Goal: Task Accomplishment & Management: Manage account settings

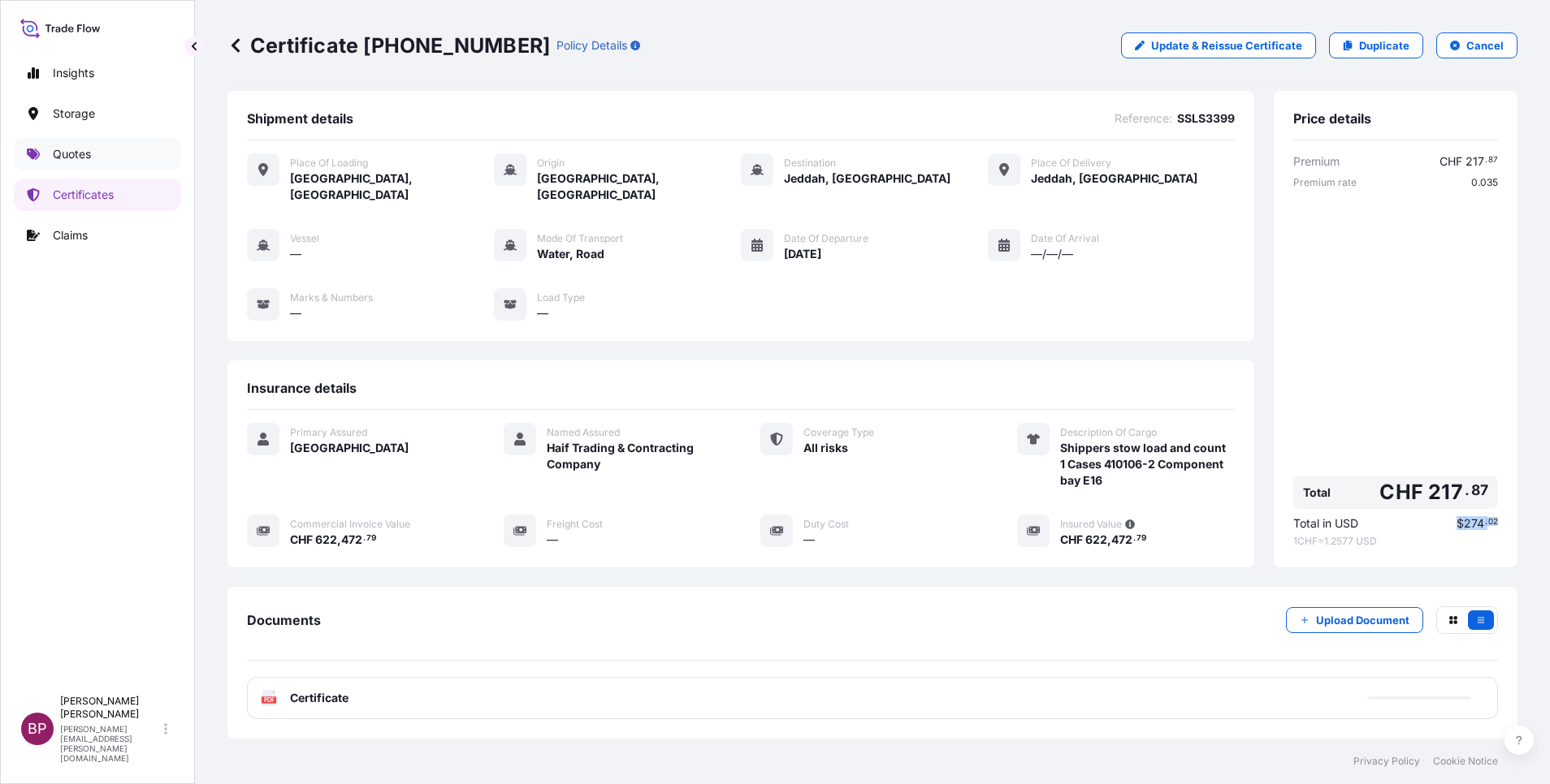
click at [92, 154] on link "Quotes" at bounding box center [96, 154] width 167 height 32
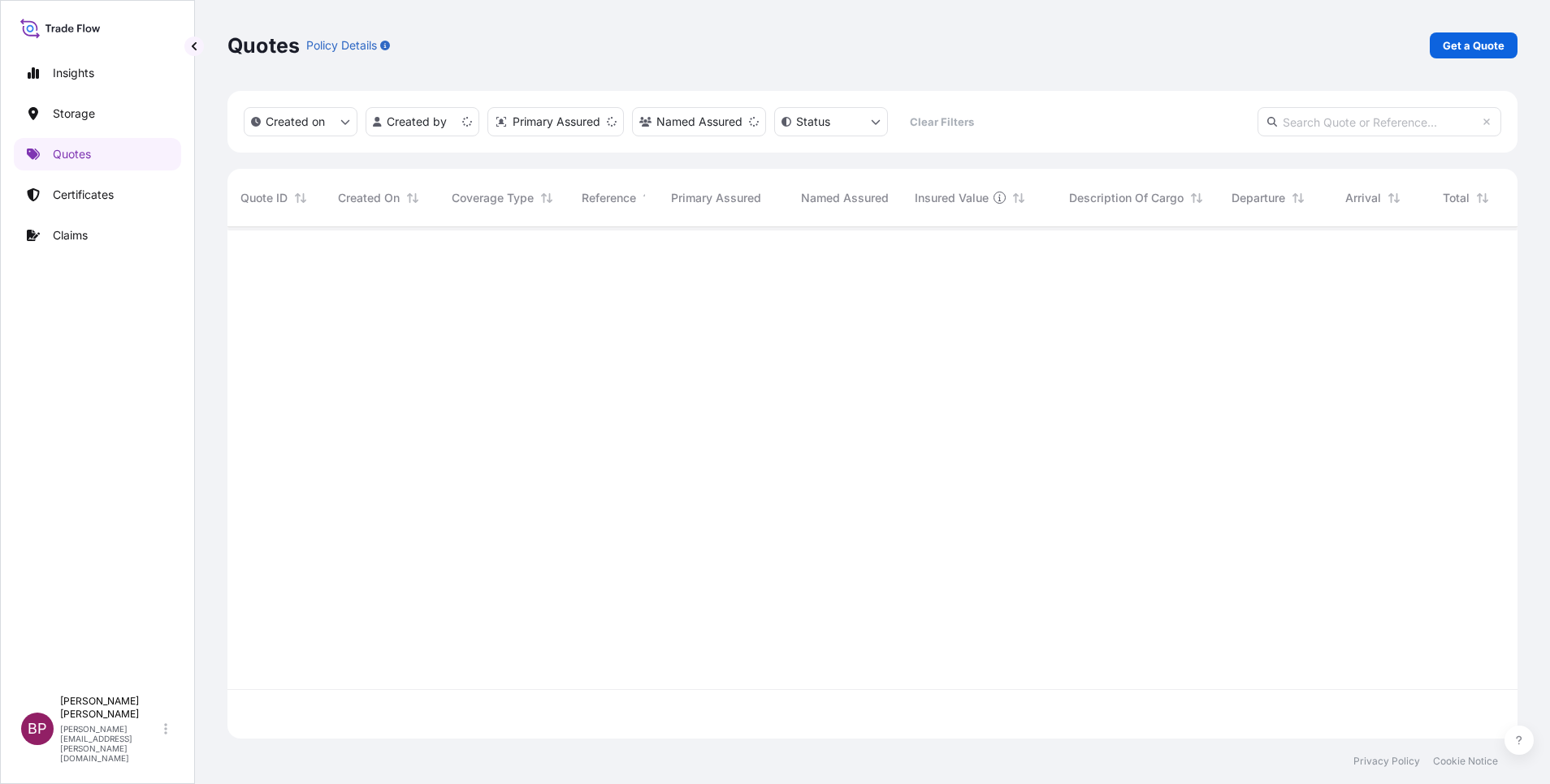
scroll to position [502, 1271]
click at [1483, 49] on p "Get a Quote" at bounding box center [1473, 46] width 62 height 16
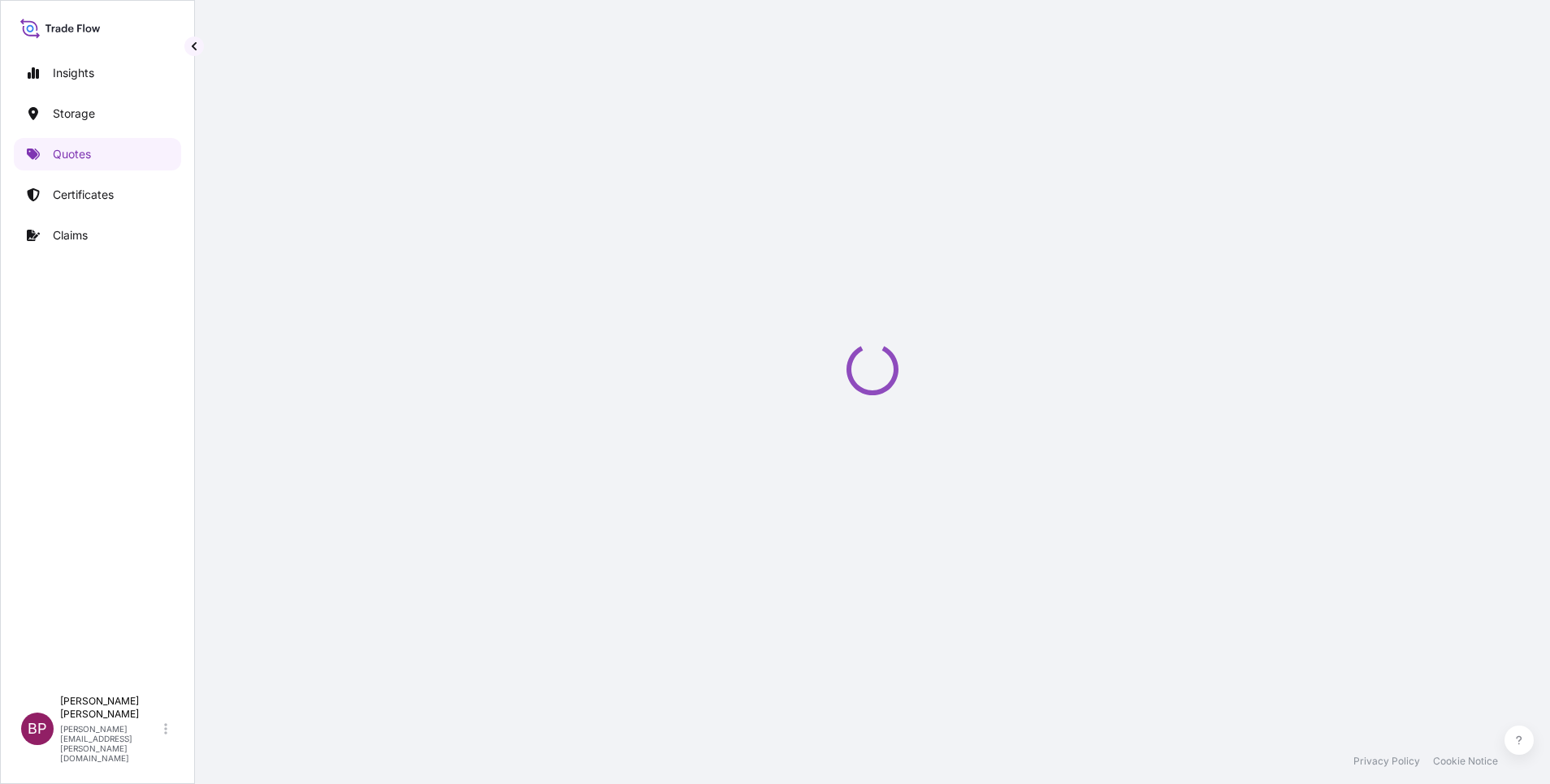
select select "Water"
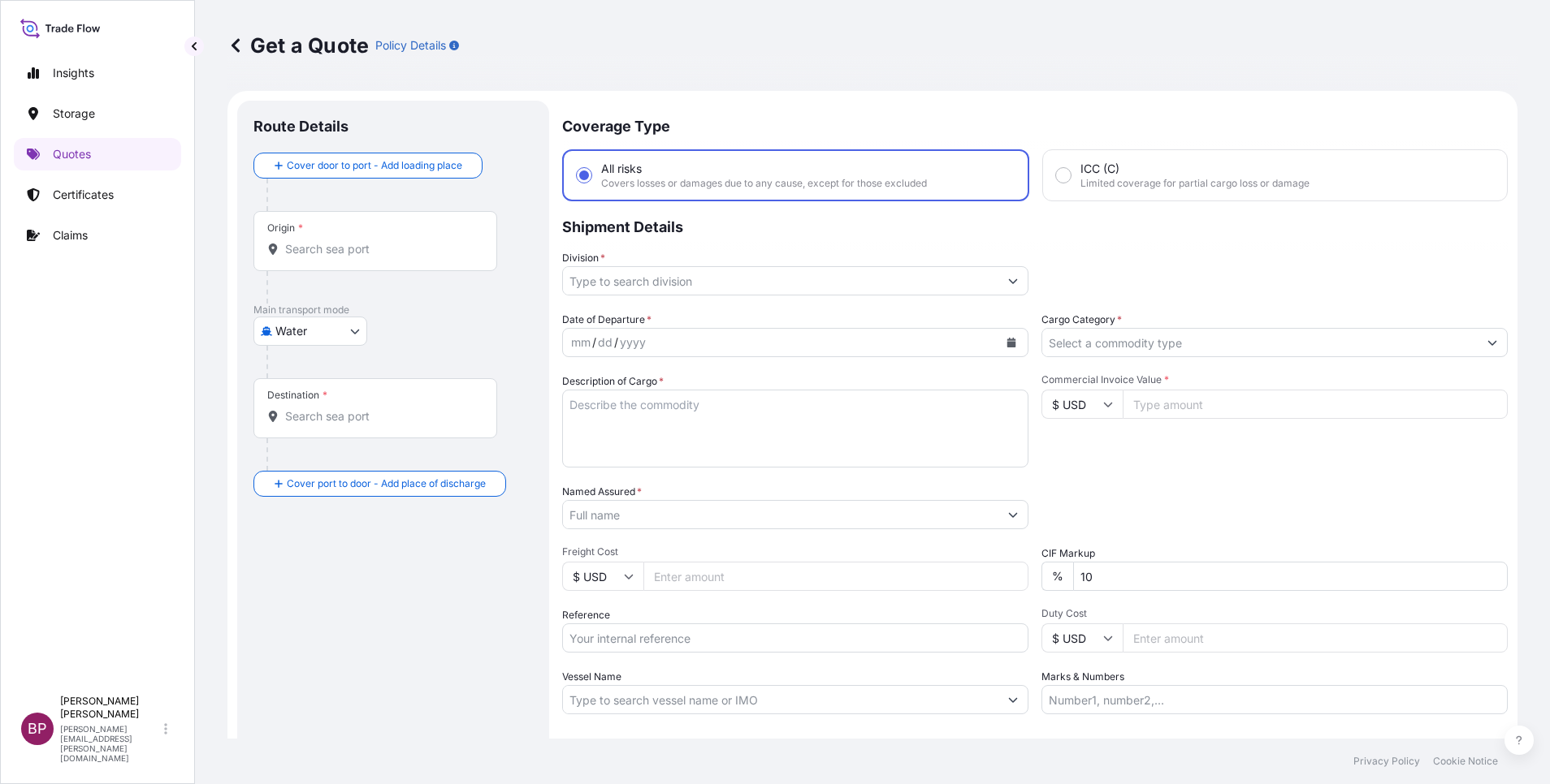
scroll to position [26, 0]
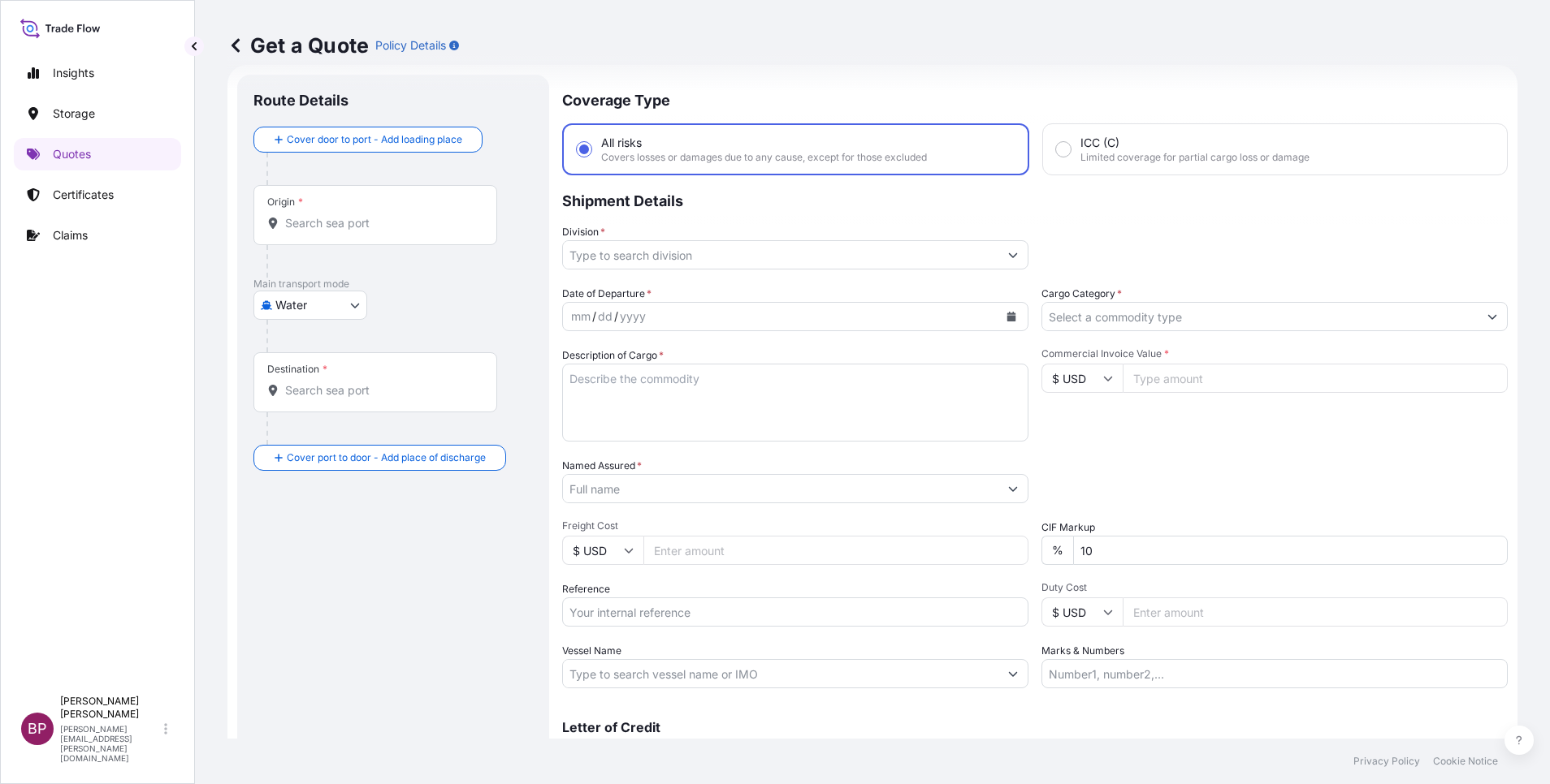
click at [658, 613] on input "Reference" at bounding box center [795, 612] width 466 height 29
paste input "SSLS3276"
type input "SSLS3276"
click at [640, 489] on input "Named Assured *" at bounding box center [780, 488] width 435 height 29
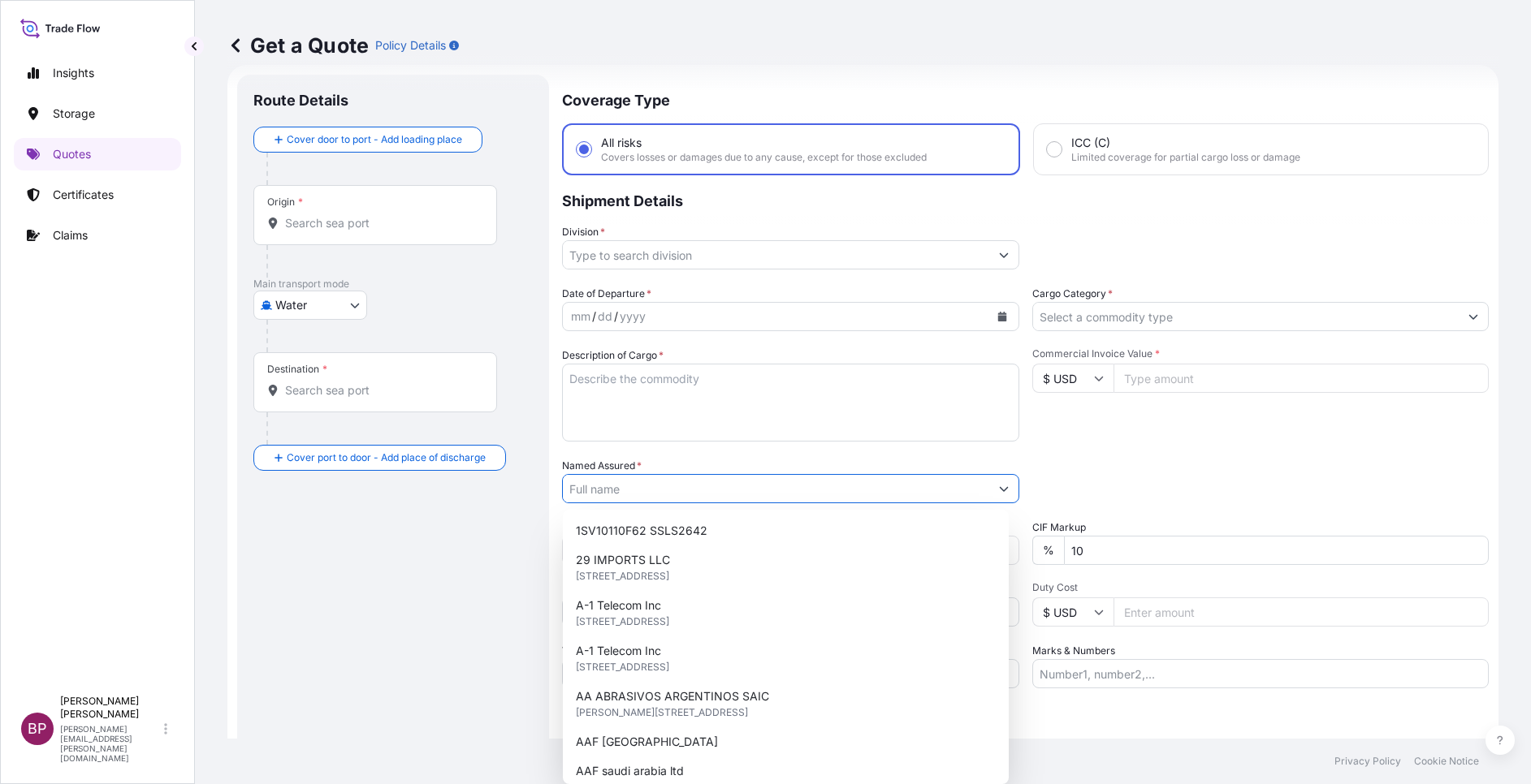
paste input "SRI ENERGY COMPANY LIMITED"
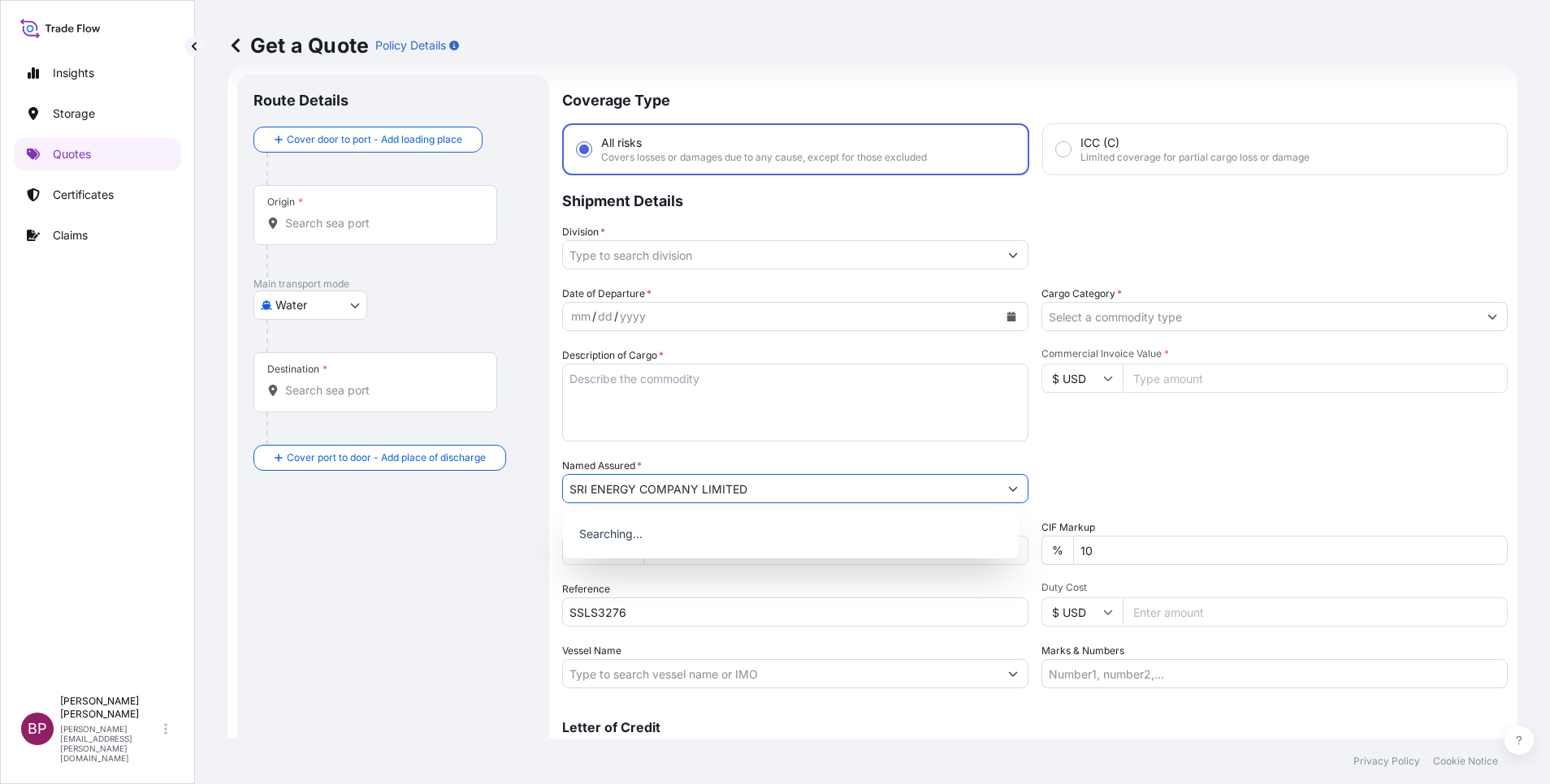
type input "SRI ENERGY COMPANY LIMITED"
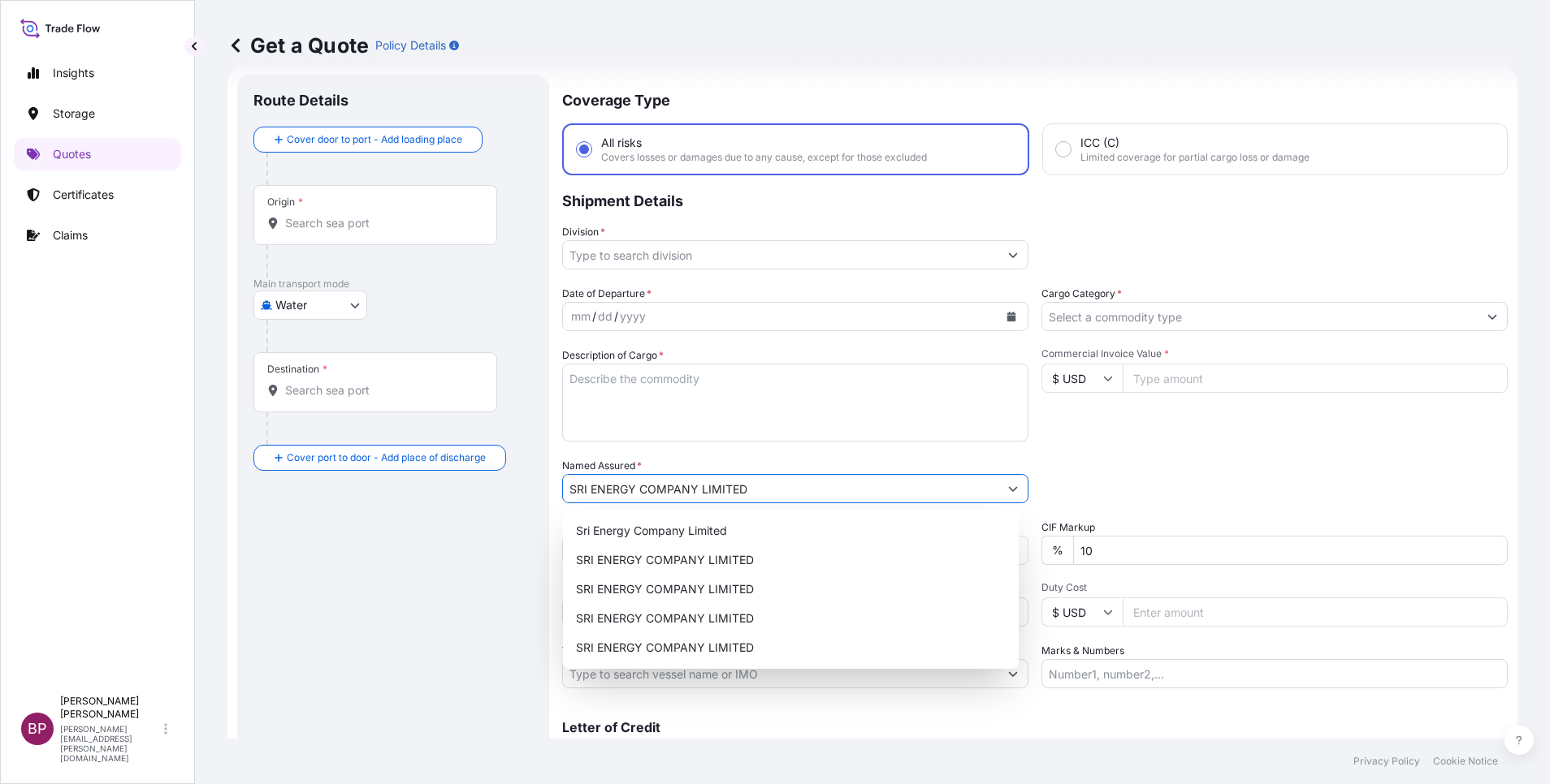
click at [696, 413] on textarea "Description of Cargo *" at bounding box center [795, 402] width 466 height 78
paste textarea "Assembly Choke and Kill Manifold"
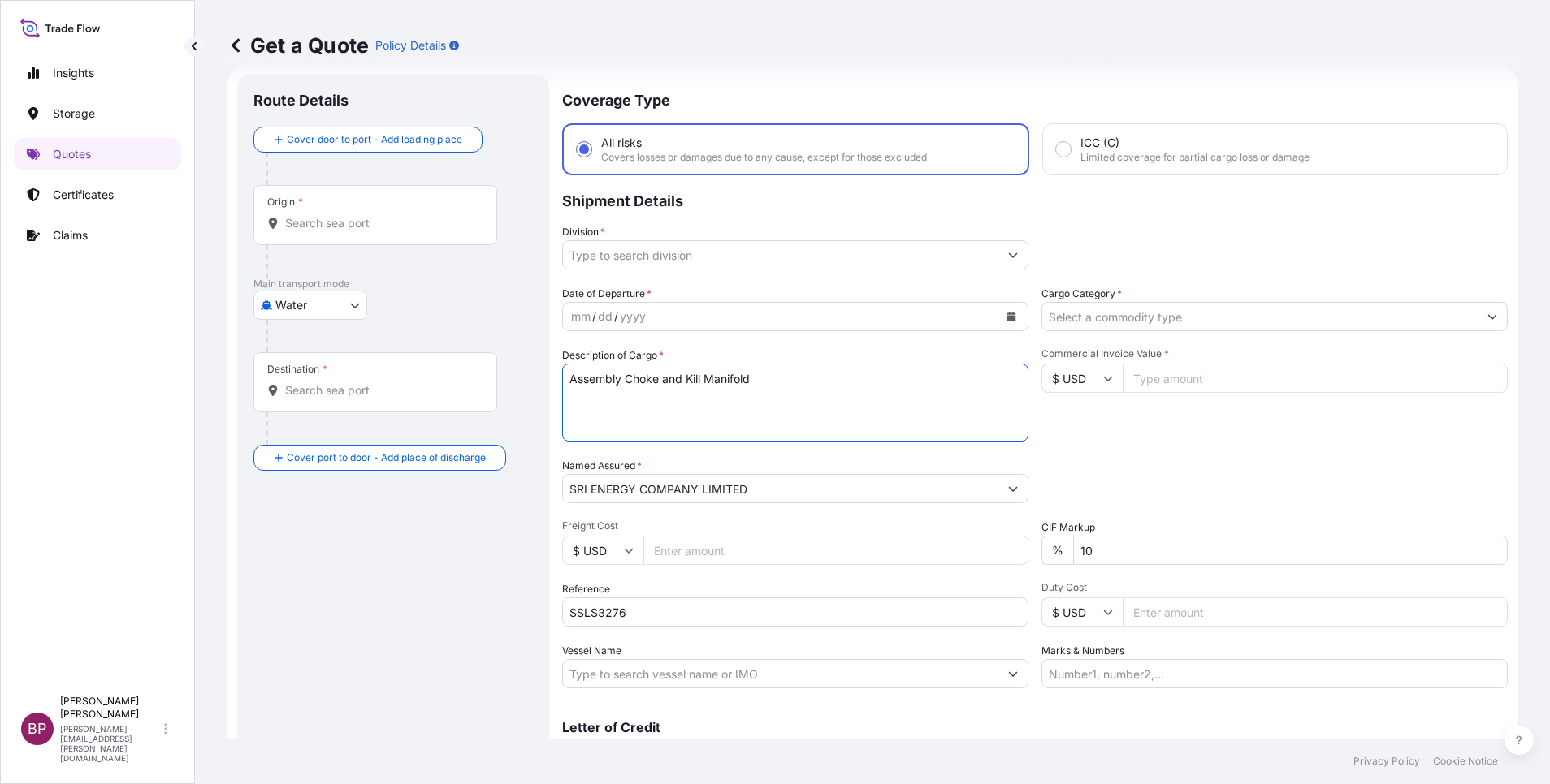
type textarea "Assembly Choke and Kill Manifold"
click at [1160, 374] on input "Commercial Invoice Value *" at bounding box center [1314, 378] width 385 height 29
paste input "232841.60"
type input "232841.60"
drag, startPoint x: 1094, startPoint y: 551, endPoint x: 914, endPoint y: 546, distance: 180.1
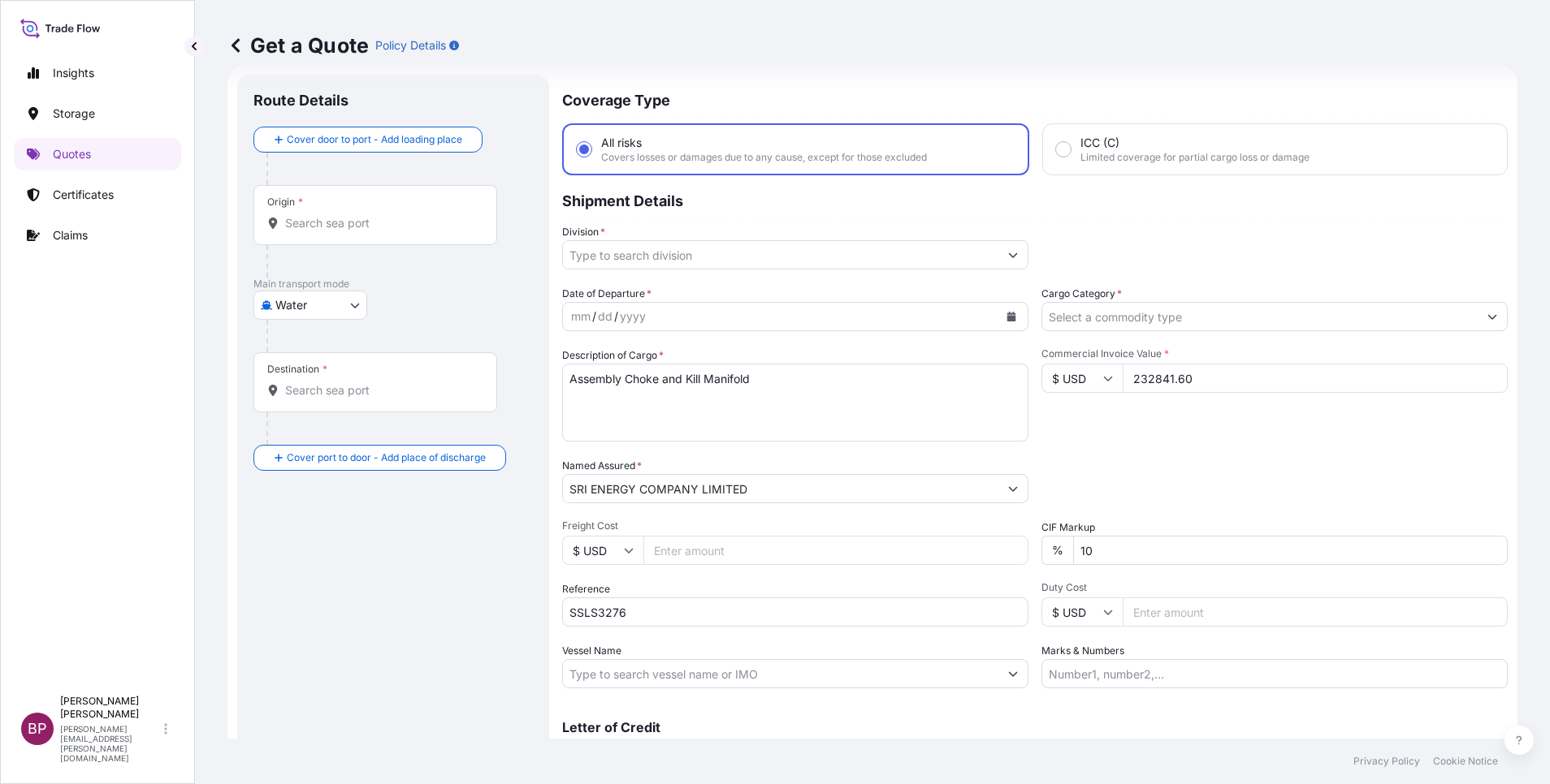
click at [952, 544] on div "Date of Departure * mm / dd / yyyy Cargo Category * Description of Cargo * Asse…" at bounding box center [1035, 487] width 945 height 403
type input "0"
click at [1293, 321] on input "Cargo Category *" at bounding box center [1259, 316] width 435 height 29
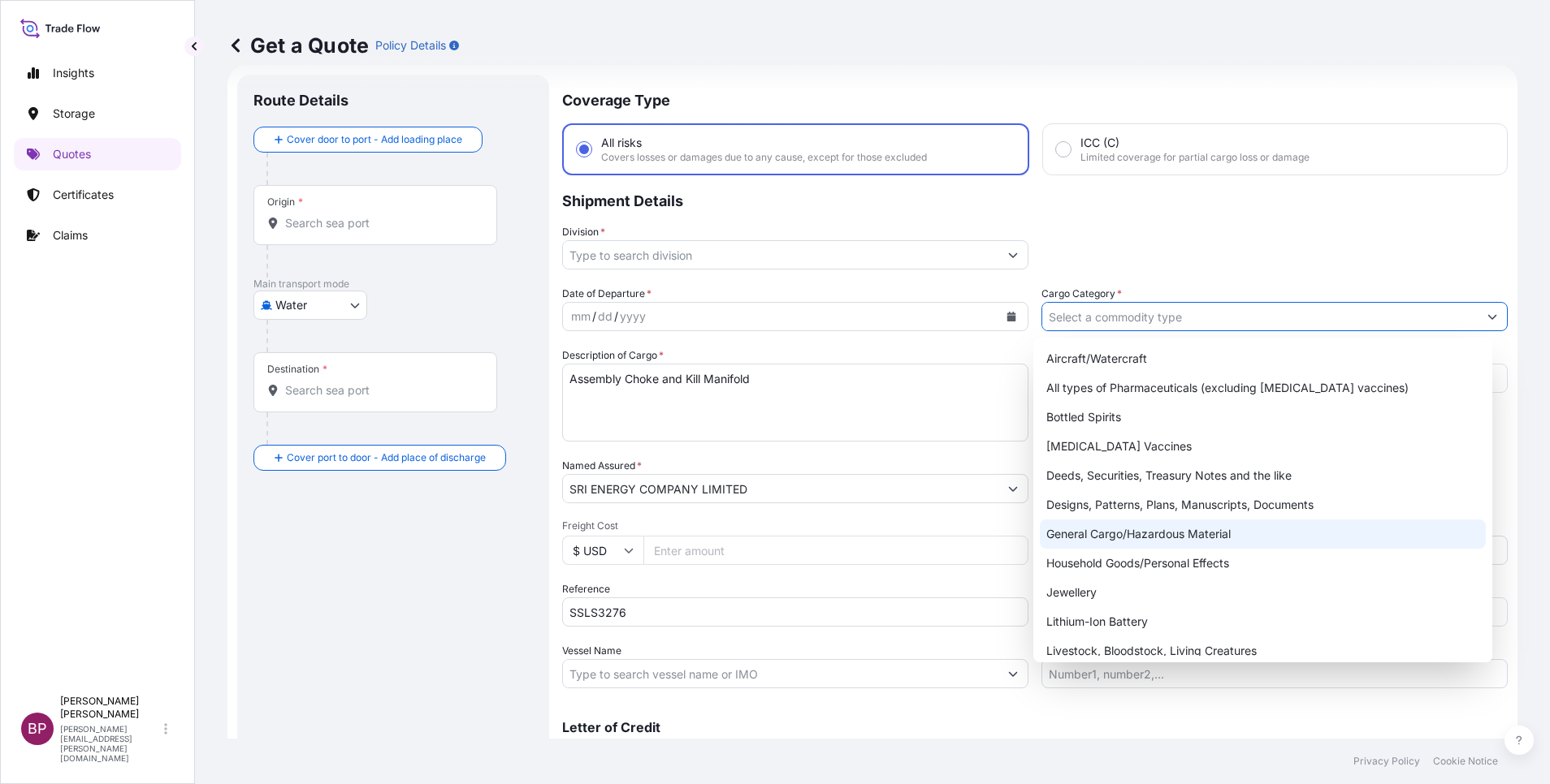
click at [1137, 537] on div "General Cargo/Hazardous Material" at bounding box center [1262, 534] width 446 height 29
type input "General Cargo/Hazardous Material"
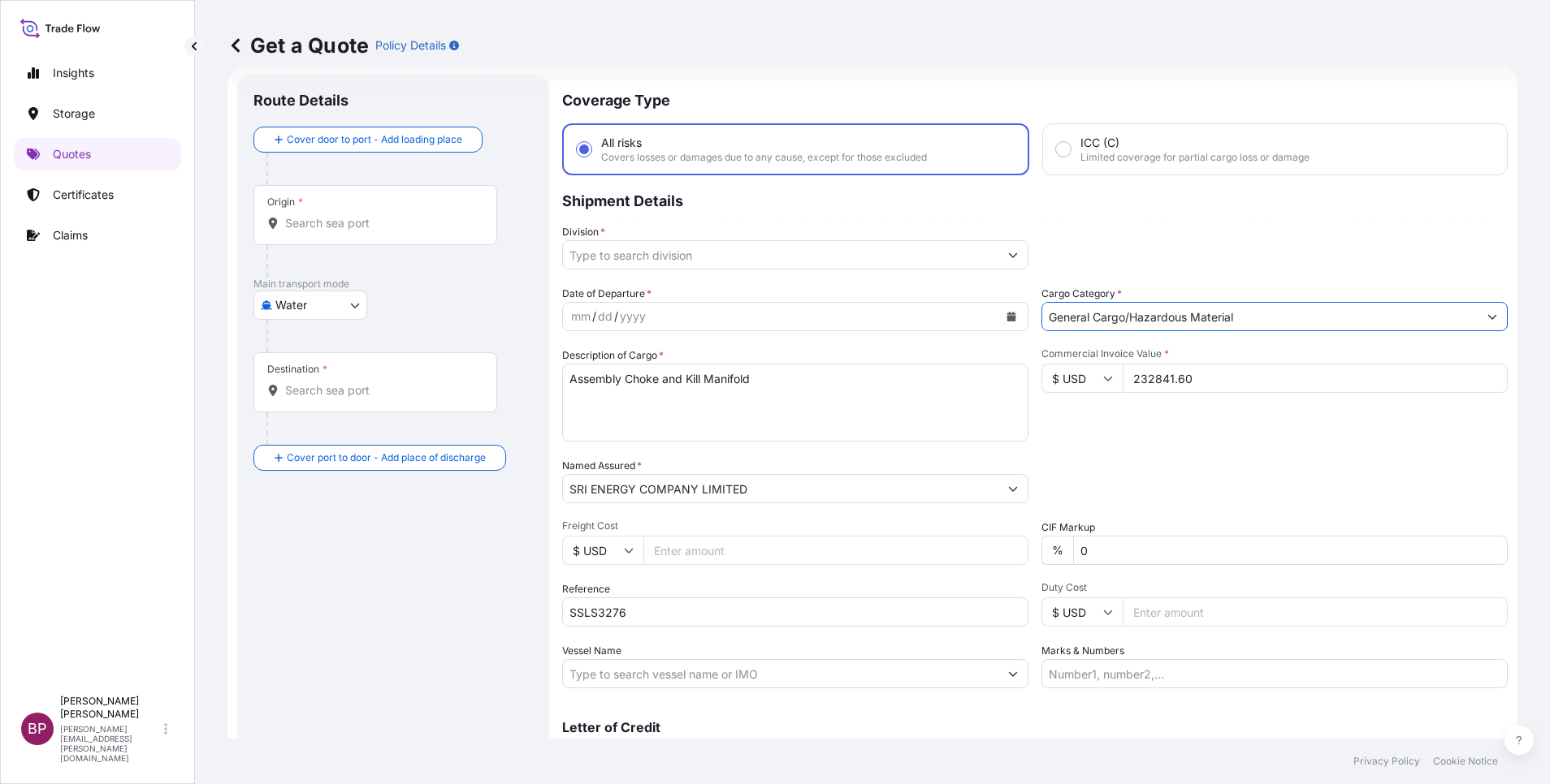
click at [983, 263] on input "Division *" at bounding box center [780, 254] width 435 height 29
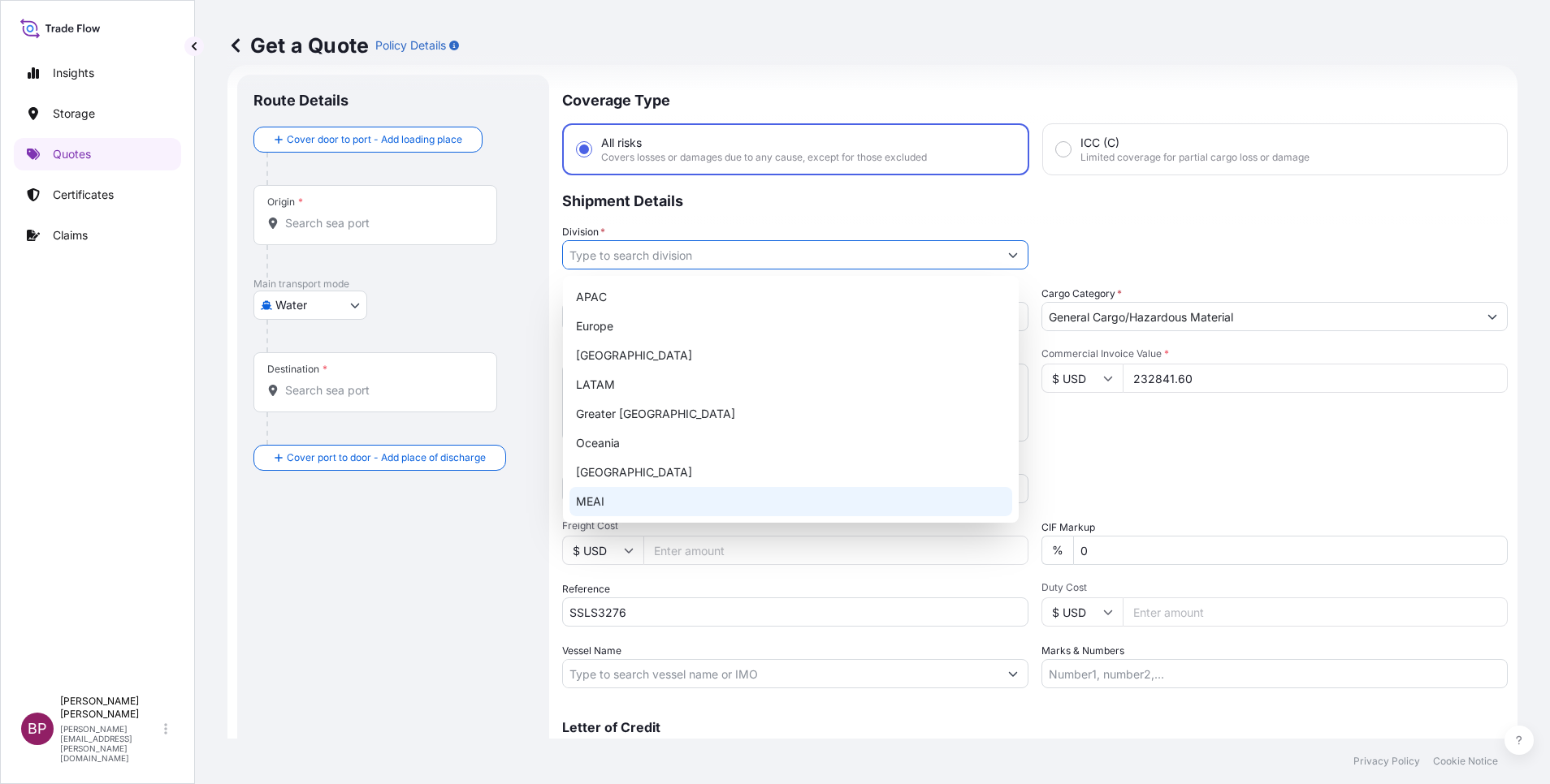
click at [640, 499] on div "MEAI" at bounding box center [791, 502] width 443 height 29
type input "MEAI"
click at [708, 497] on div "MEAI" at bounding box center [791, 502] width 443 height 29
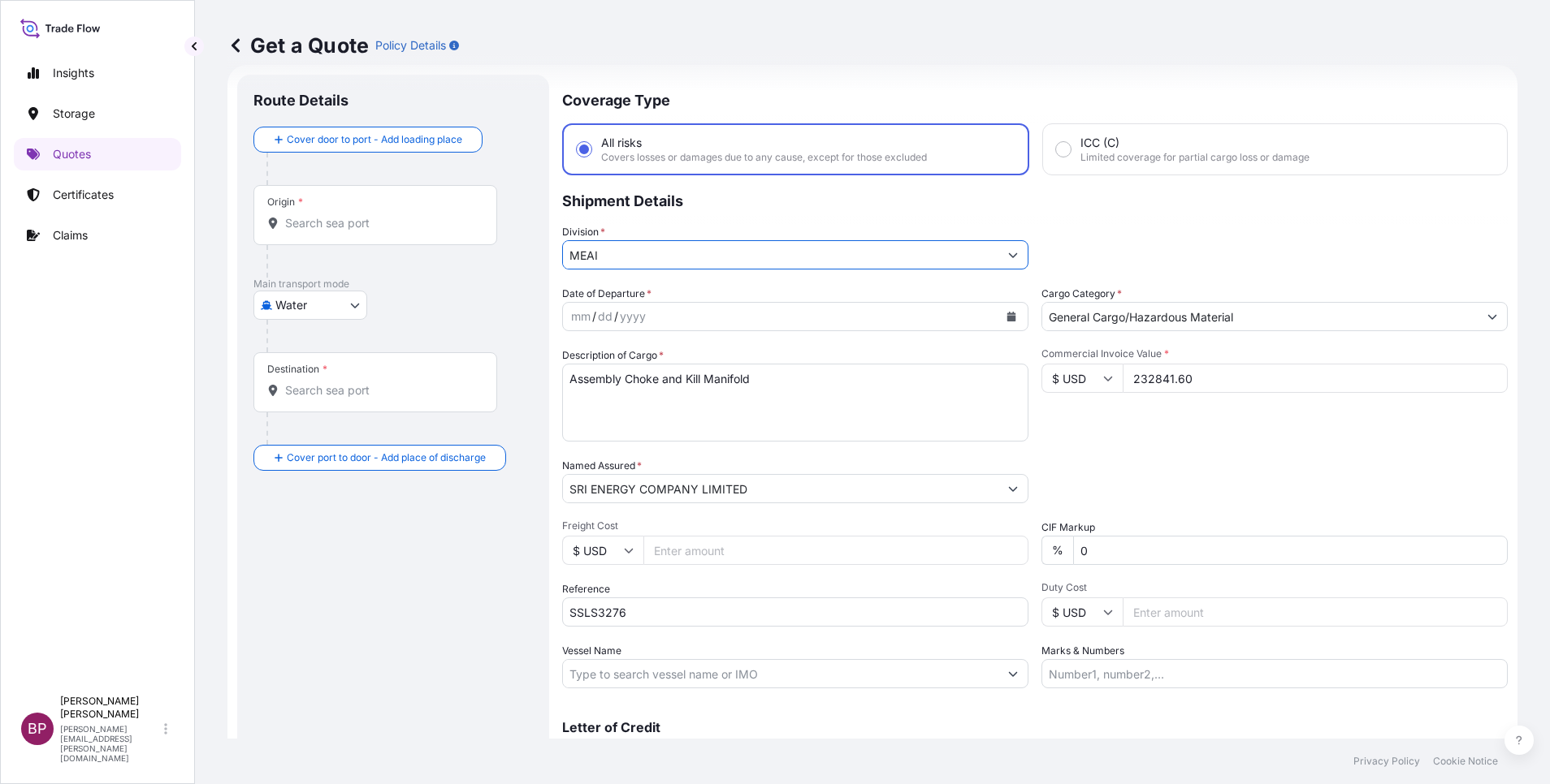
click at [1007, 318] on icon "Calendar" at bounding box center [1011, 316] width 9 height 10
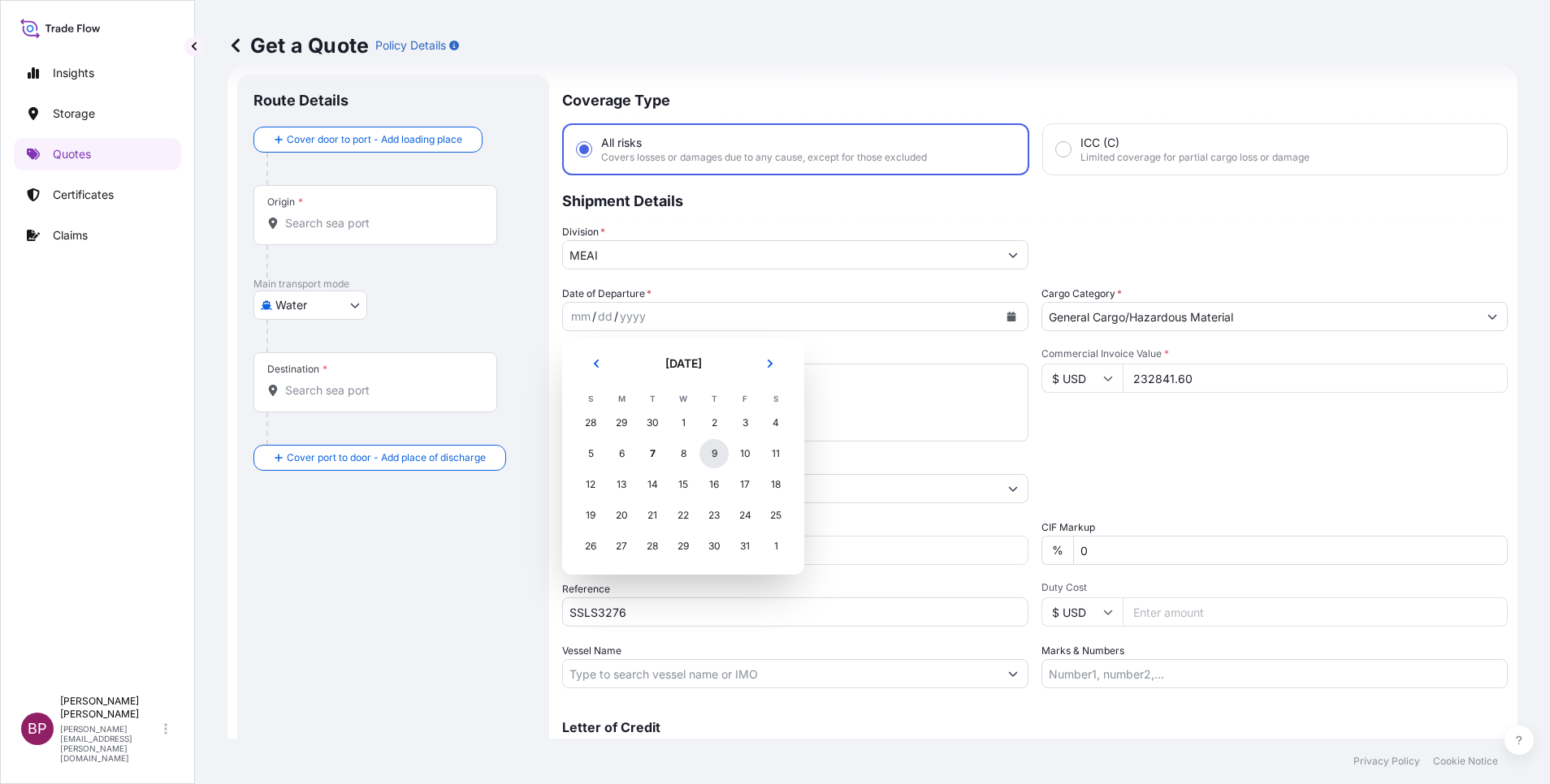
click at [716, 454] on div "9" at bounding box center [714, 454] width 29 height 29
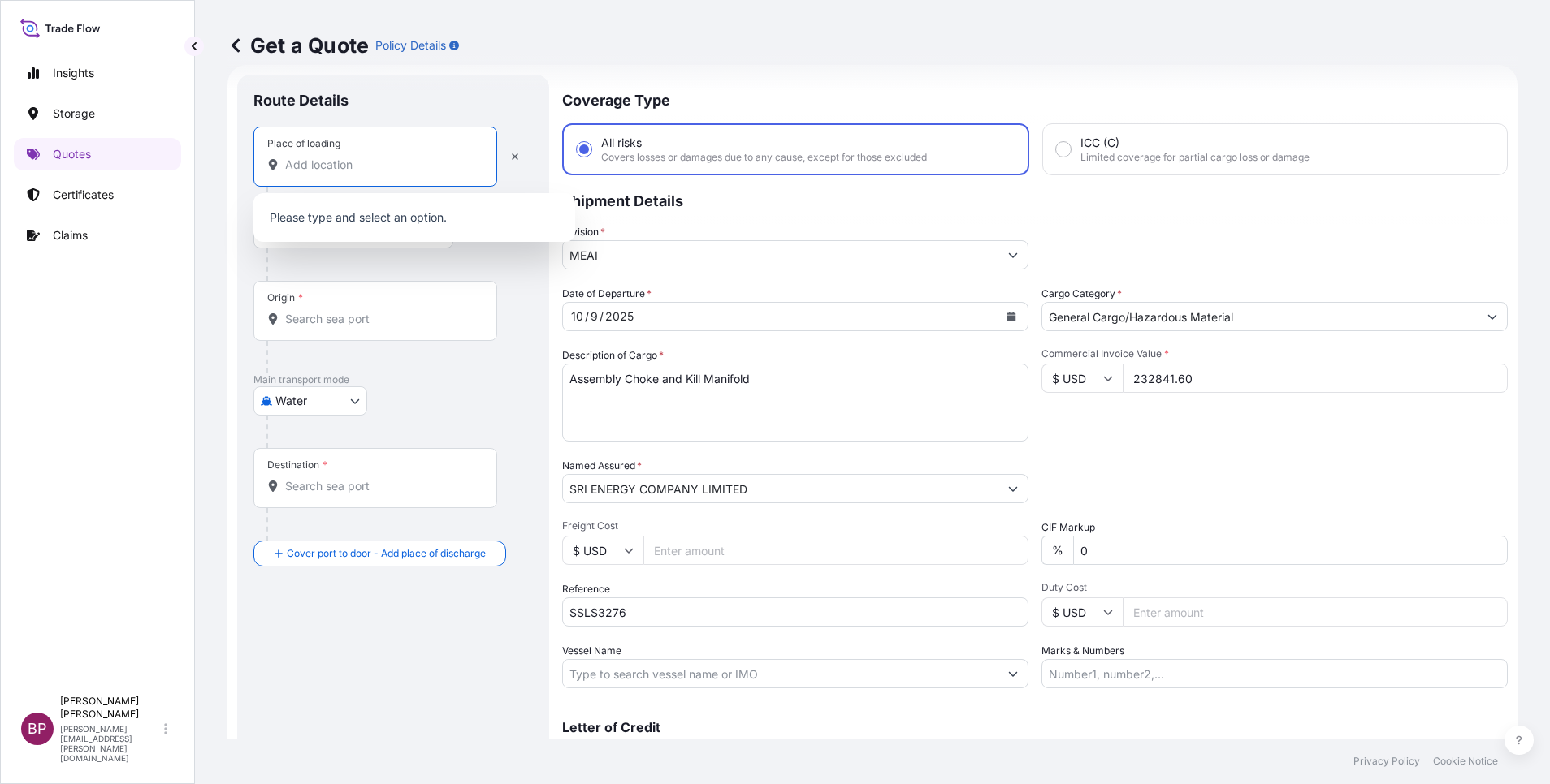
click at [374, 163] on input "Place of loading" at bounding box center [381, 164] width 192 height 16
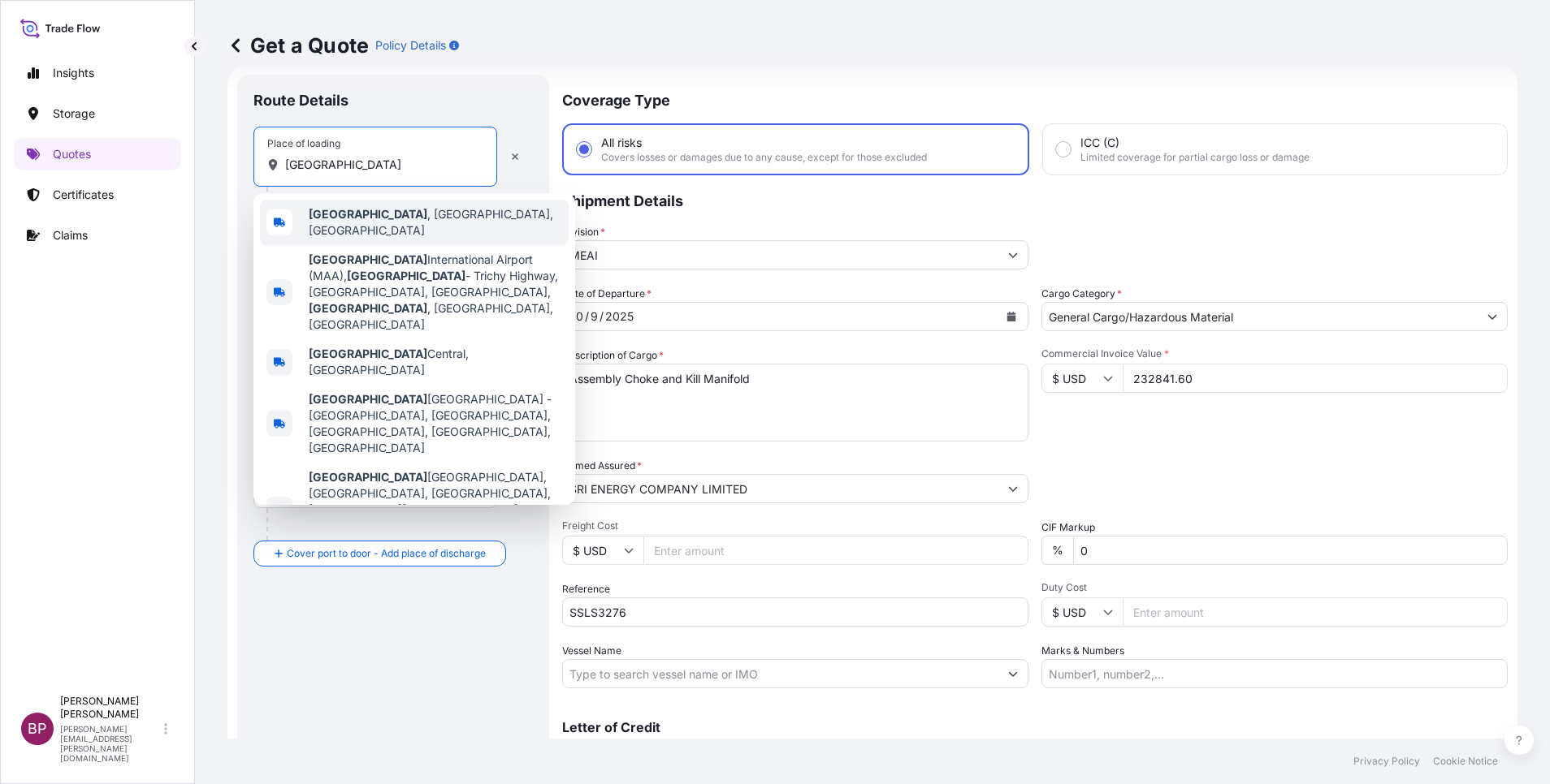
click at [374, 222] on span "[GEOGRAPHIC_DATA] , [GEOGRAPHIC_DATA], [GEOGRAPHIC_DATA]" at bounding box center [435, 222] width 254 height 32
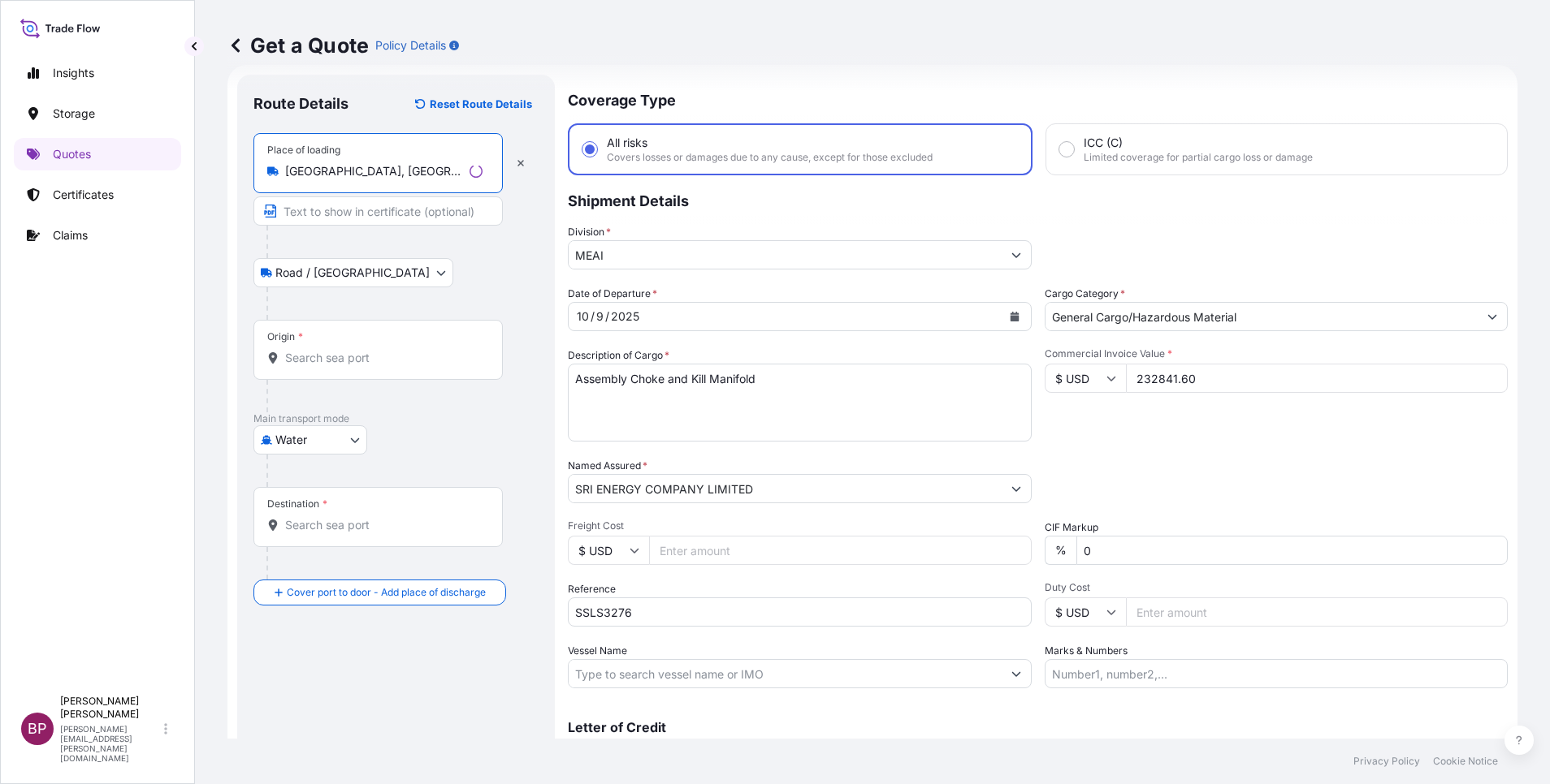
type input "[GEOGRAPHIC_DATA], [GEOGRAPHIC_DATA], [GEOGRAPHIC_DATA]"
click at [334, 358] on input "Origin *" at bounding box center [383, 358] width 197 height 16
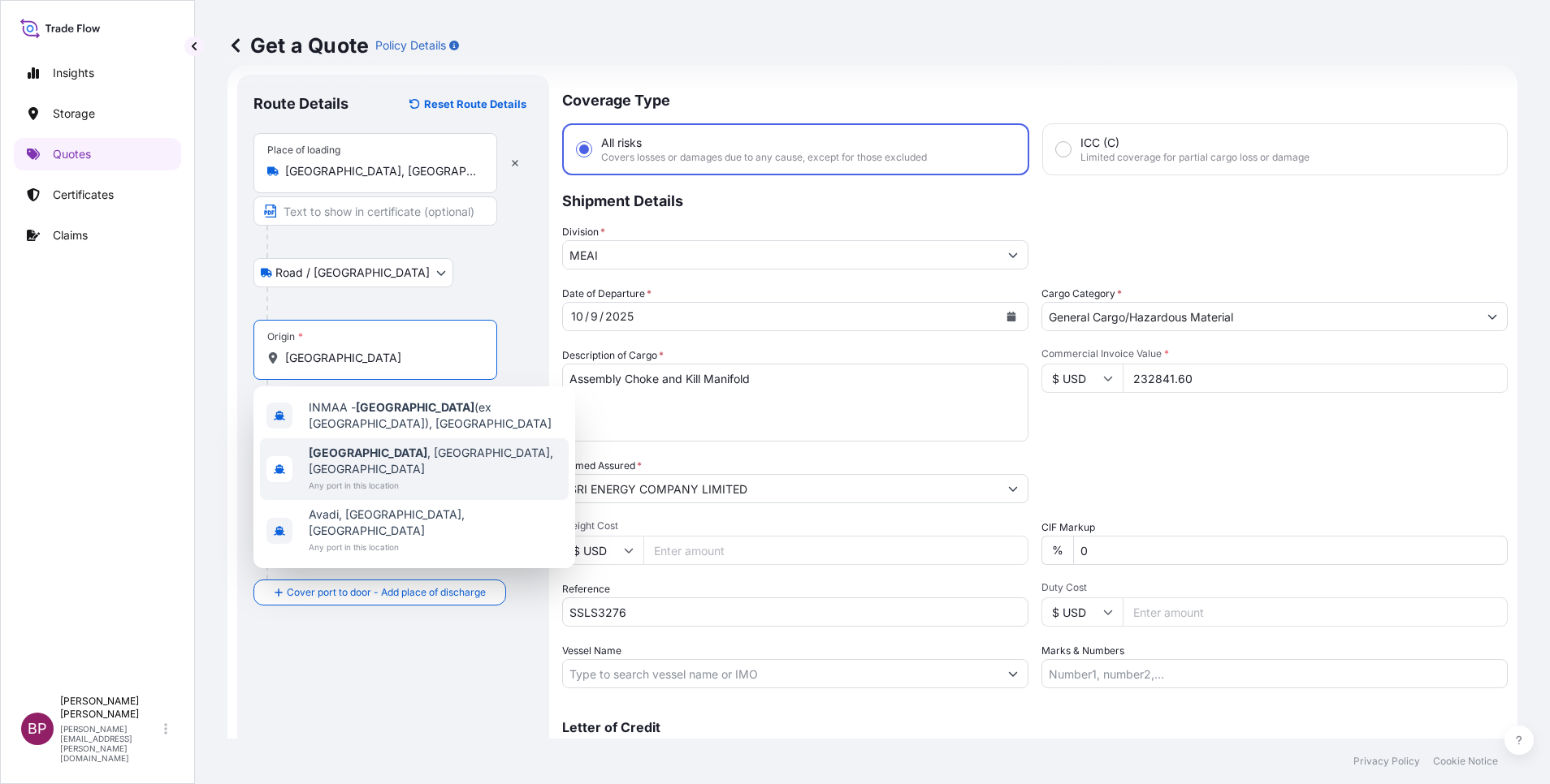
click at [390, 478] on span "Any port in this location" at bounding box center [435, 486] width 254 height 16
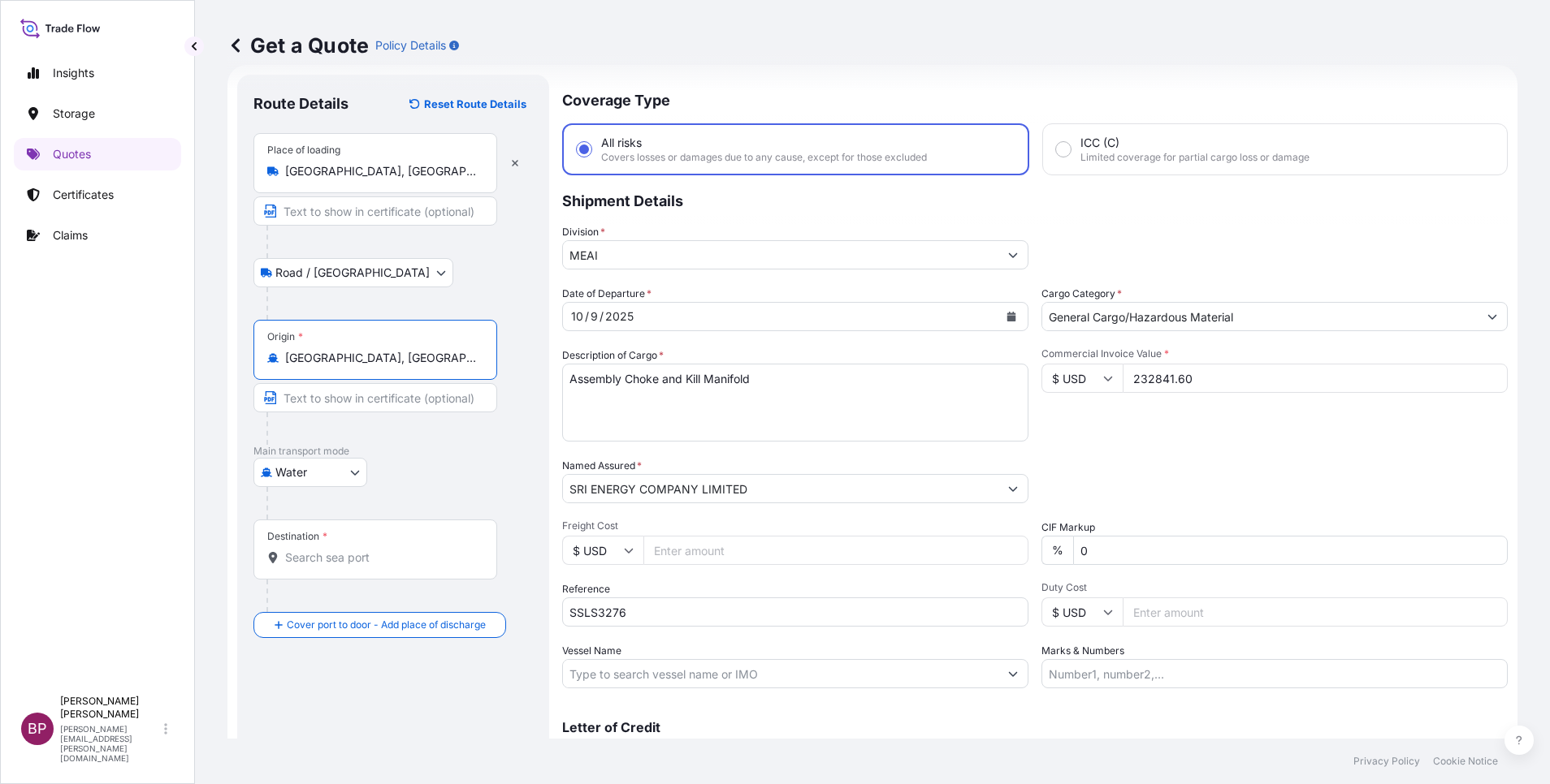
type input "[GEOGRAPHIC_DATA], [GEOGRAPHIC_DATA], [GEOGRAPHIC_DATA]"
click at [364, 548] on div "Destination *" at bounding box center [375, 549] width 244 height 60
click at [364, 550] on input "Destination *" at bounding box center [381, 558] width 192 height 16
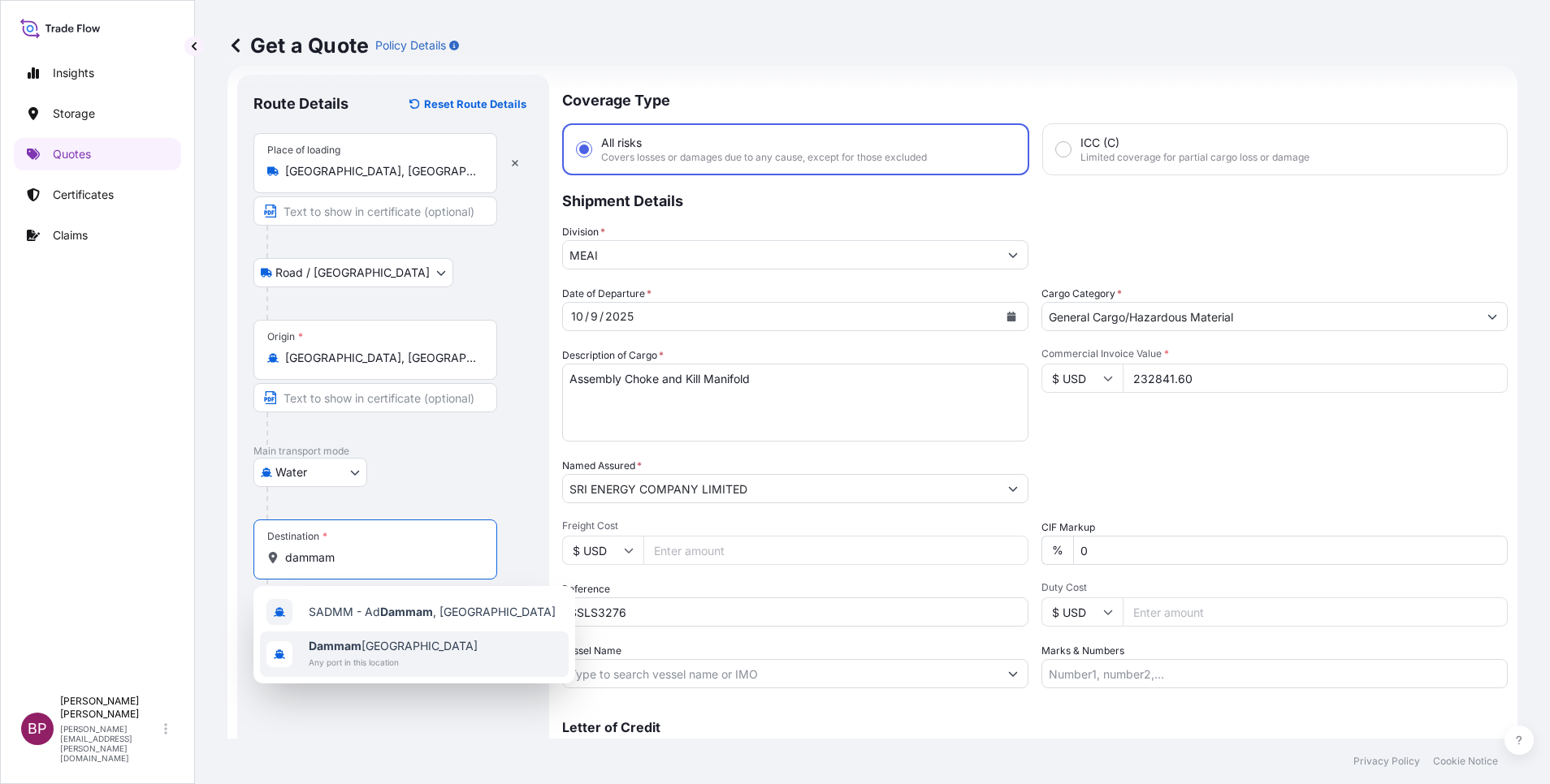
click at [393, 645] on span "Dammam [GEOGRAPHIC_DATA]" at bounding box center [392, 646] width 169 height 16
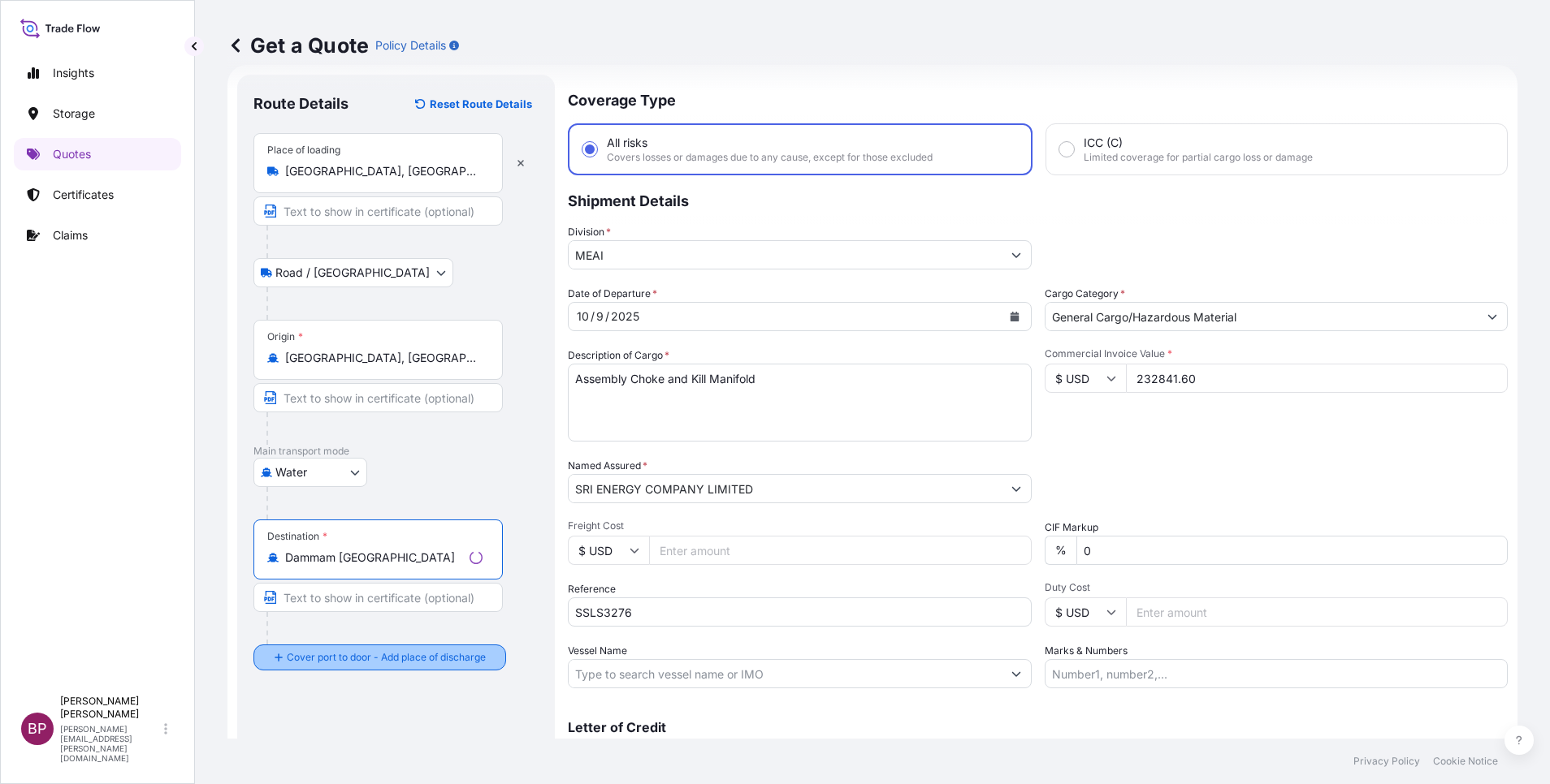
type input "Dammam [GEOGRAPHIC_DATA]"
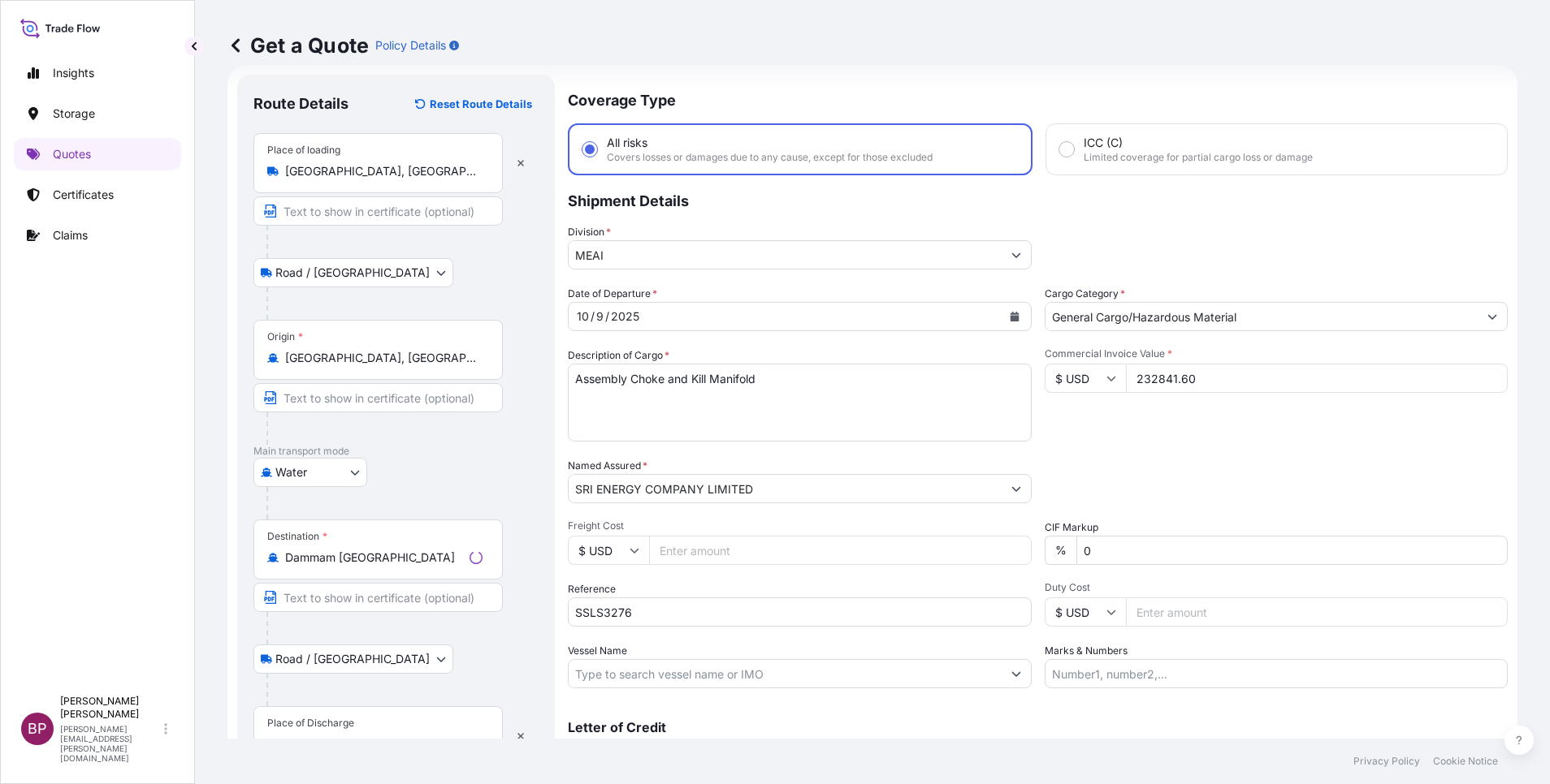
click at [369, 724] on div "Place of Discharge" at bounding box center [378, 736] width 249 height 60
click at [369, 737] on input "Place of Discharge" at bounding box center [383, 745] width 197 height 16
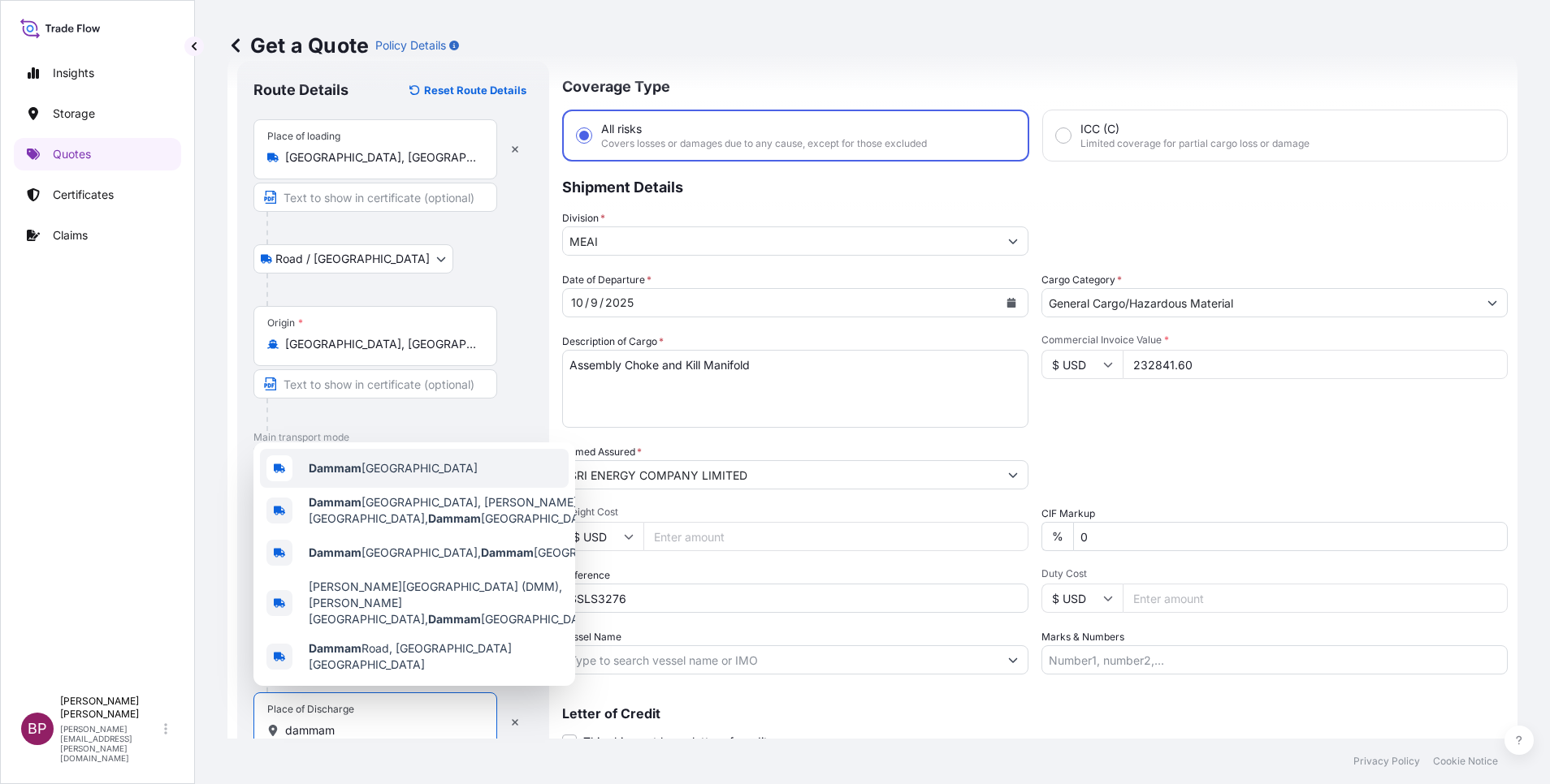
click at [410, 477] on span "Dammam [GEOGRAPHIC_DATA]" at bounding box center [392, 469] width 169 height 16
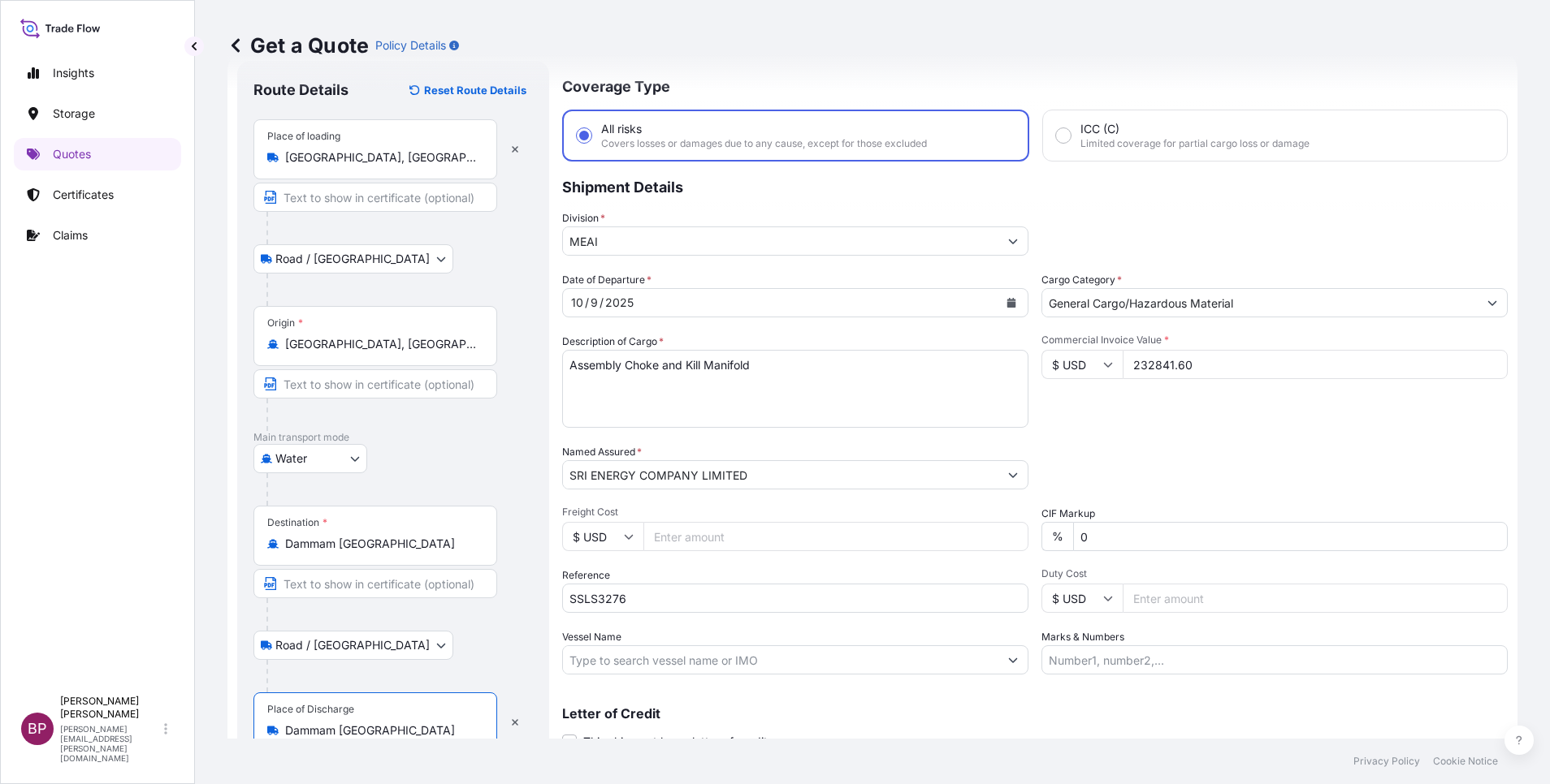
type input "Dammam [GEOGRAPHIC_DATA]"
click at [447, 656] on div "Dammam [GEOGRAPHIC_DATA]" at bounding box center [414, 660] width 308 height 39
click at [1302, 465] on div "Packing Category Type to search a container mode Please select a primary mode o…" at bounding box center [1275, 466] width 466 height 46
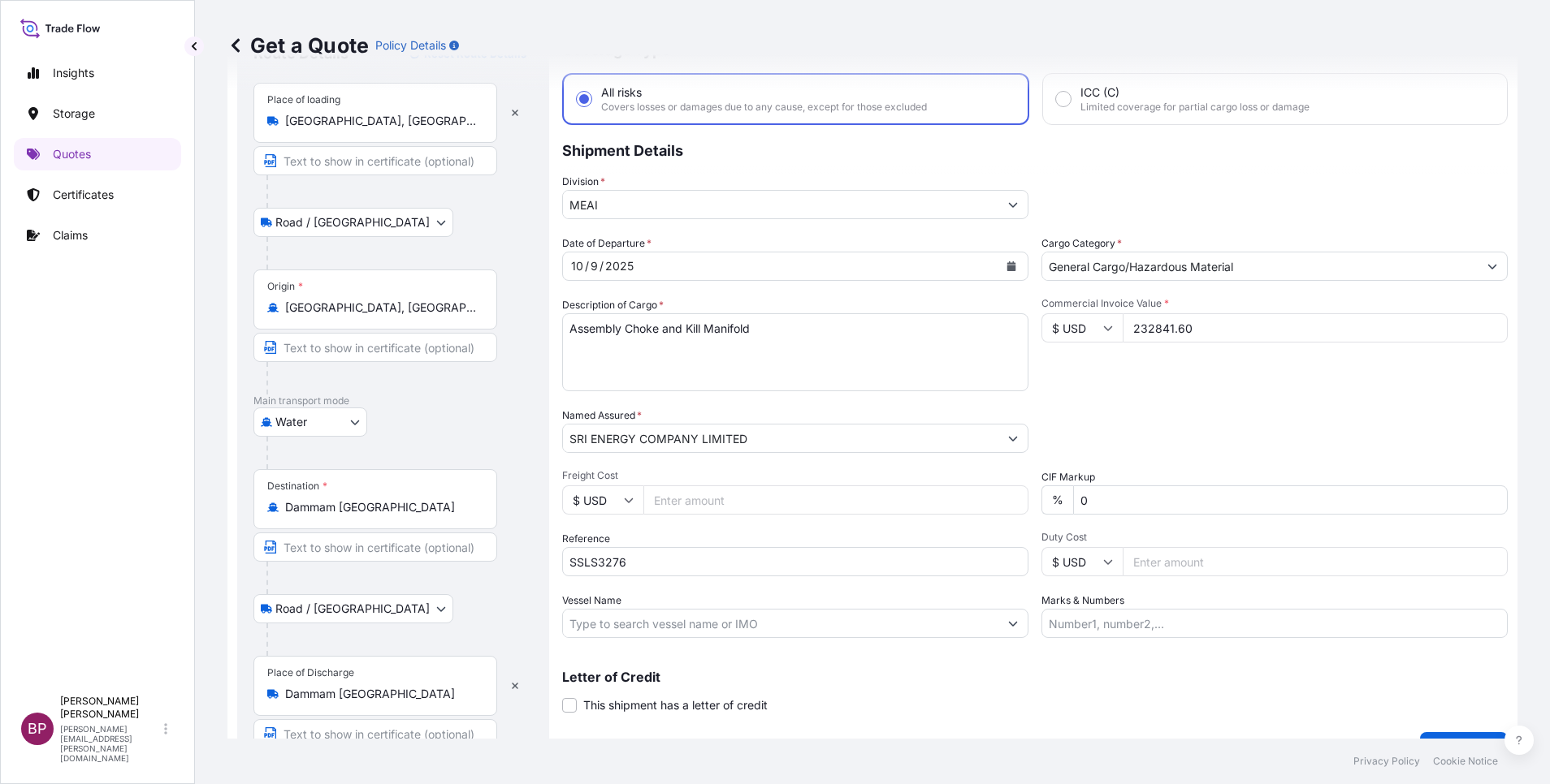
scroll to position [112, 0]
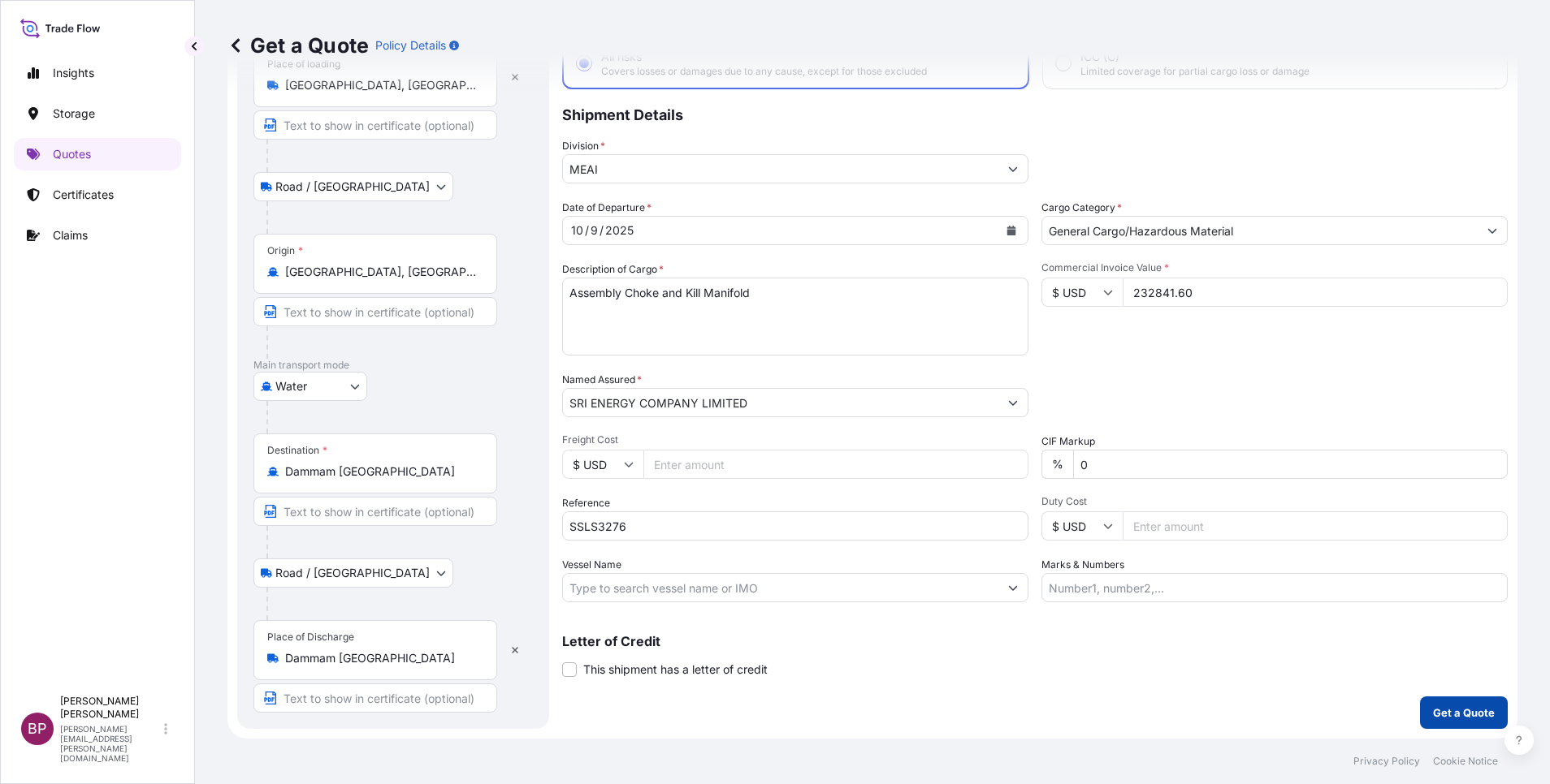
click at [1459, 715] on p "Get a Quote" at bounding box center [1463, 713] width 62 height 16
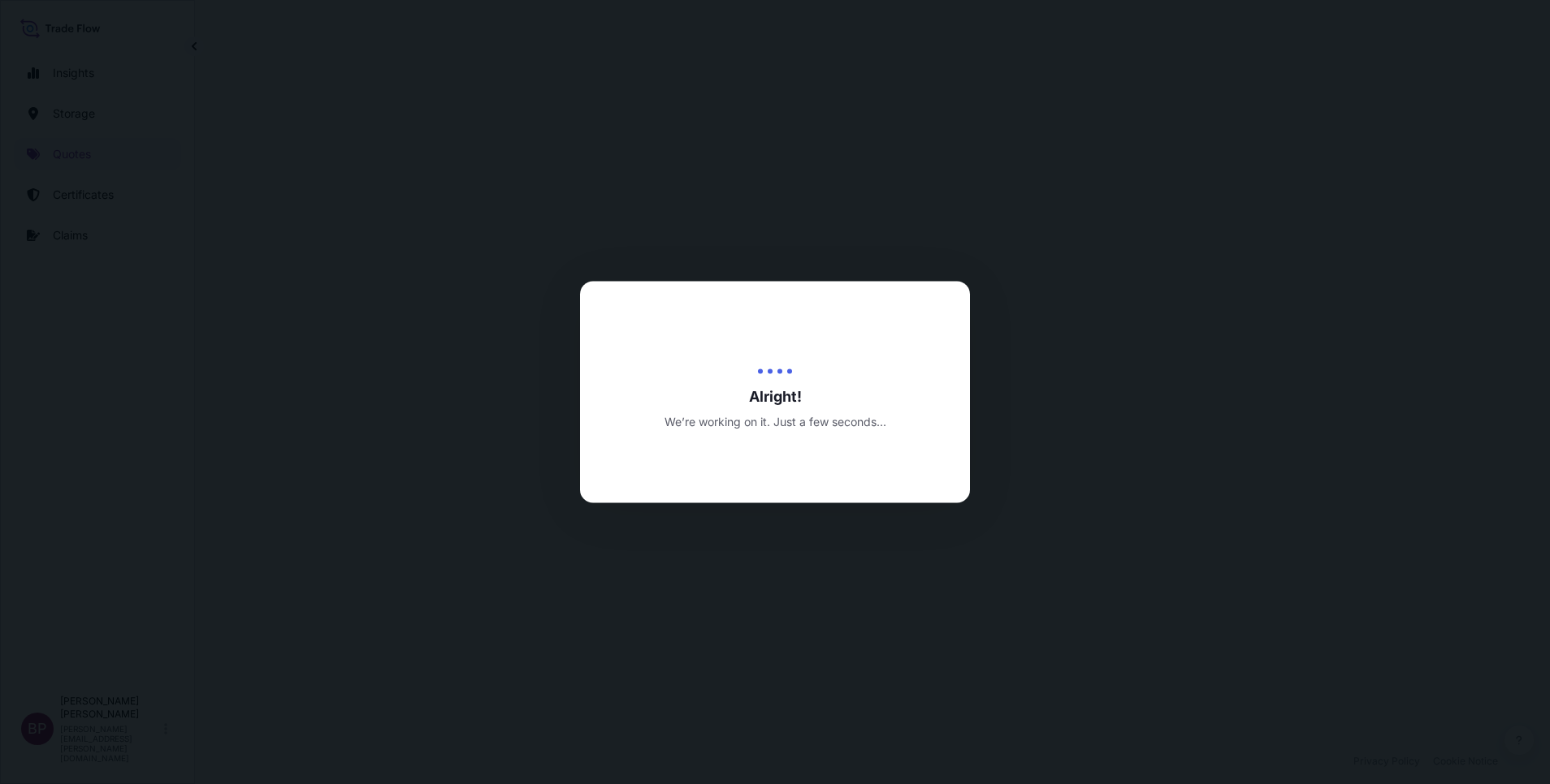
select select "Road / [GEOGRAPHIC_DATA]"
select select "Water"
select select "Road / [GEOGRAPHIC_DATA]"
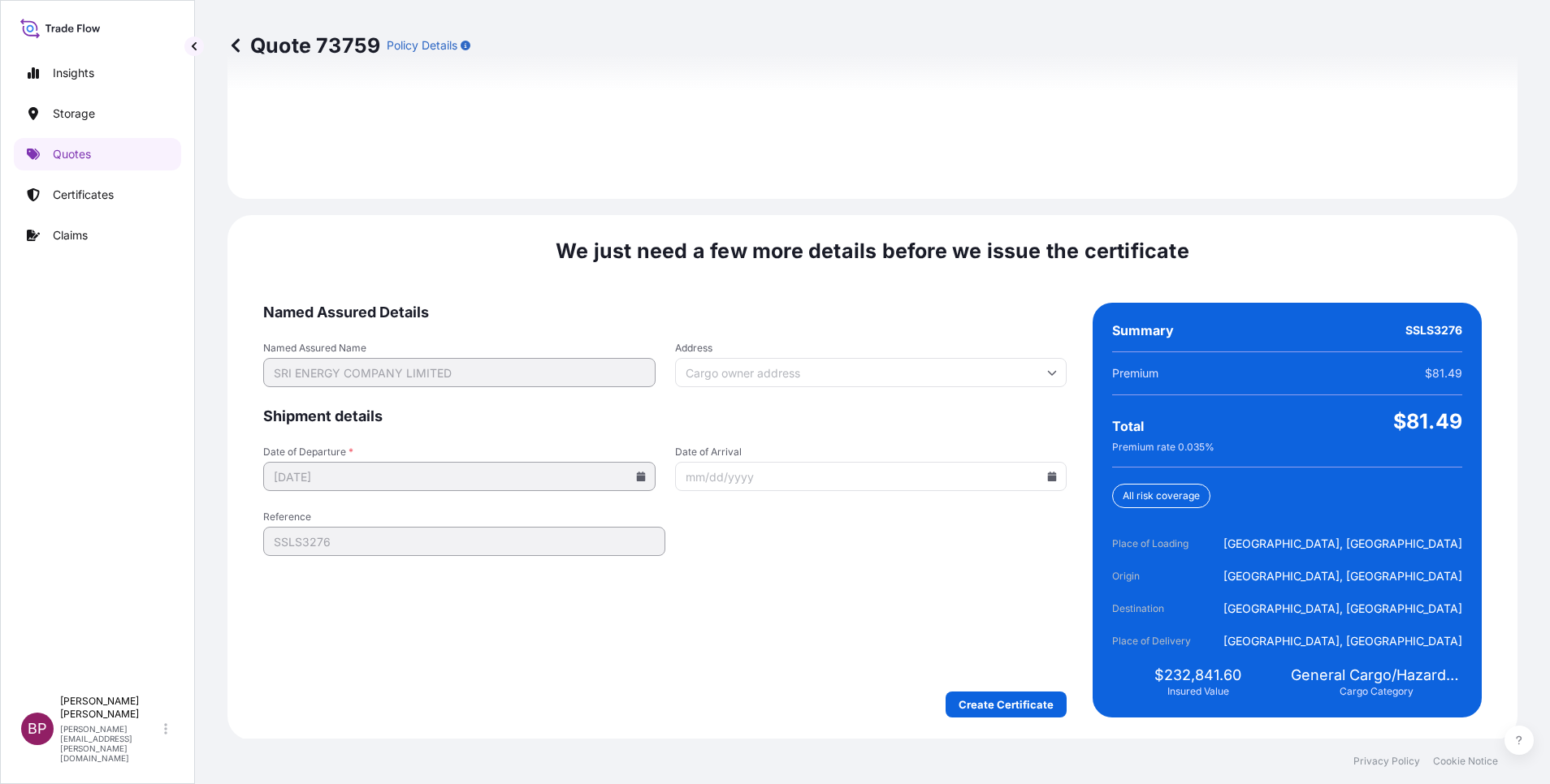
scroll to position [2406, 0]
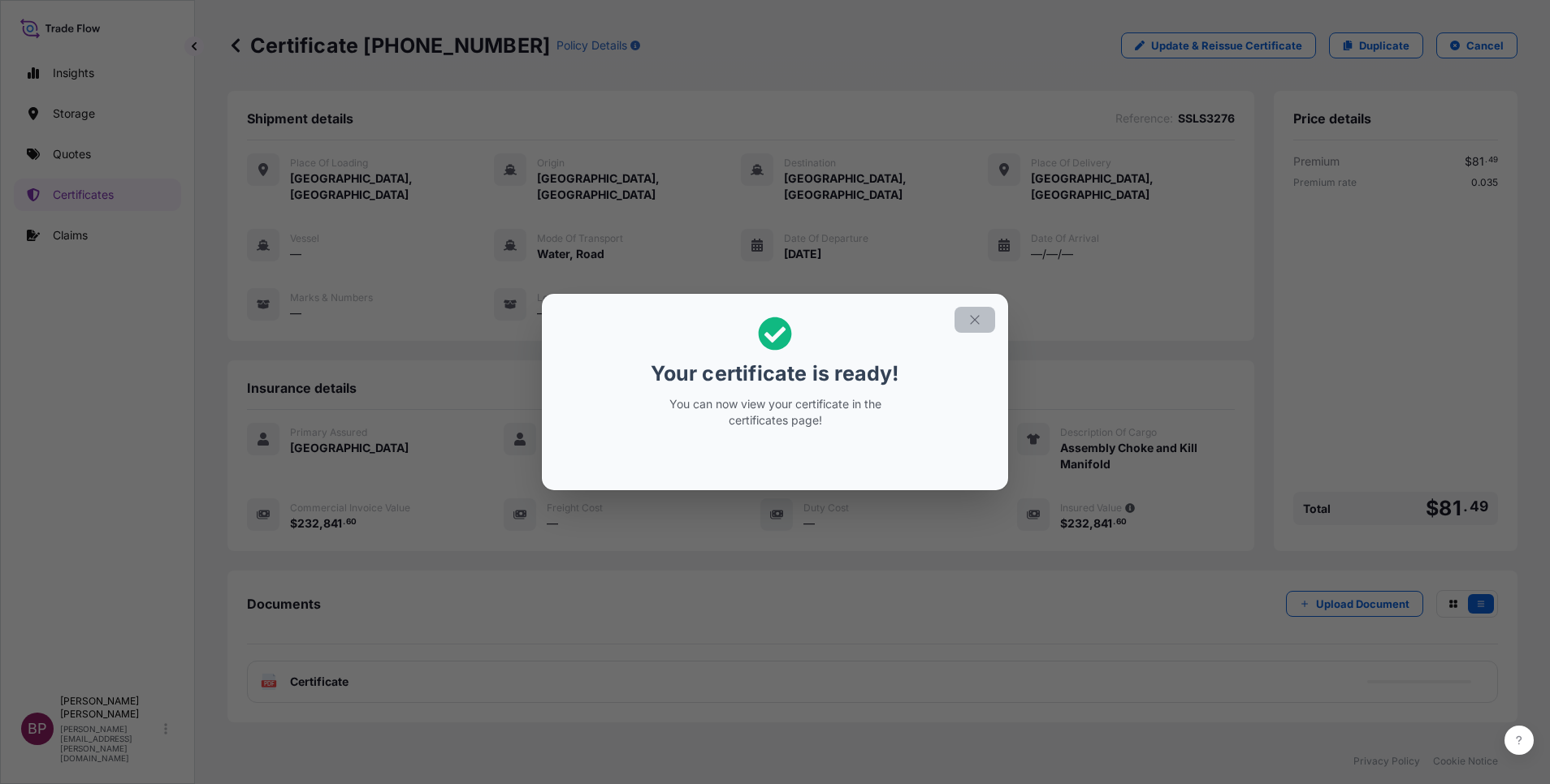
click at [972, 323] on icon "button" at bounding box center [975, 320] width 14 height 14
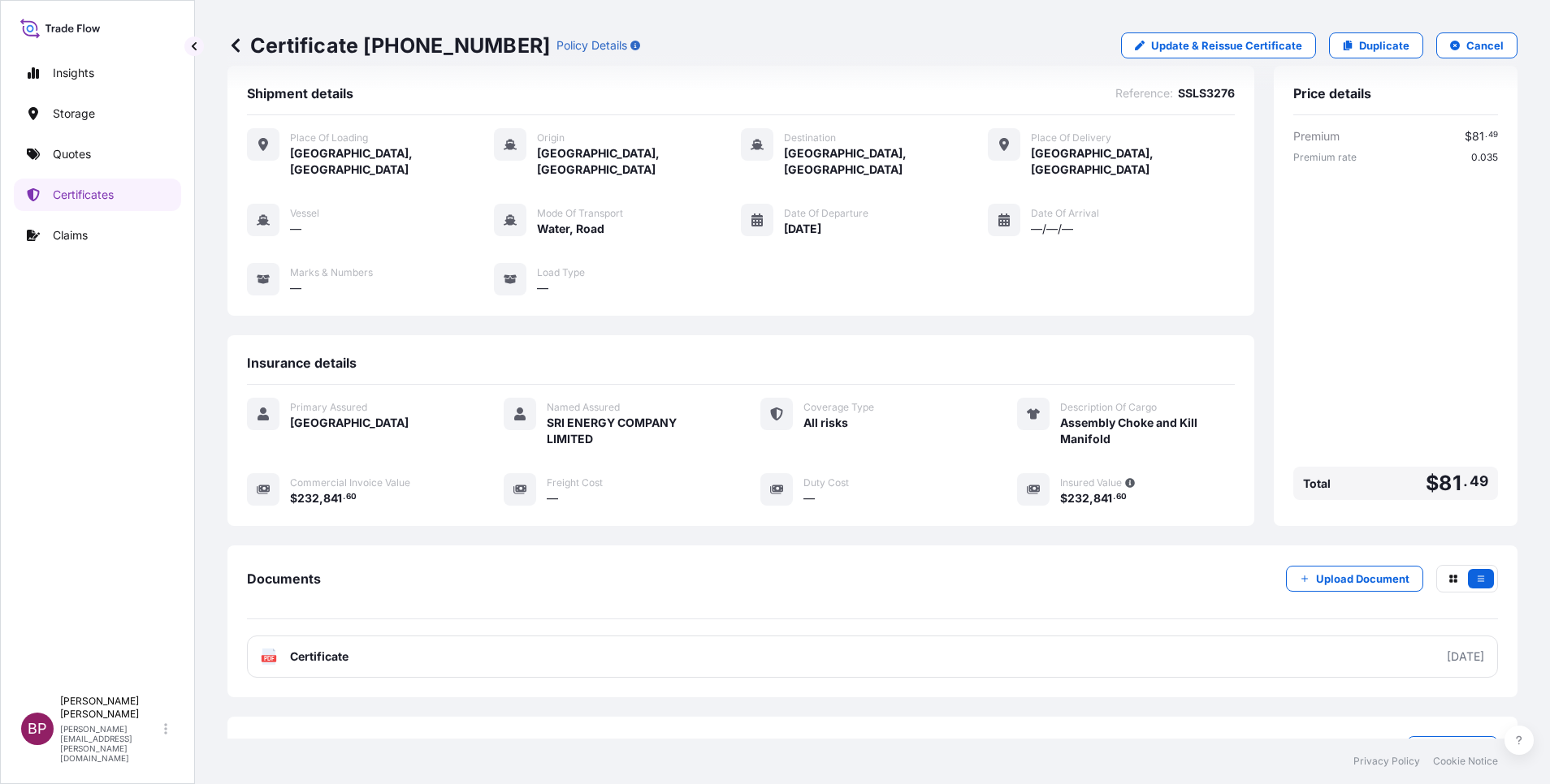
scroll to position [69, 0]
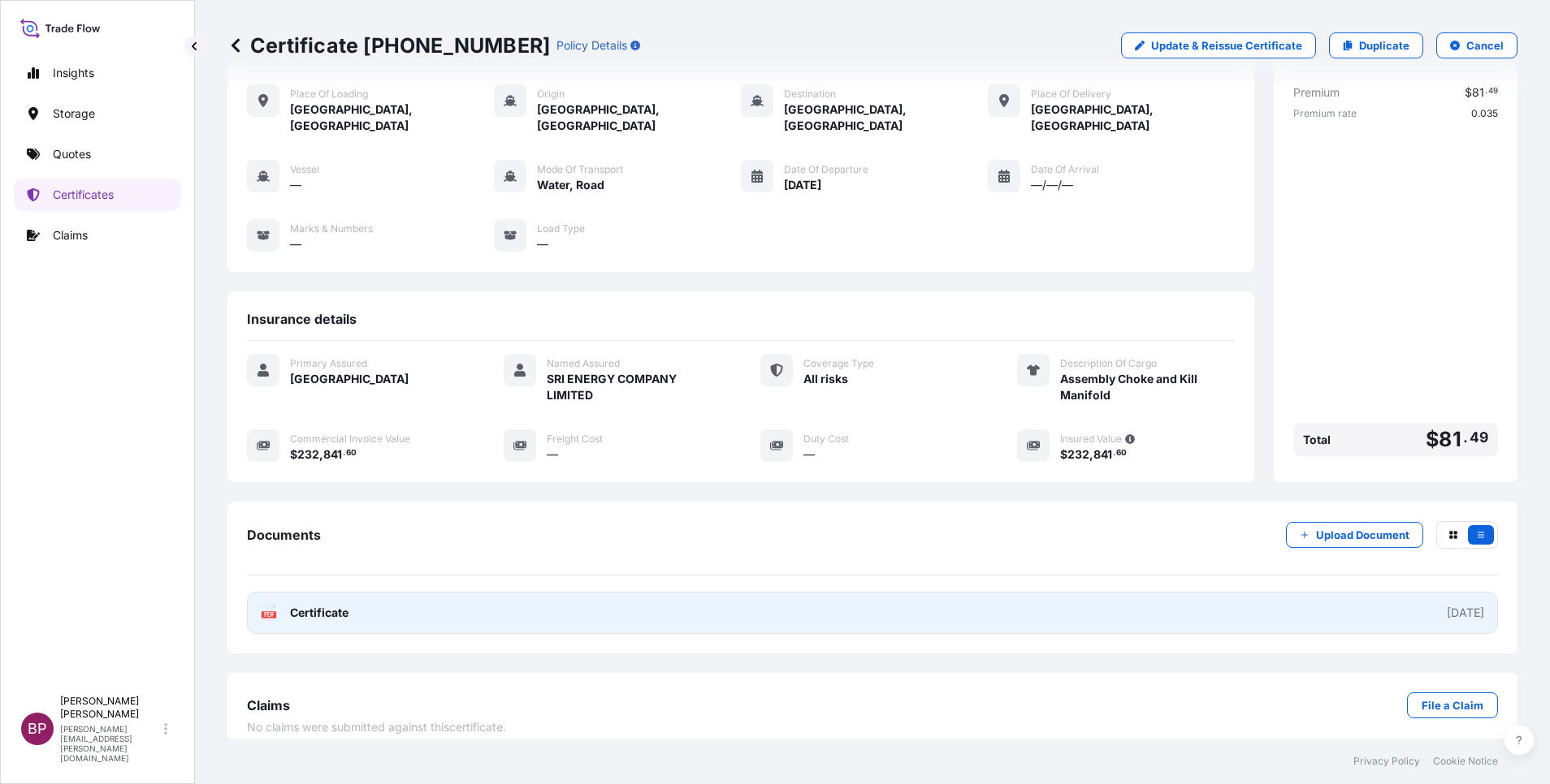
click at [343, 605] on span "Certificate" at bounding box center [319, 613] width 58 height 16
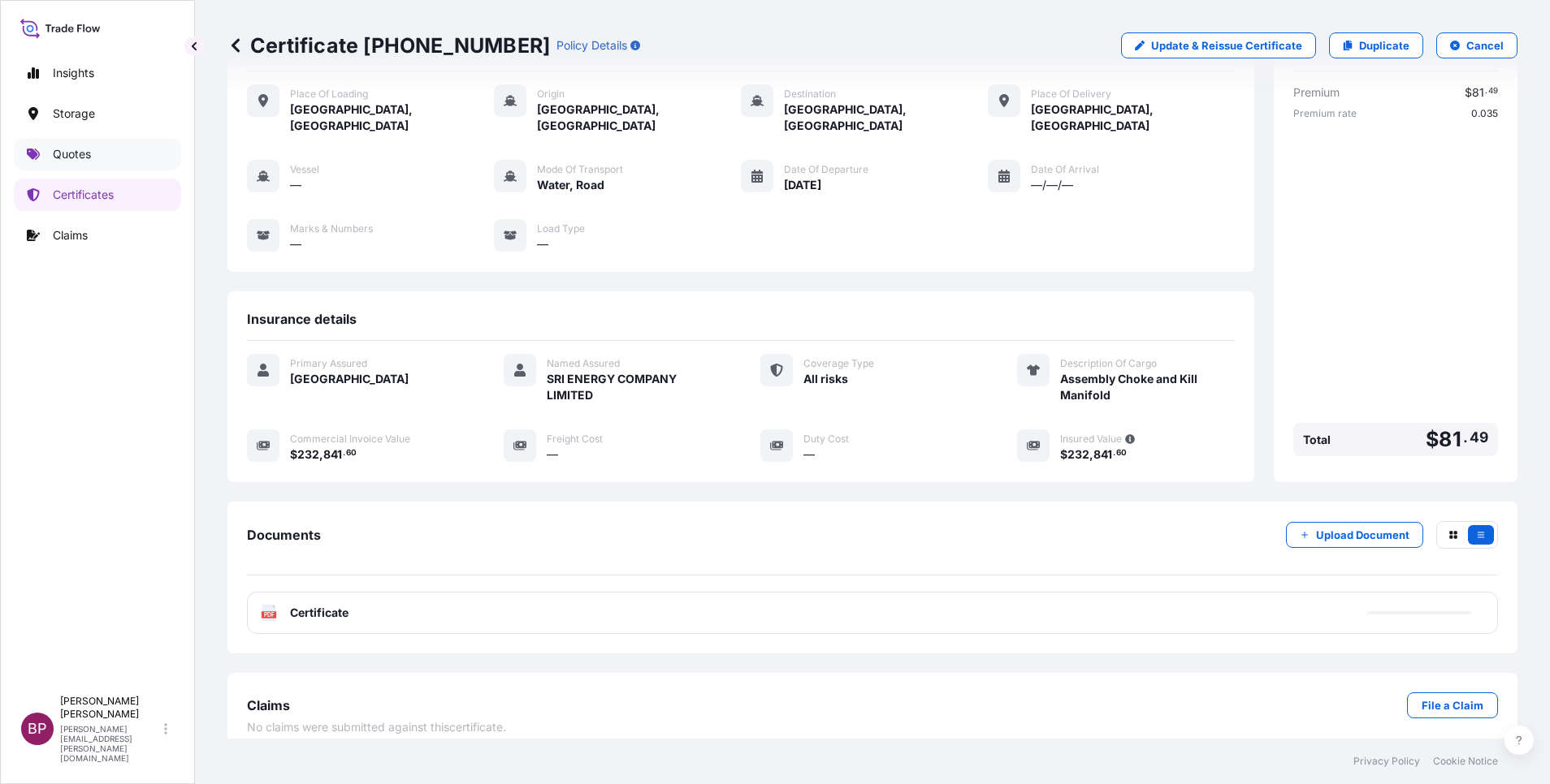
click at [80, 159] on p "Quotes" at bounding box center [71, 154] width 38 height 16
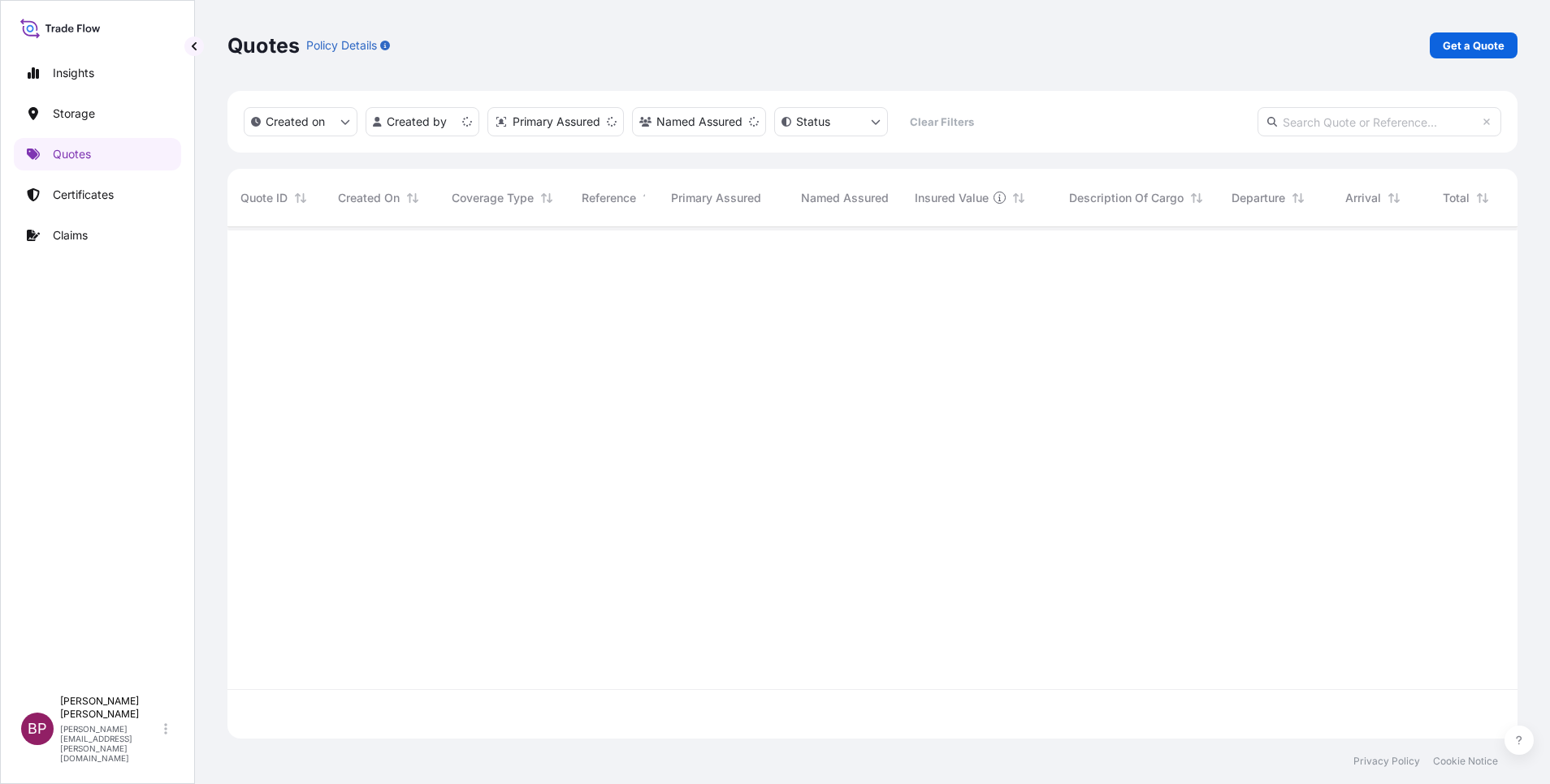
scroll to position [502, 1271]
click at [1462, 53] on p "Get a Quote" at bounding box center [1473, 46] width 62 height 16
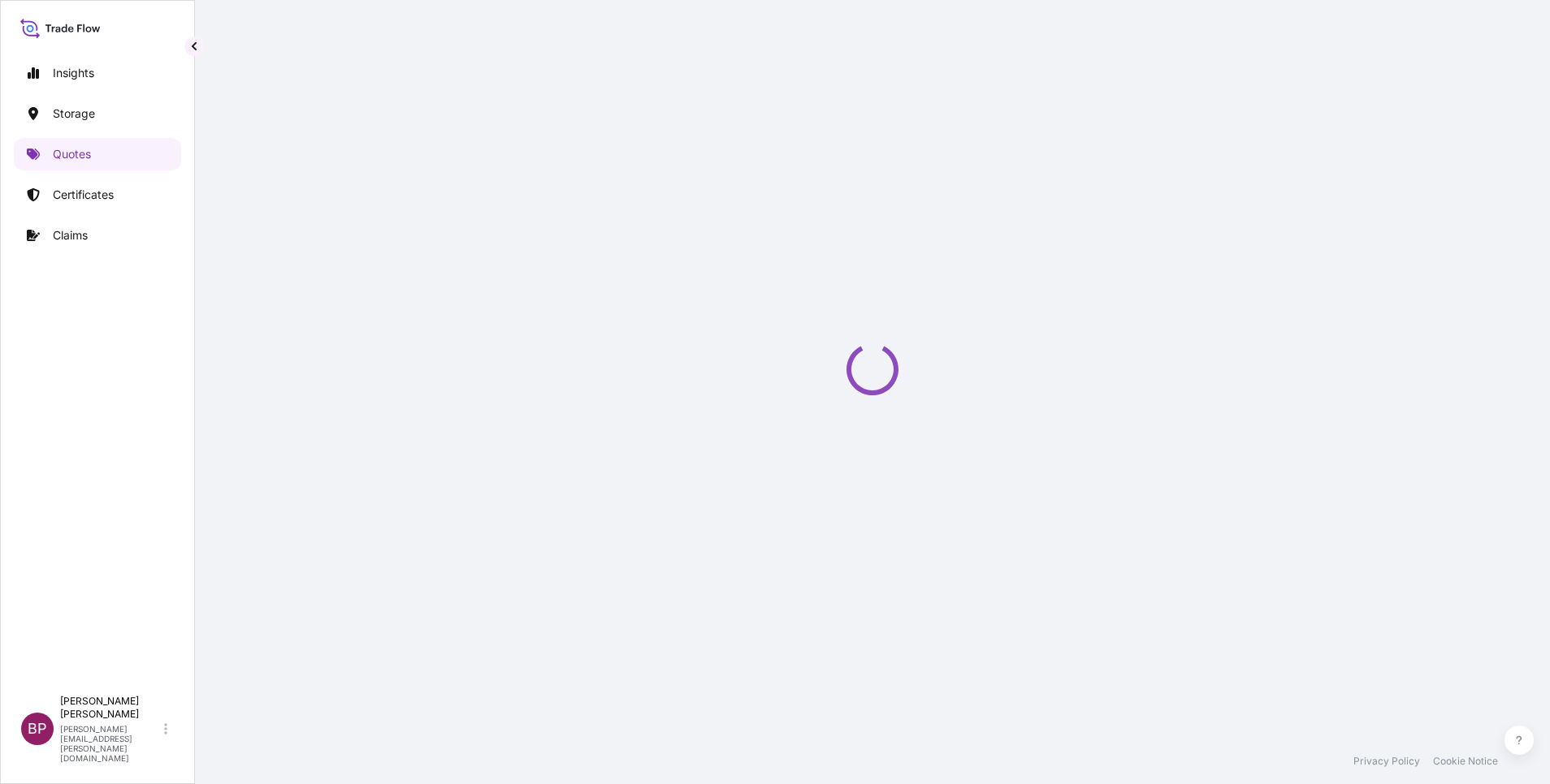
select select "Water"
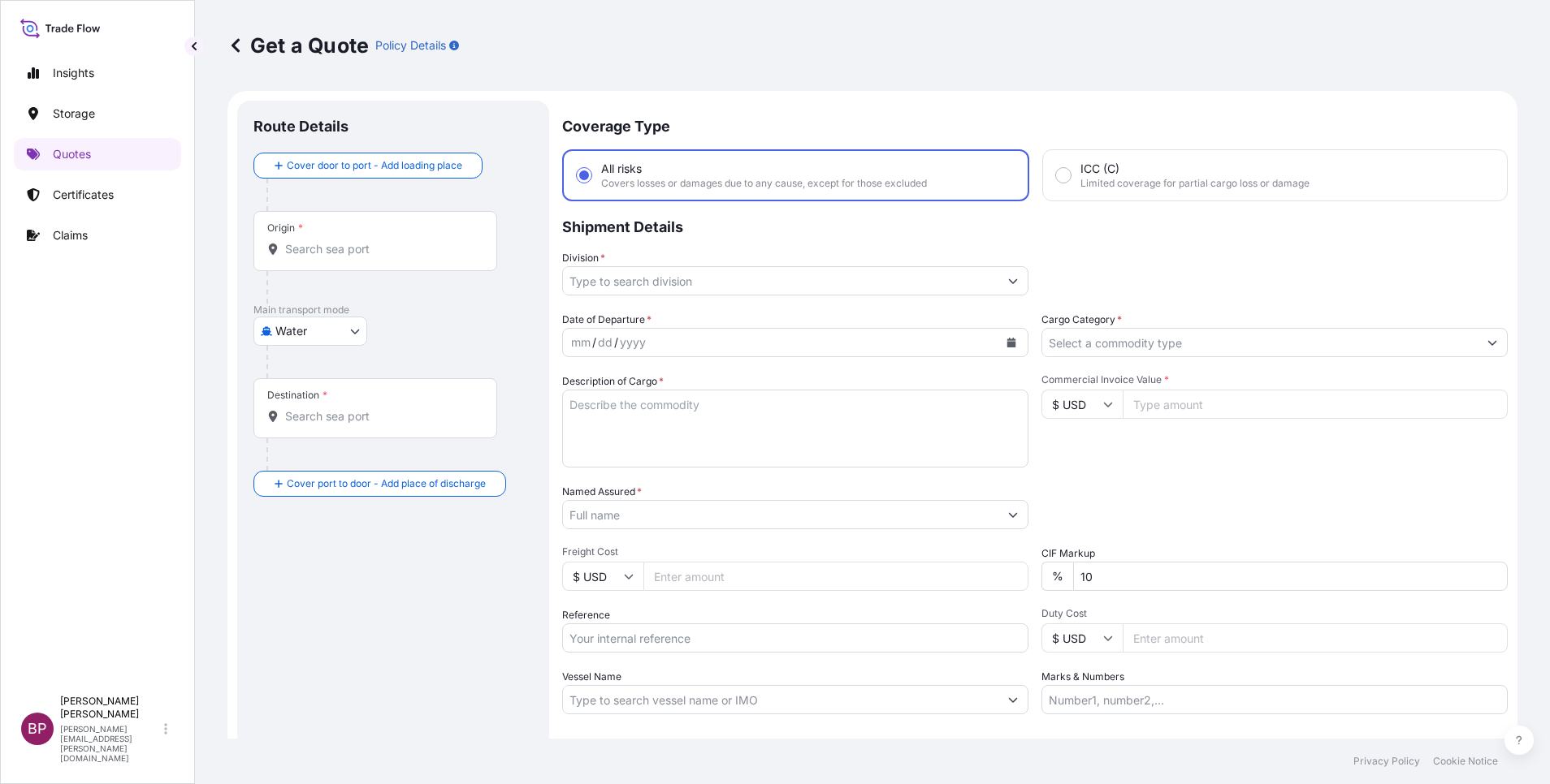
scroll to position [26, 0]
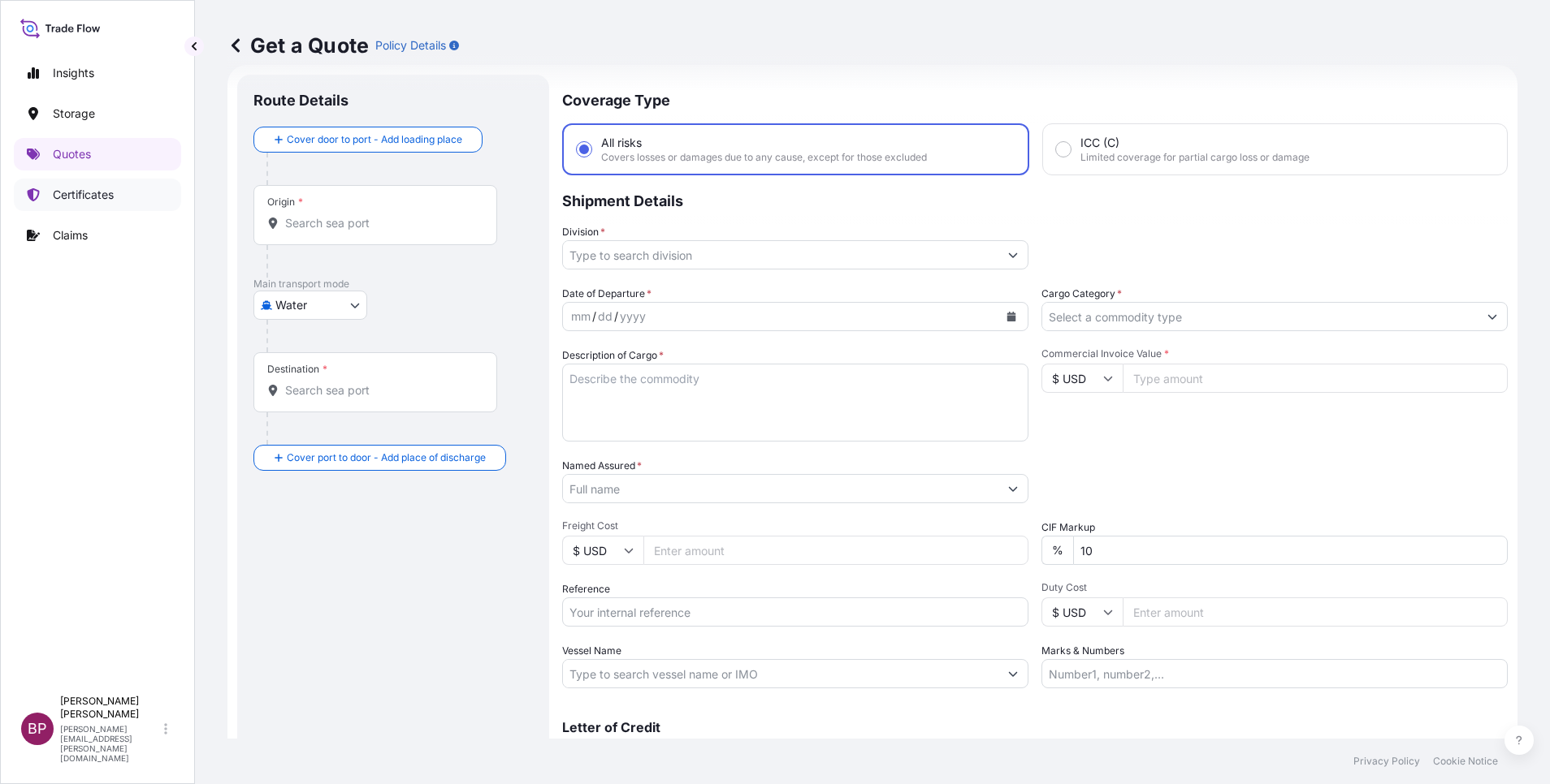
click at [74, 191] on p "Certificates" at bounding box center [83, 195] width 61 height 16
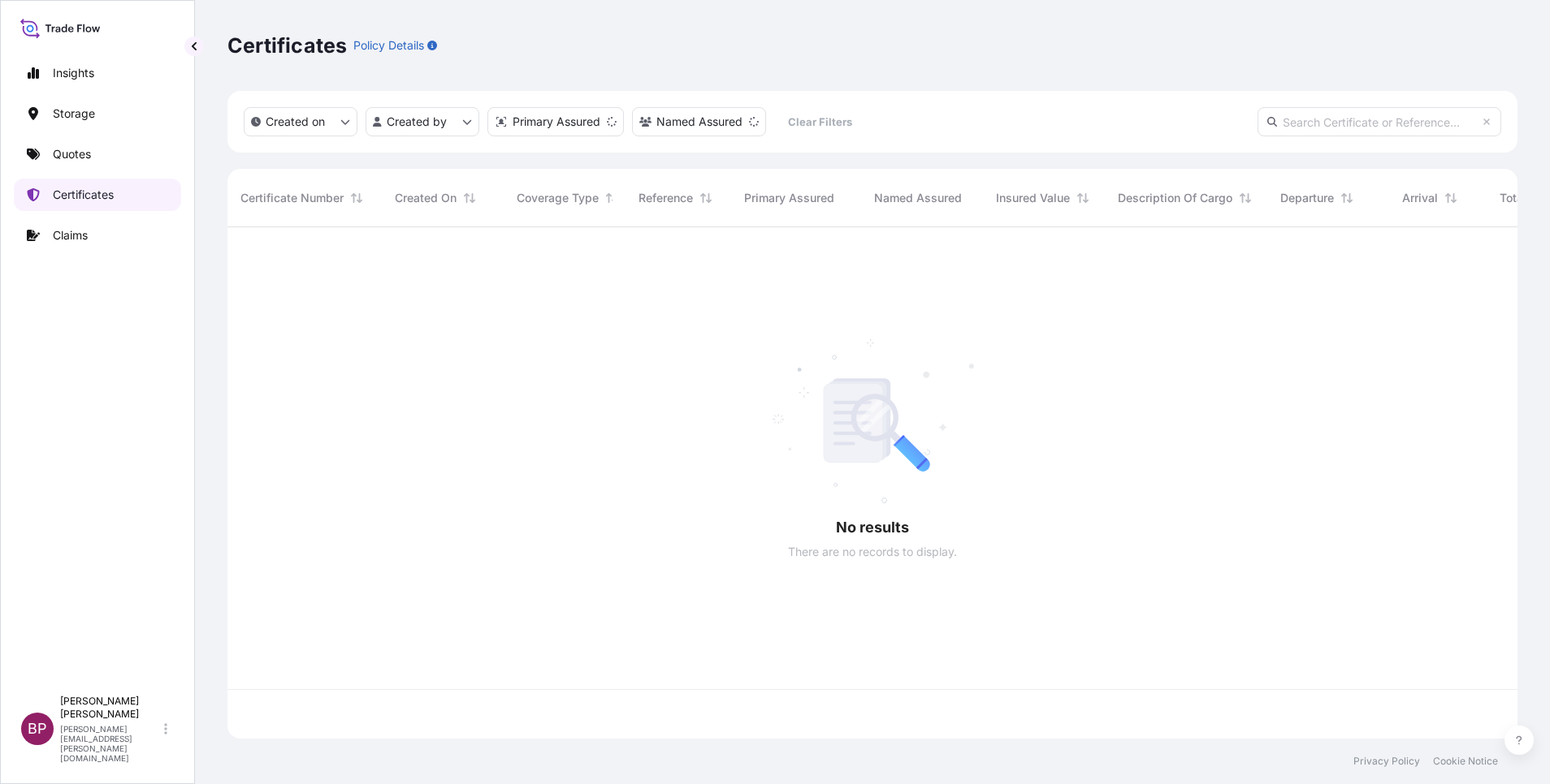
scroll to position [502, 1271]
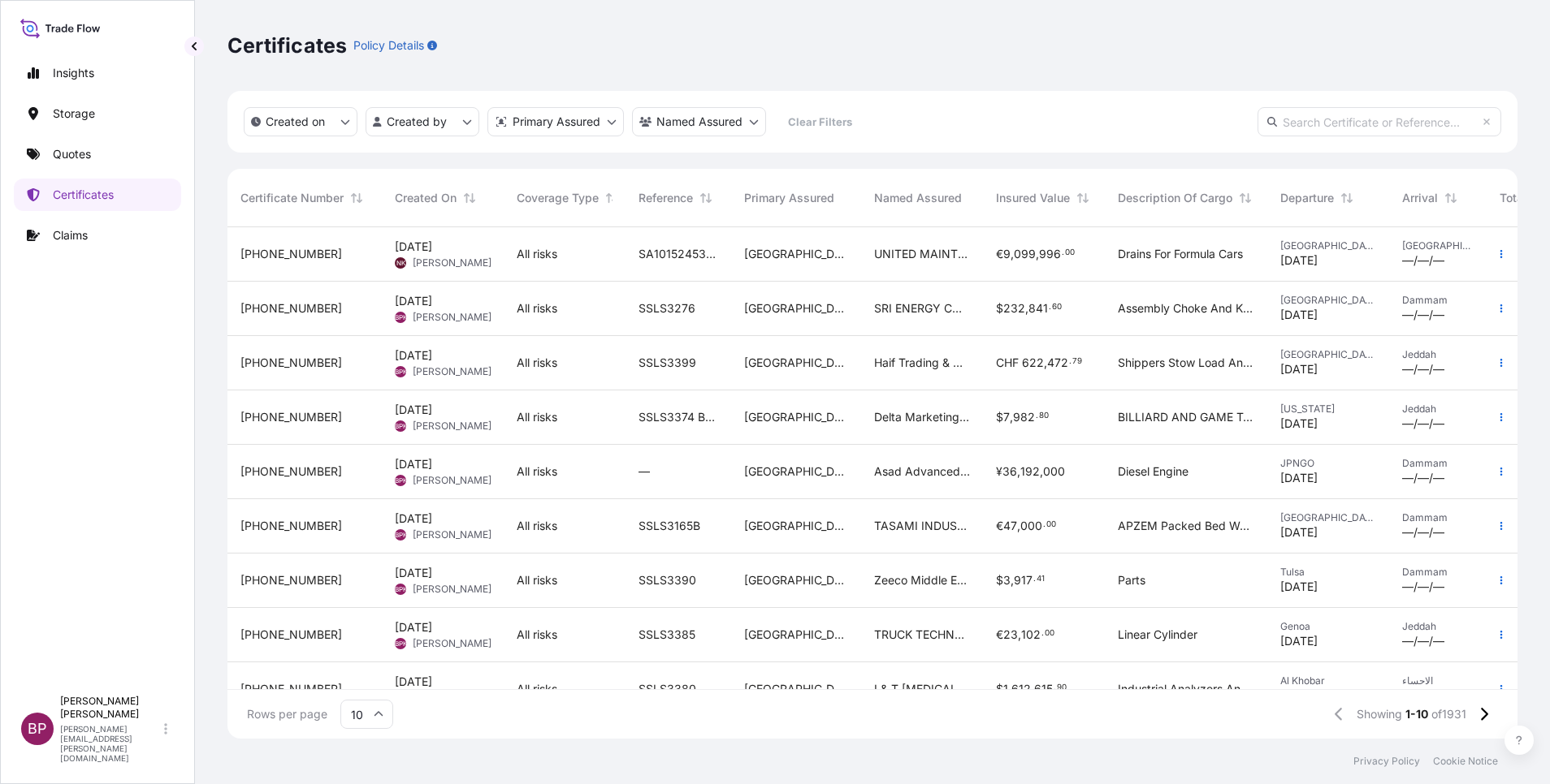
click at [871, 379] on div "Haif Trading & Contracting Company" at bounding box center [922, 363] width 121 height 54
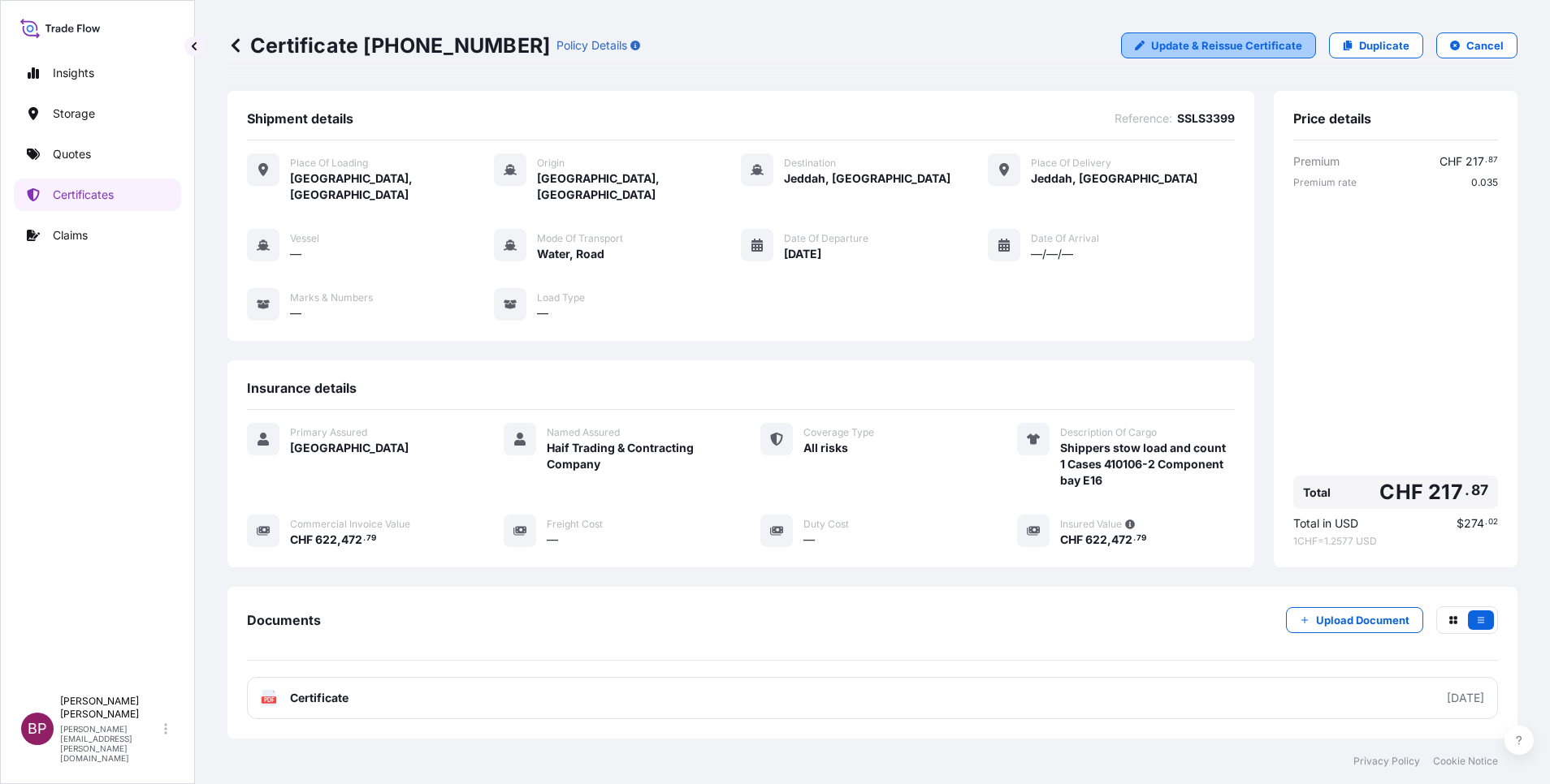
click at [1240, 47] on p "Update & Reissue Certificate" at bounding box center [1226, 46] width 151 height 16
select select "Road / [GEOGRAPHIC_DATA]"
select select "Water"
select select "Road / [GEOGRAPHIC_DATA]"
select select "31614"
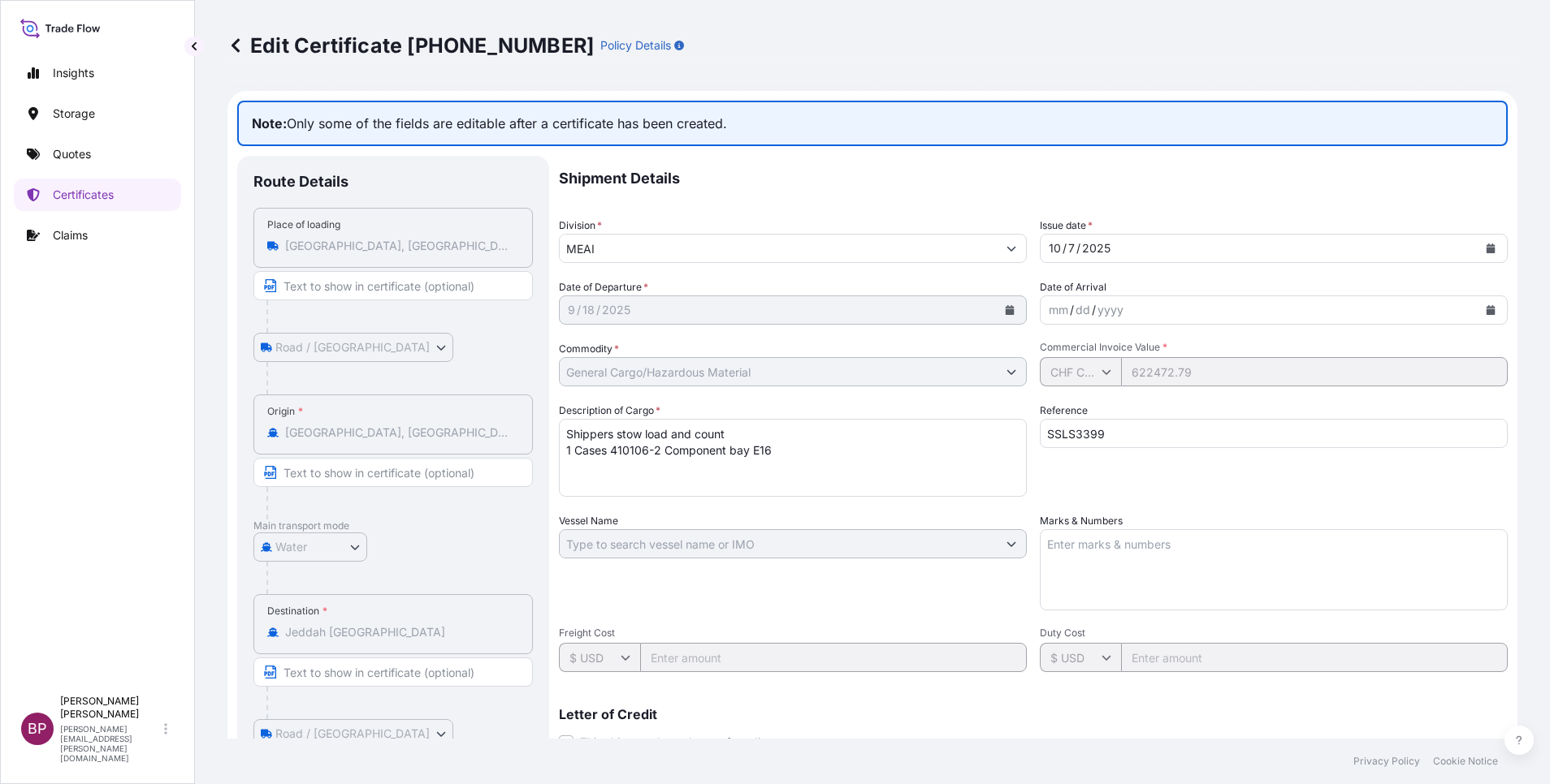
click at [413, 304] on div at bounding box center [399, 316] width 266 height 32
click at [359, 480] on input "Text to appear on certificate" at bounding box center [393, 472] width 280 height 29
click at [392, 477] on input "Text to appear on certificate" at bounding box center [393, 472] width 280 height 29
click at [345, 279] on input "Text to appear on certificate" at bounding box center [393, 286] width 280 height 29
type input "[GEOGRAPHIC_DATA]"
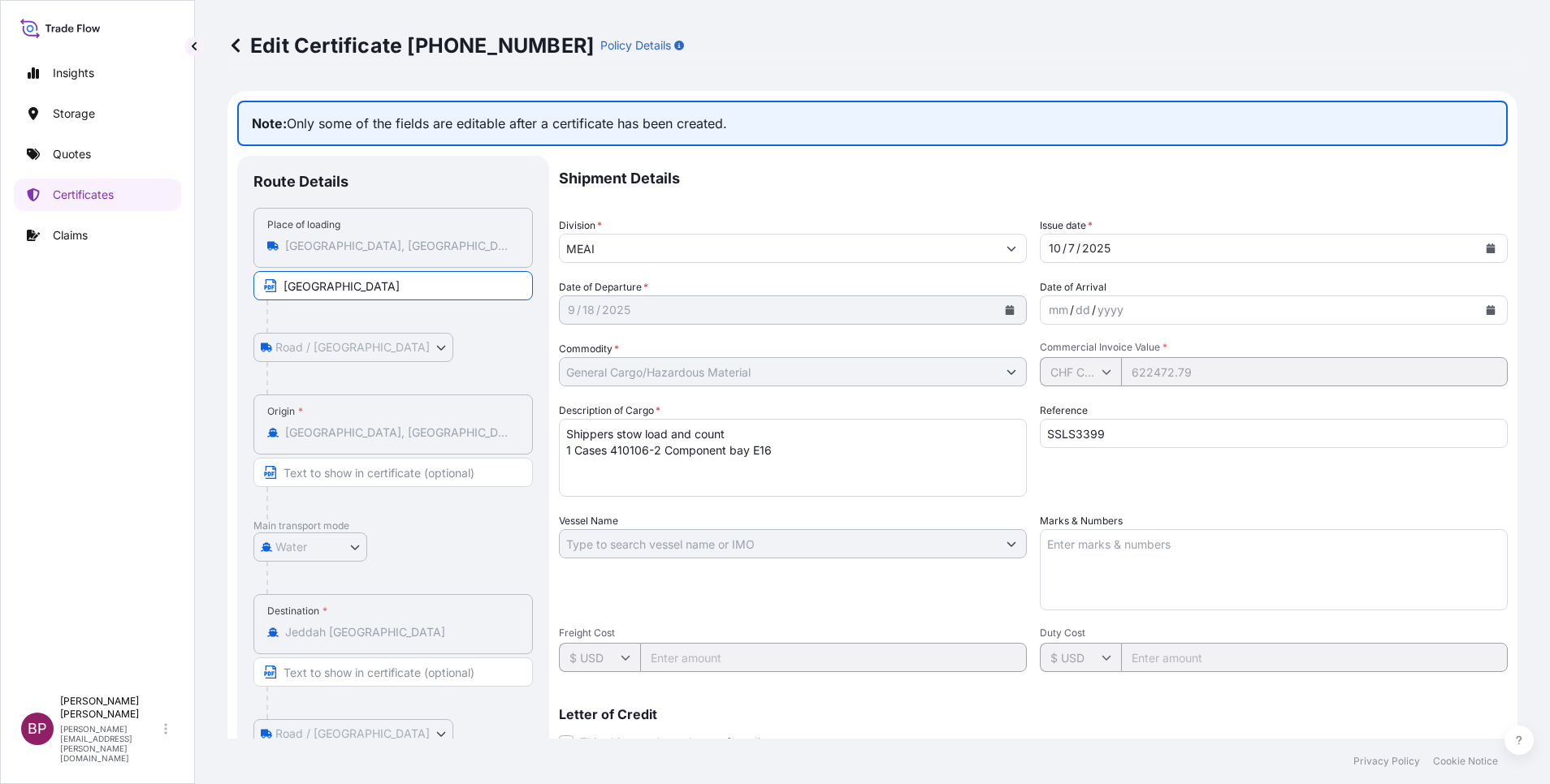
click at [405, 354] on div "Road / [GEOGRAPHIC_DATA] / Inland" at bounding box center [393, 347] width 280 height 29
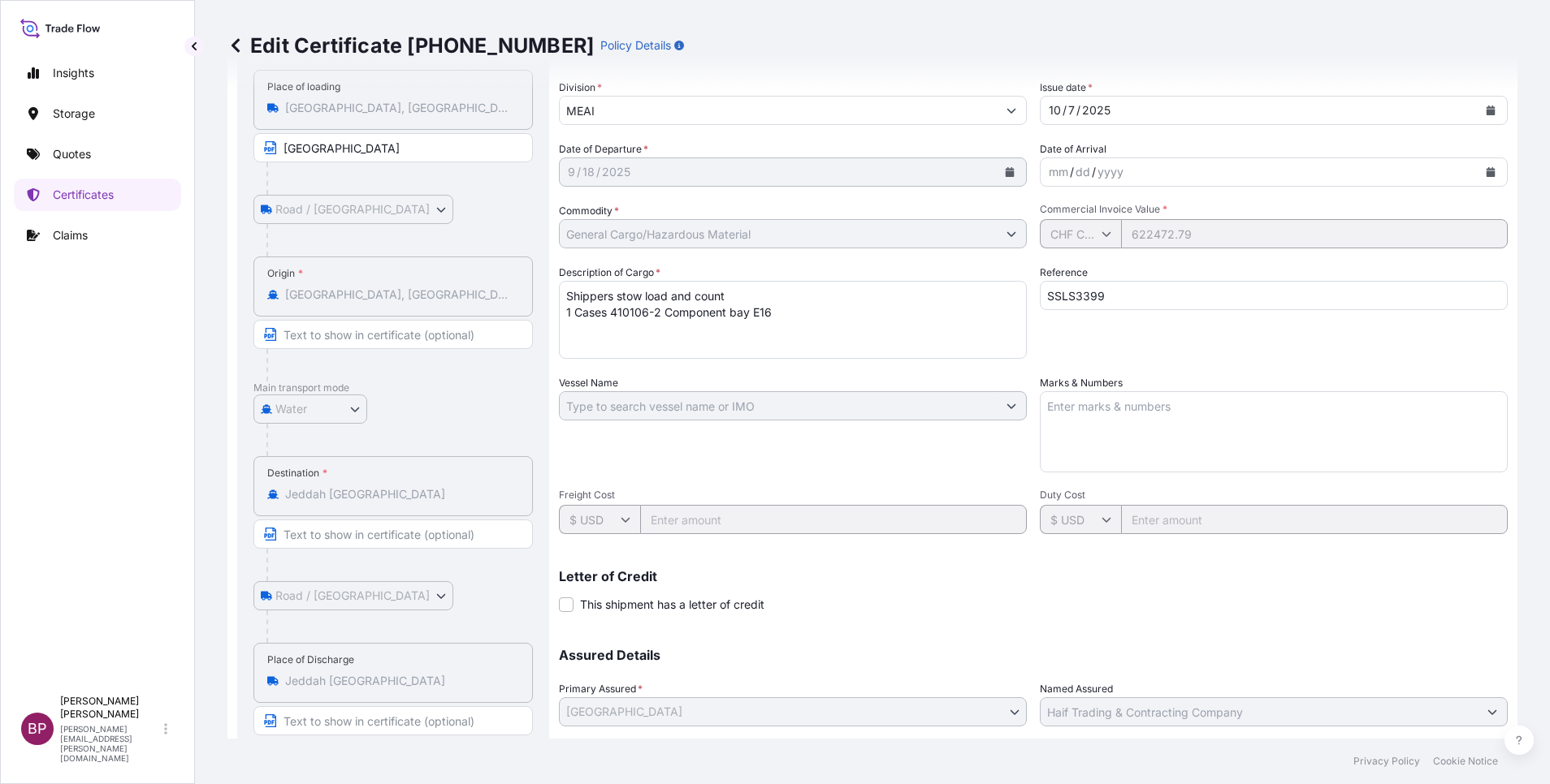
scroll to position [244, 0]
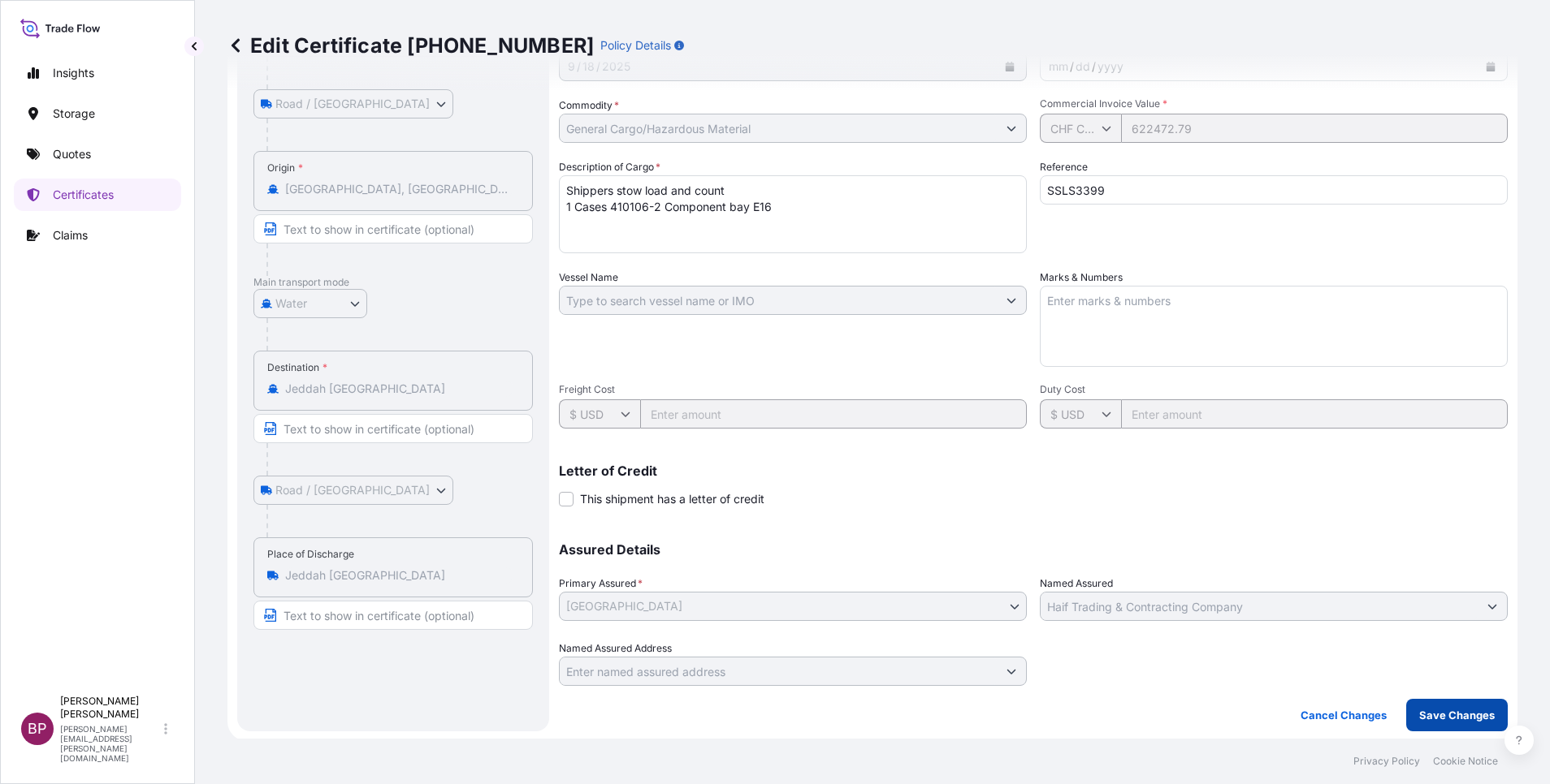
click at [1445, 713] on p "Save Changes" at bounding box center [1456, 715] width 76 height 16
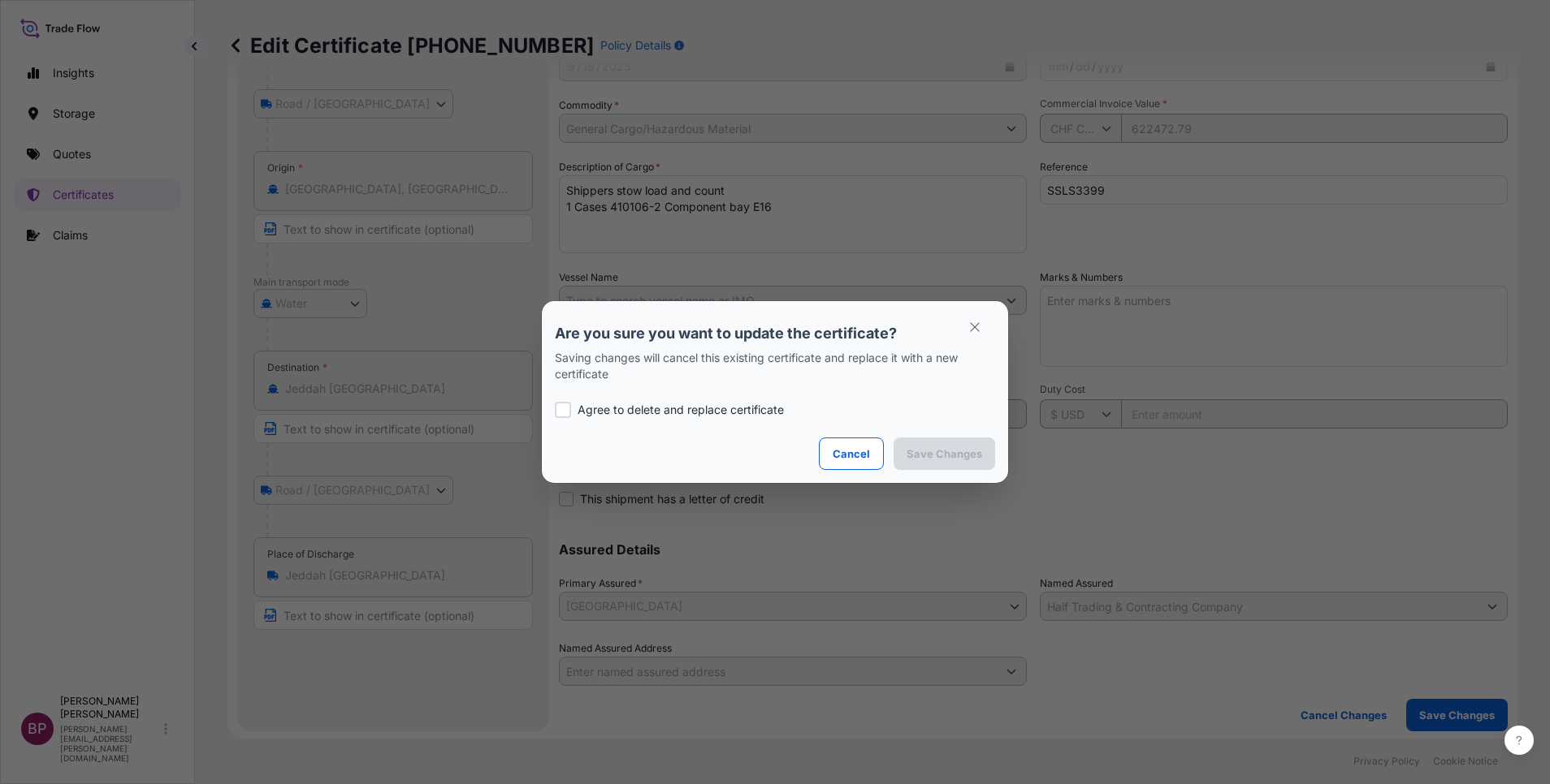
click at [576, 405] on label "Agree to delete and replace certificate" at bounding box center [775, 410] width 440 height 16
checkbox input "true"
click at [969, 460] on p "Save Changes" at bounding box center [944, 454] width 76 height 16
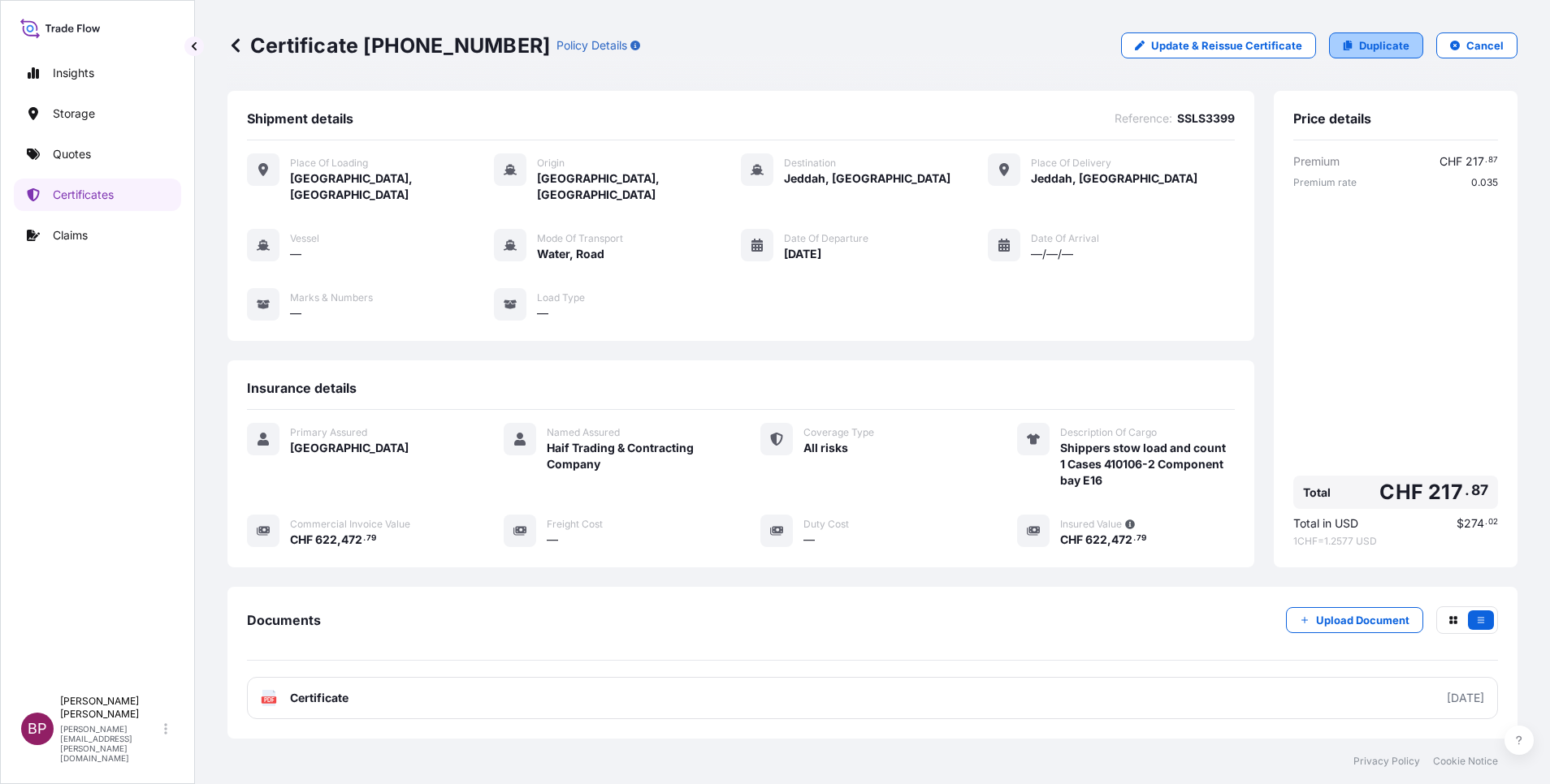
click at [1382, 48] on p "Duplicate" at bounding box center [1384, 46] width 50 height 16
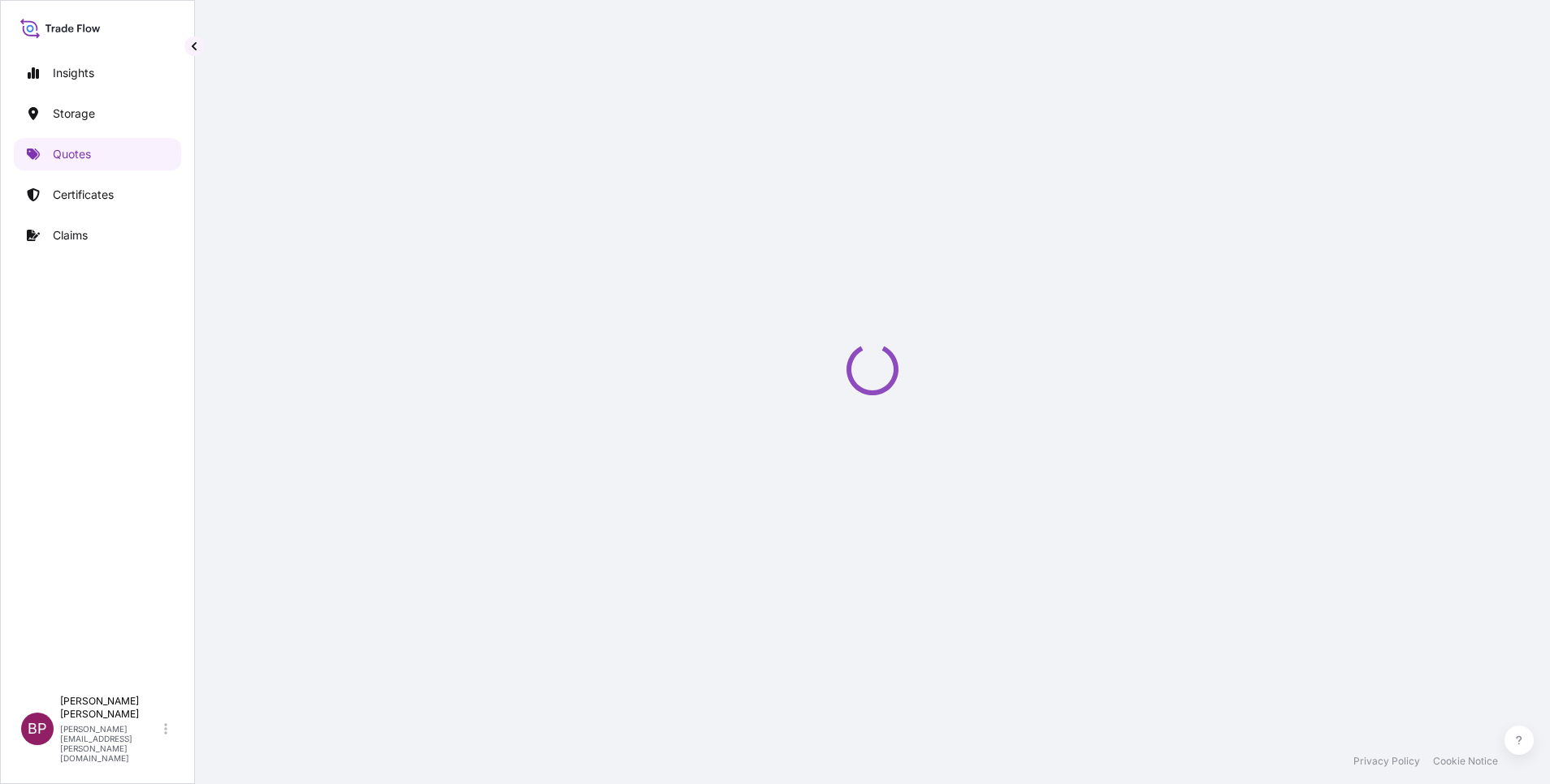
select select "Road / [GEOGRAPHIC_DATA]"
select select "Water"
select select "Road / [GEOGRAPHIC_DATA]"
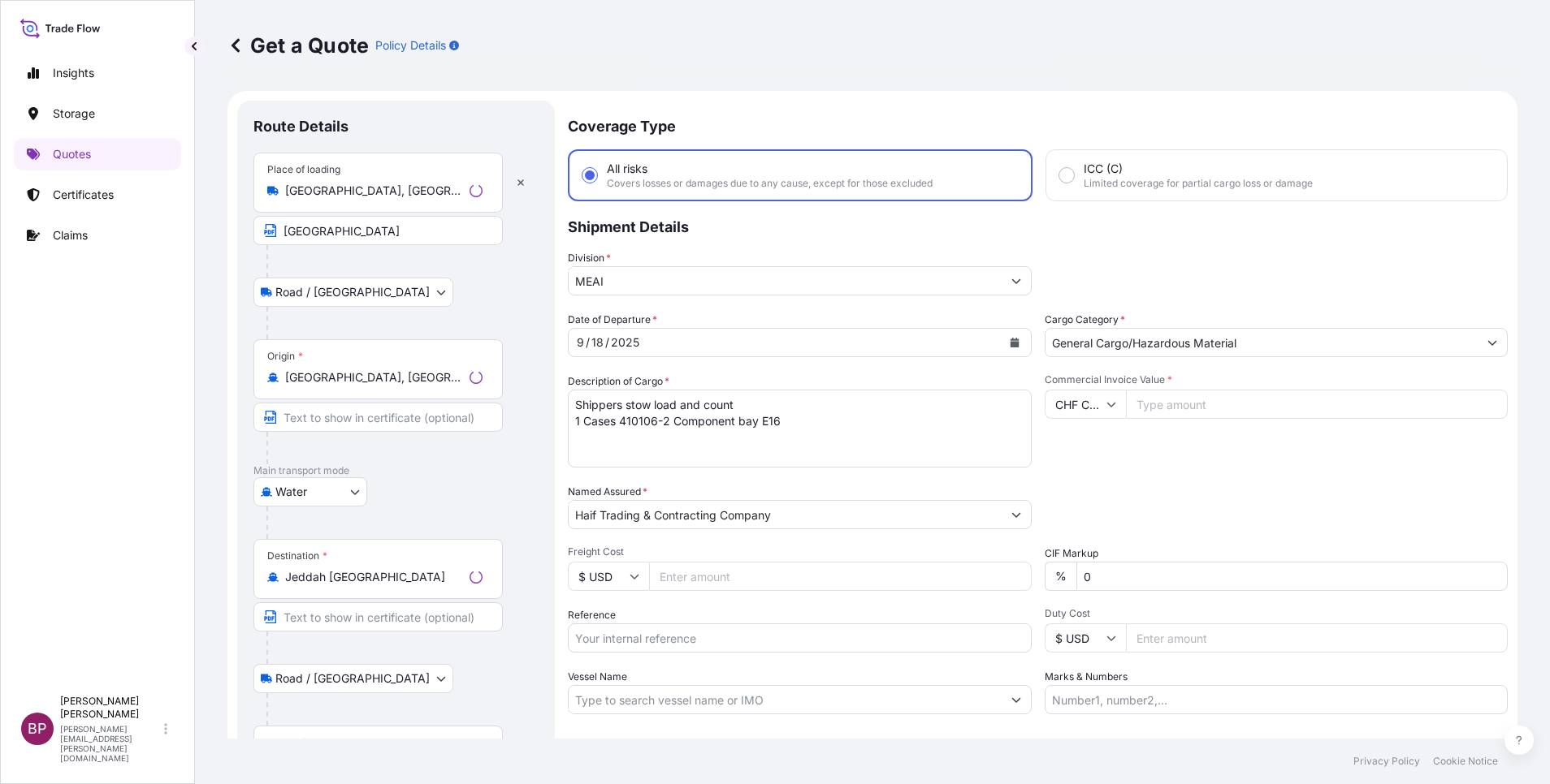
scroll to position [26, 0]
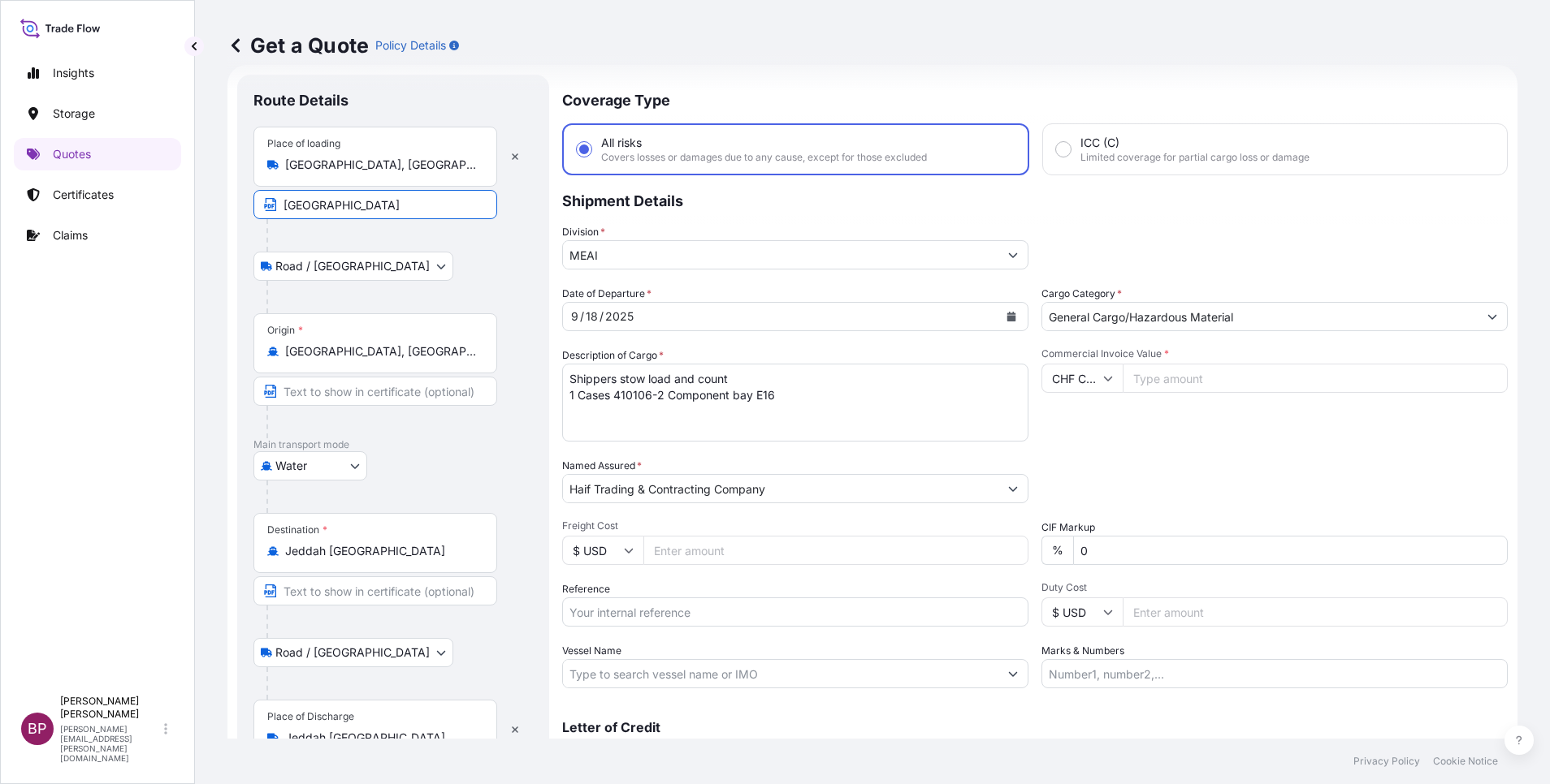
drag, startPoint x: 408, startPoint y: 201, endPoint x: 150, endPoint y: 199, distance: 258.0
click at [150, 200] on div "Insights Storage Quotes Certificates Claims BP [PERSON_NAME] Kurian [EMAIL_ADDR…" at bounding box center [775, 392] width 1550 height 784
click at [485, 246] on div at bounding box center [399, 235] width 266 height 32
drag, startPoint x: 398, startPoint y: 162, endPoint x: 6, endPoint y: 149, distance: 392.2
click at [11, 151] on div "Insights Storage Quotes Certificates Claims BP [PERSON_NAME] Kurian [EMAIL_ADDR…" at bounding box center [775, 392] width 1550 height 784
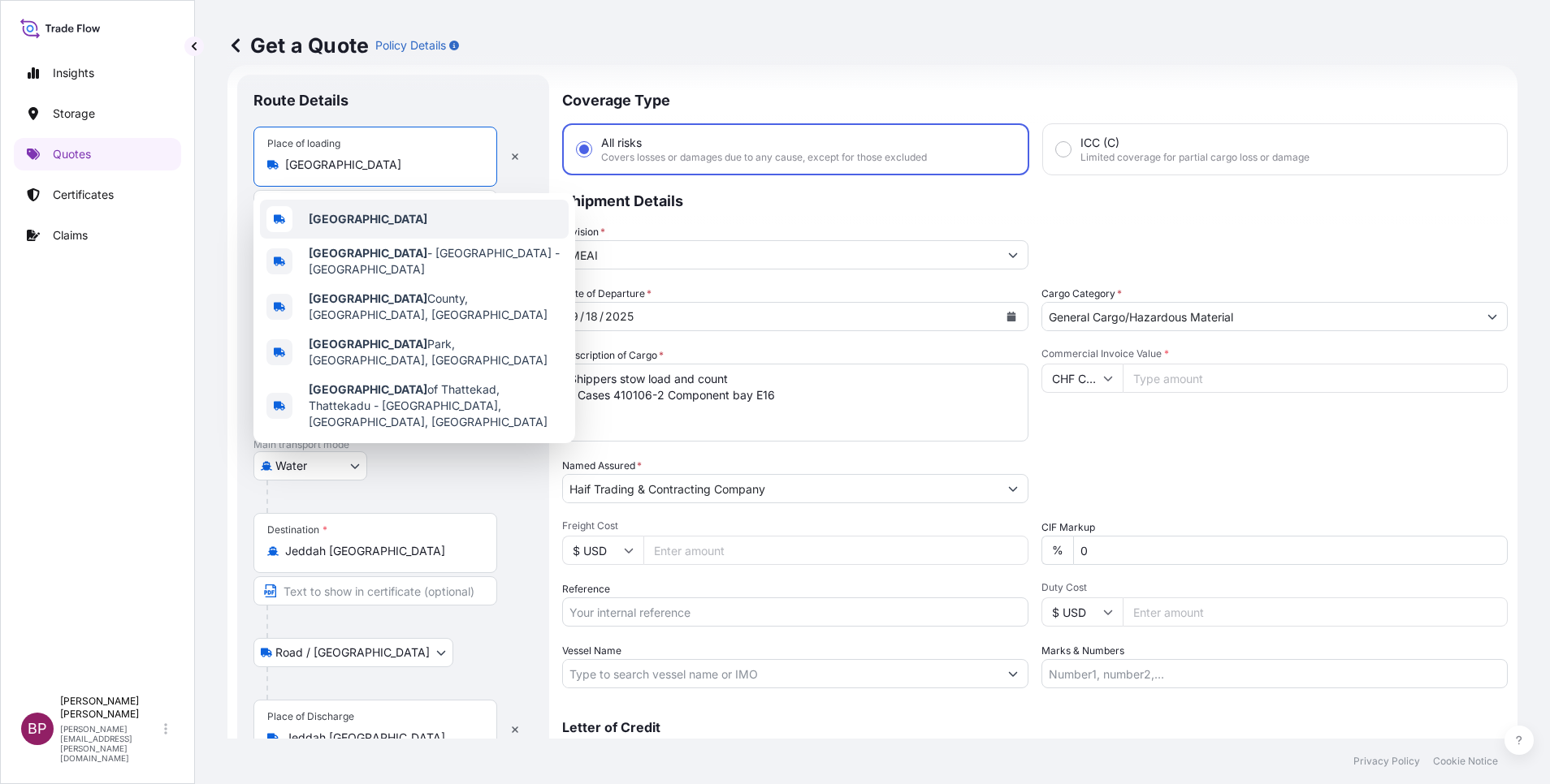
click at [391, 221] on div "[GEOGRAPHIC_DATA]" at bounding box center [414, 220] width 308 height 39
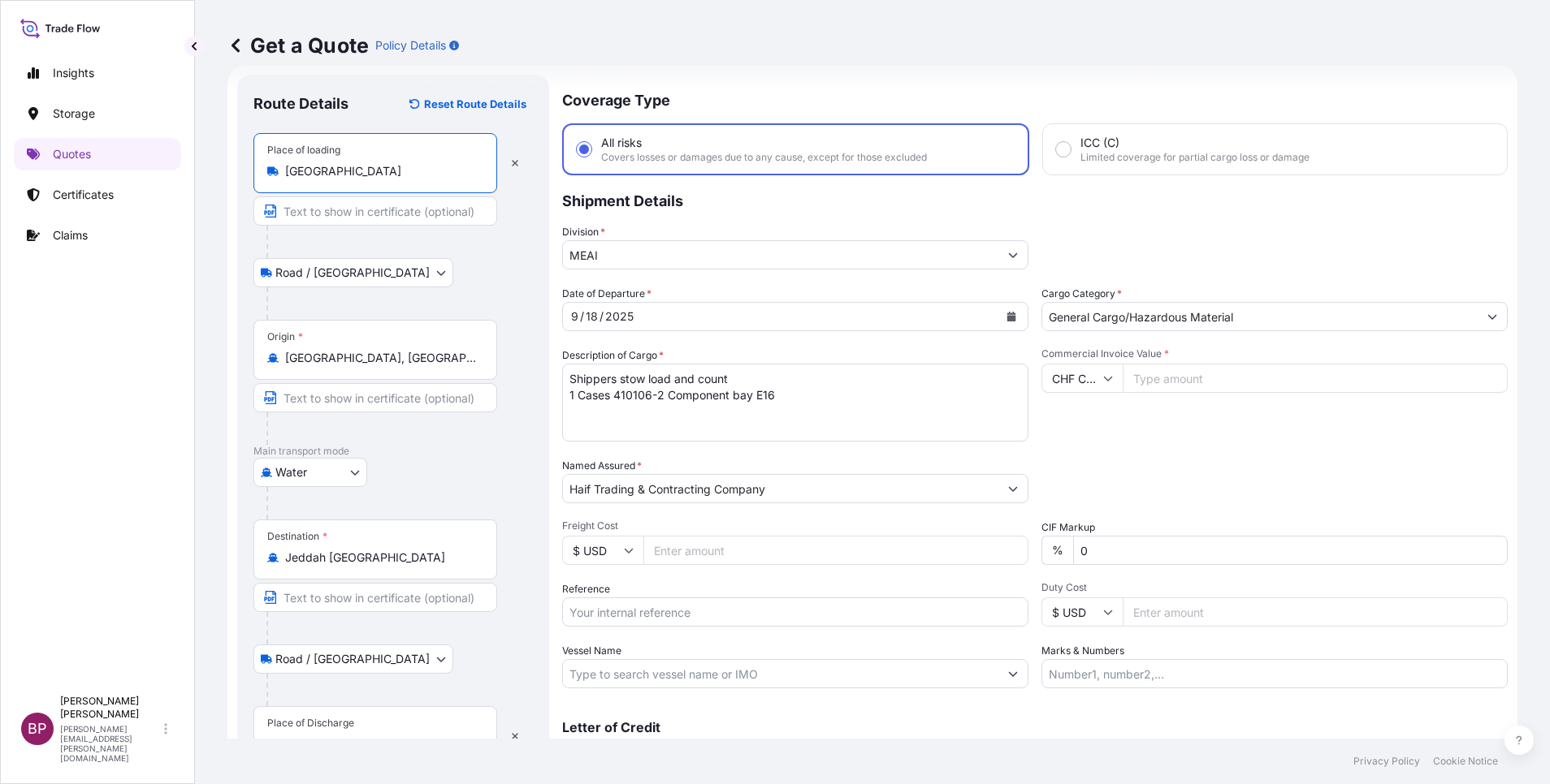
type input "[GEOGRAPHIC_DATA]"
click at [436, 228] on div at bounding box center [399, 242] width 266 height 32
click at [427, 281] on div "Road / [GEOGRAPHIC_DATA] / Inland" at bounding box center [393, 272] width 280 height 29
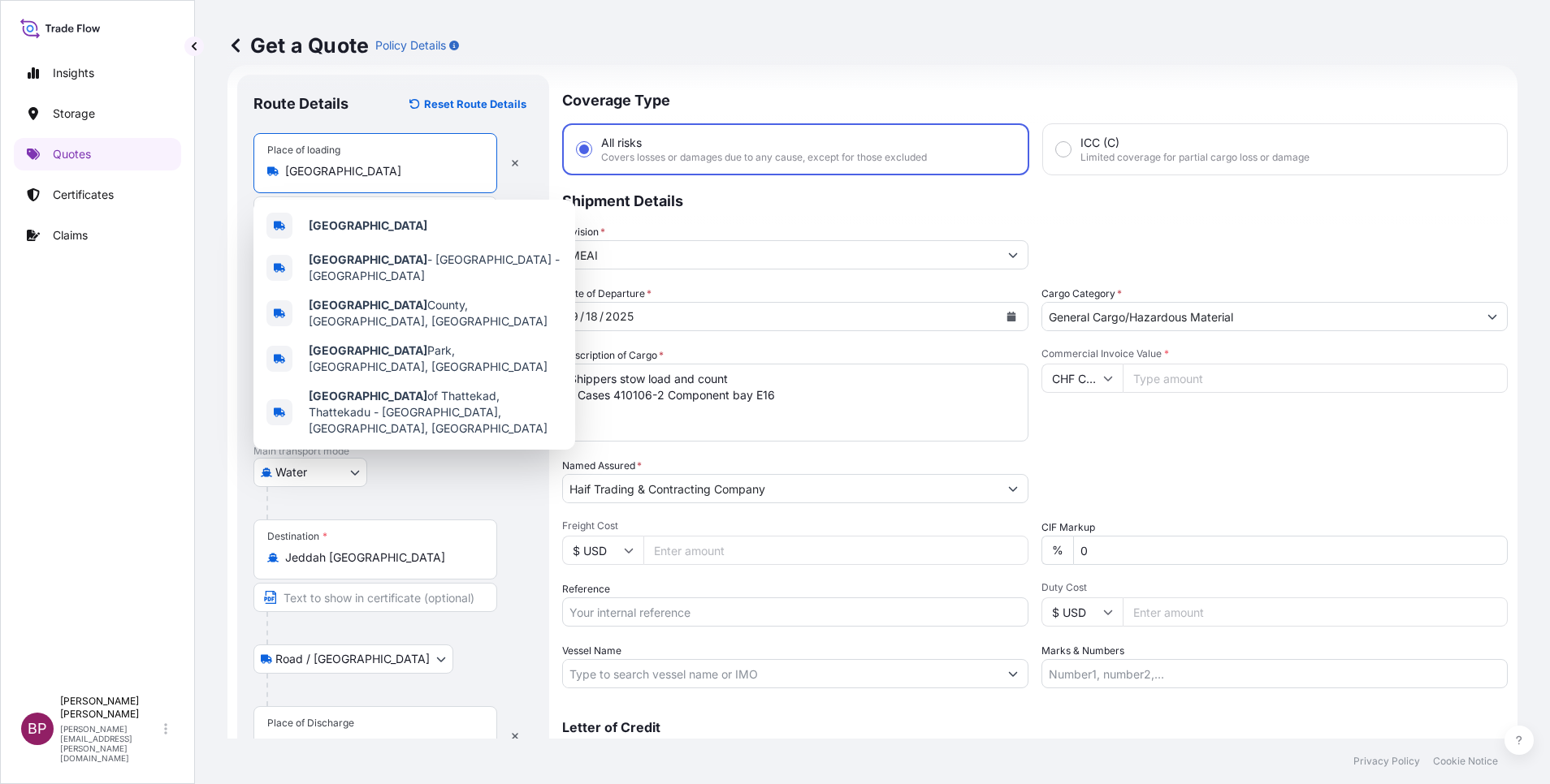
drag, startPoint x: 394, startPoint y: 172, endPoint x: 282, endPoint y: 169, distance: 112.0
click at [285, 170] on input "[GEOGRAPHIC_DATA]" at bounding box center [381, 171] width 192 height 16
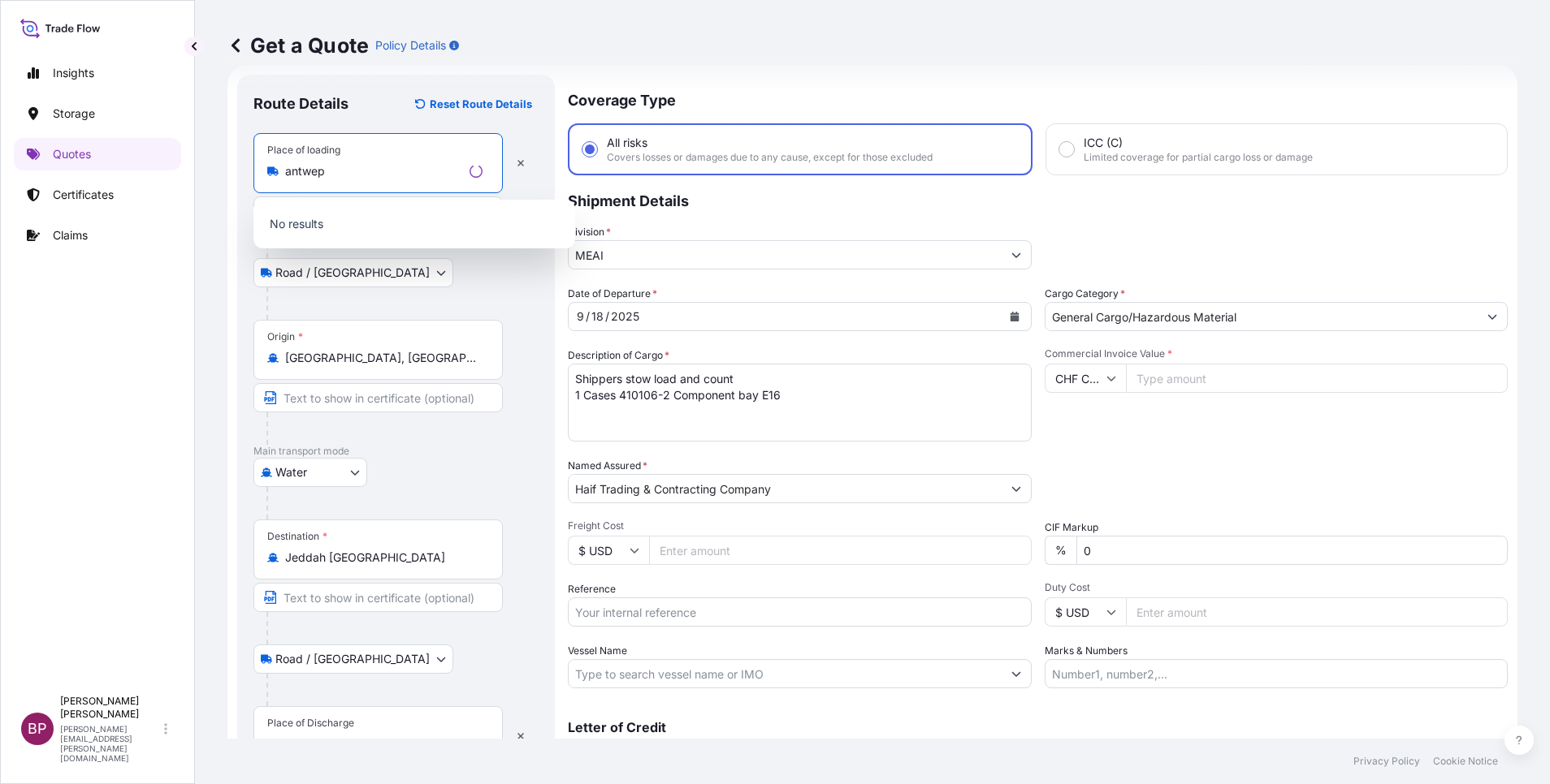
type input "[GEOGRAPHIC_DATA]"
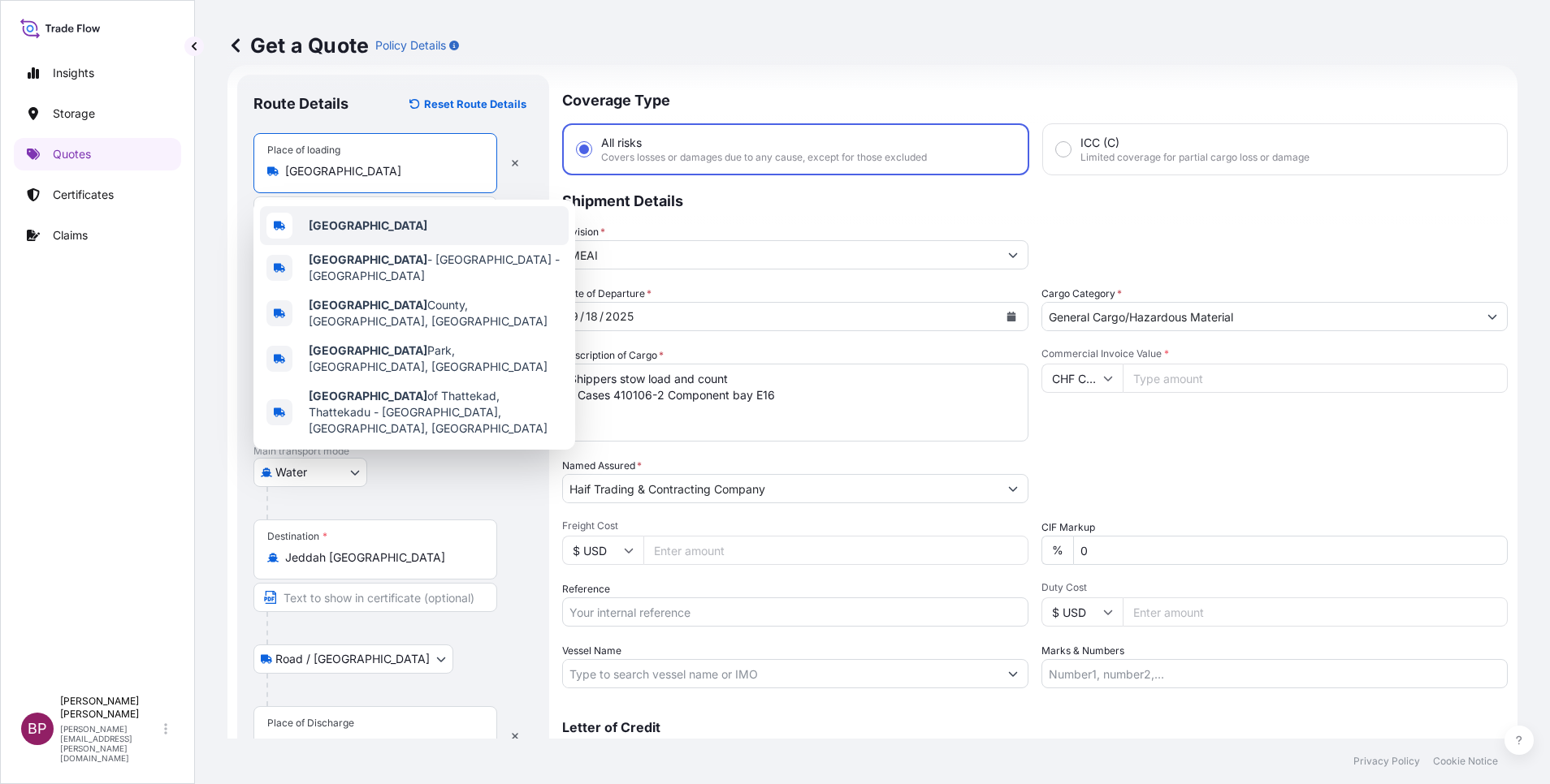
click at [371, 219] on b "[GEOGRAPHIC_DATA]" at bounding box center [367, 225] width 119 height 13
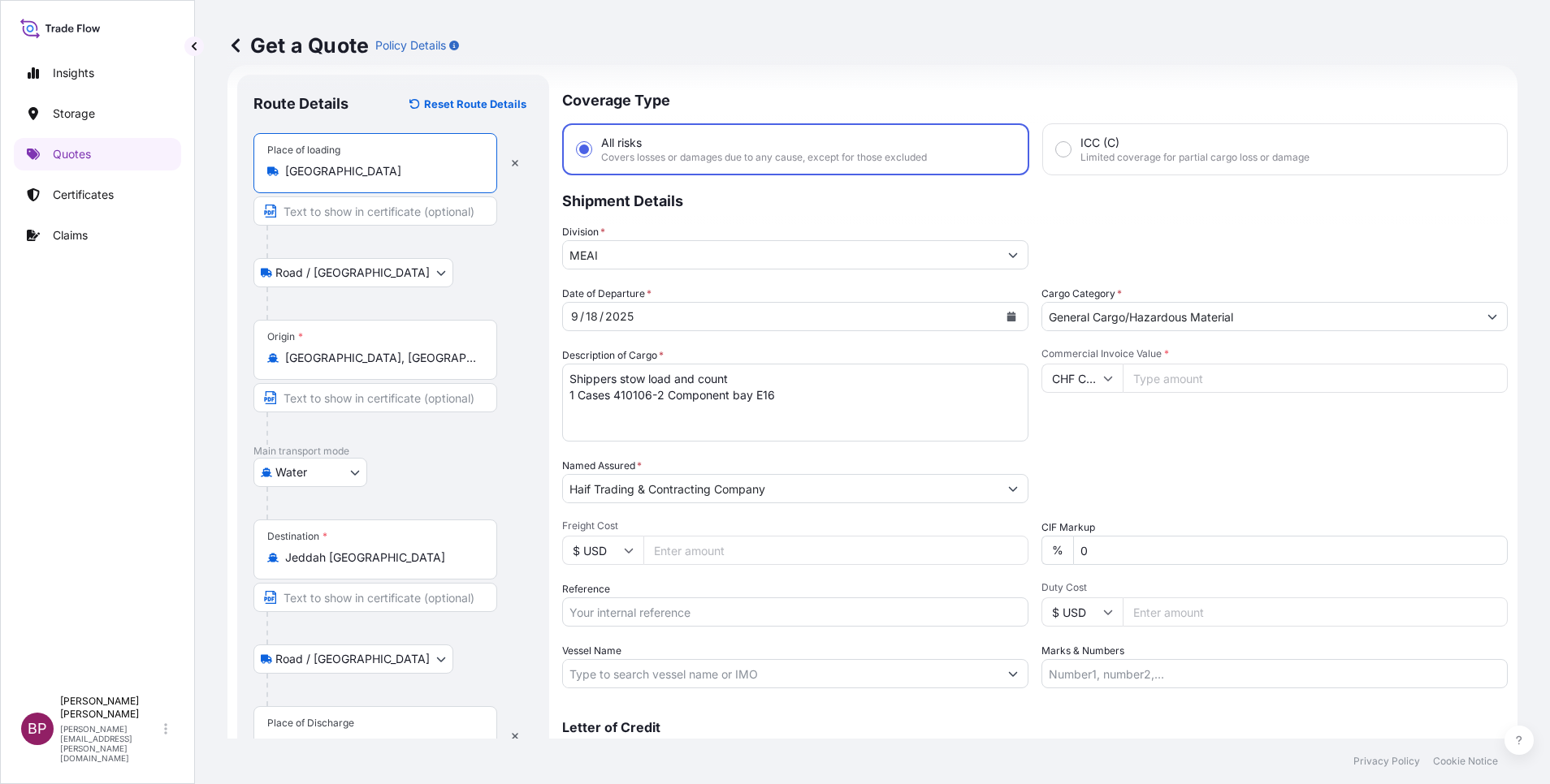
scroll to position [0, 0]
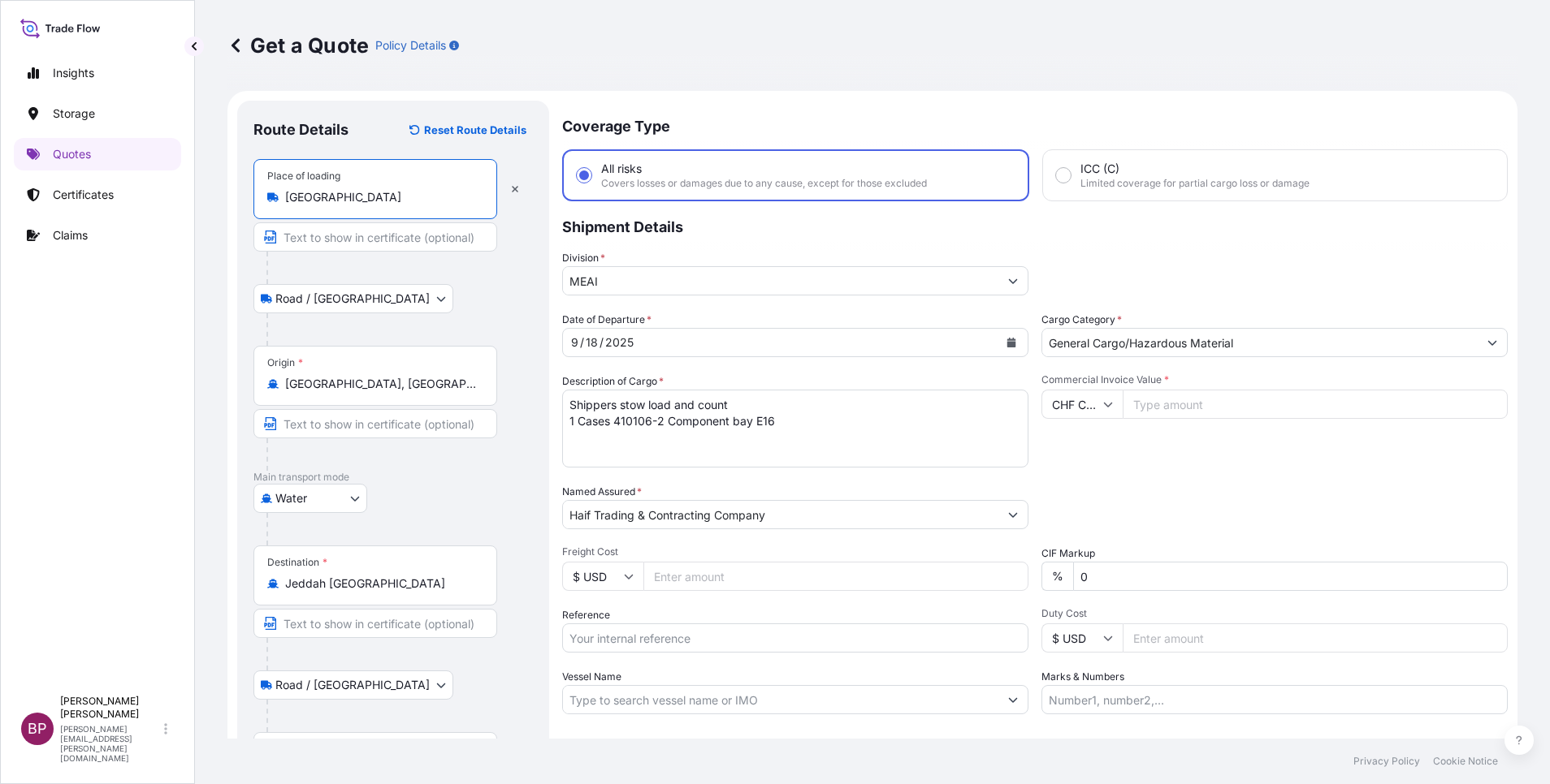
click at [438, 508] on div "Water Air Water Inland" at bounding box center [393, 498] width 280 height 29
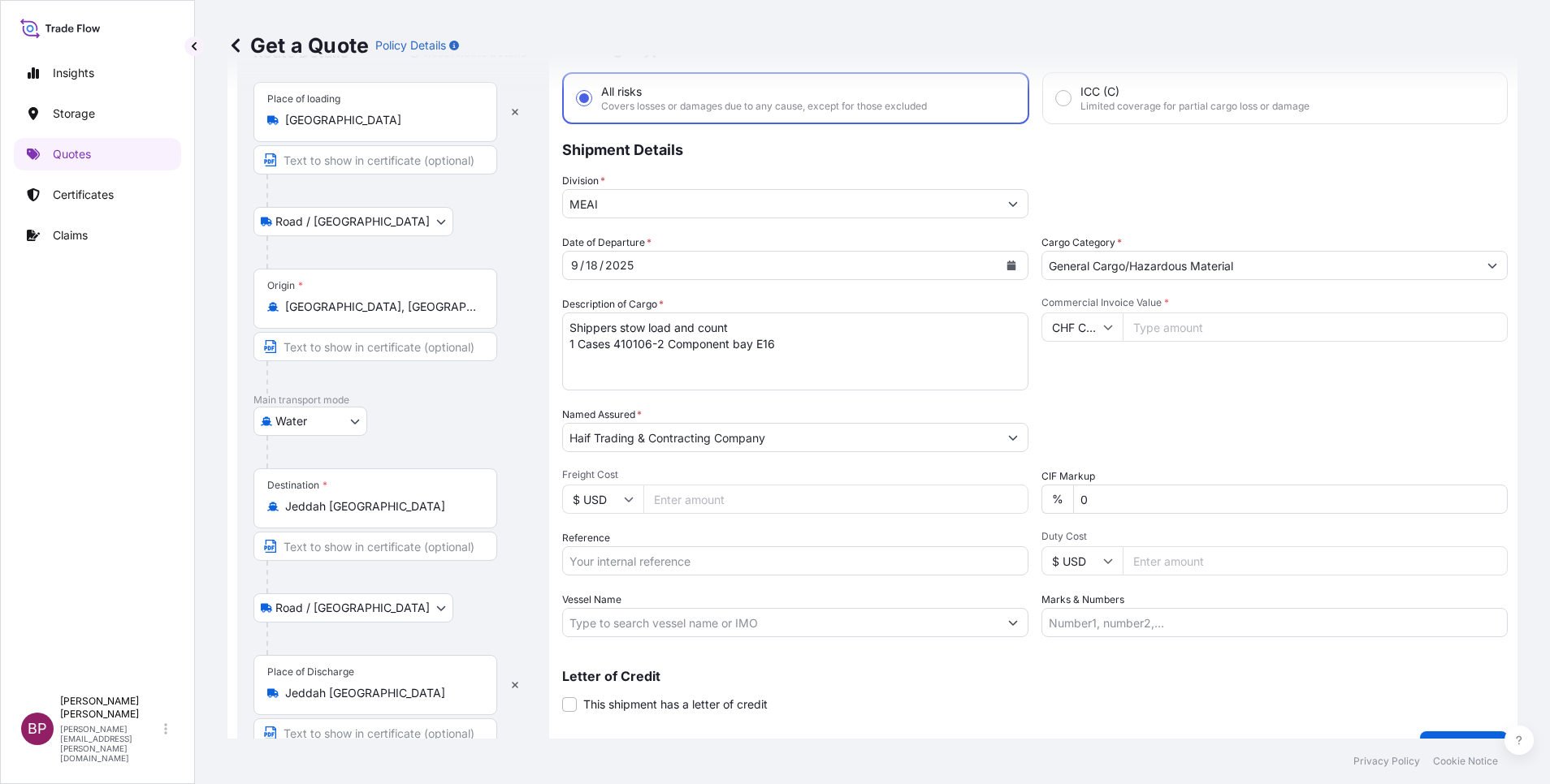
scroll to position [112, 0]
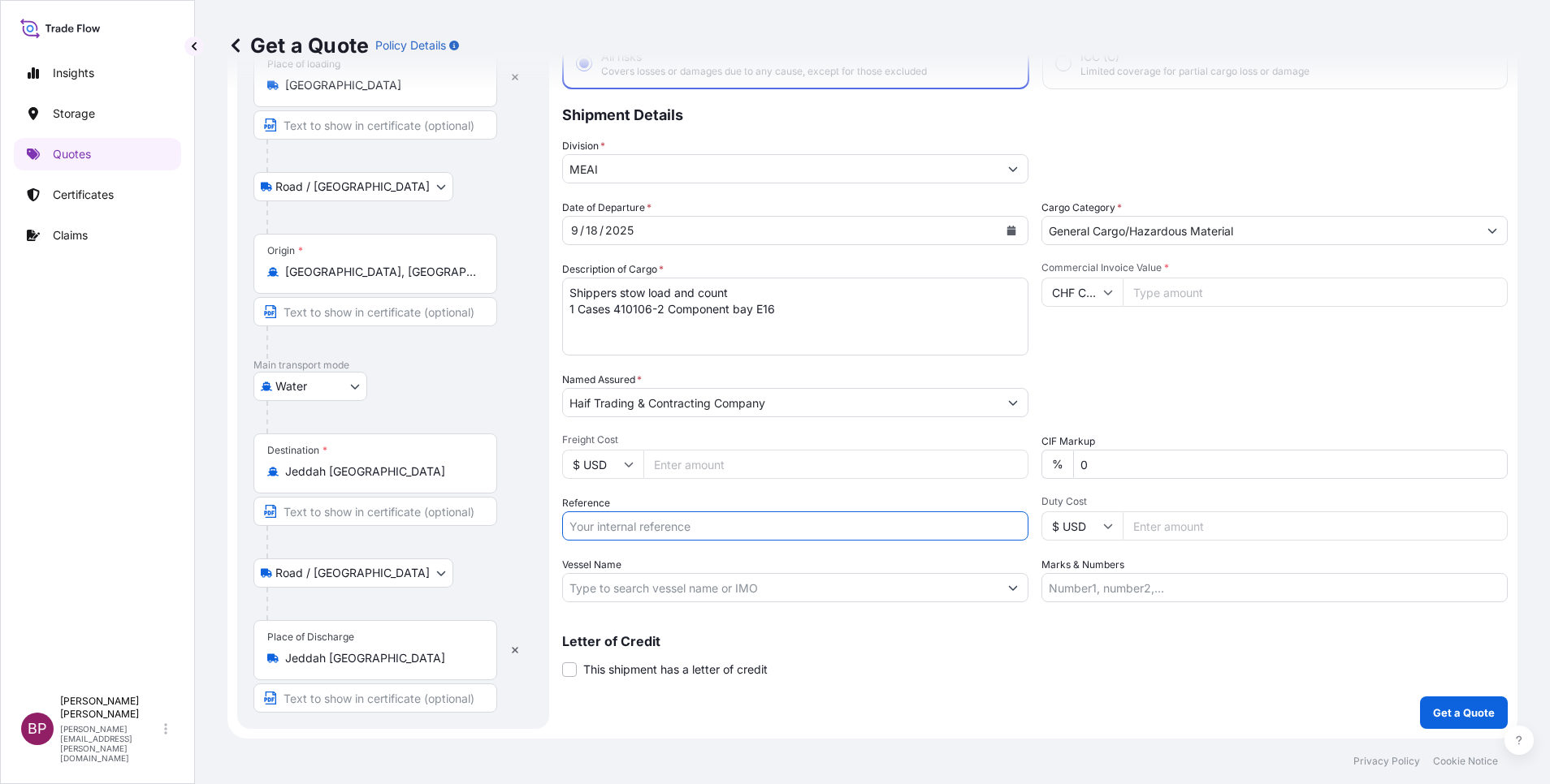
click at [647, 528] on input "Reference" at bounding box center [795, 526] width 466 height 29
paste input "SSLS3399"
type input "SSLS3399"
click at [1210, 296] on input "Commercial Invoice Value *" at bounding box center [1314, 292] width 385 height 29
paste input "622472.79"
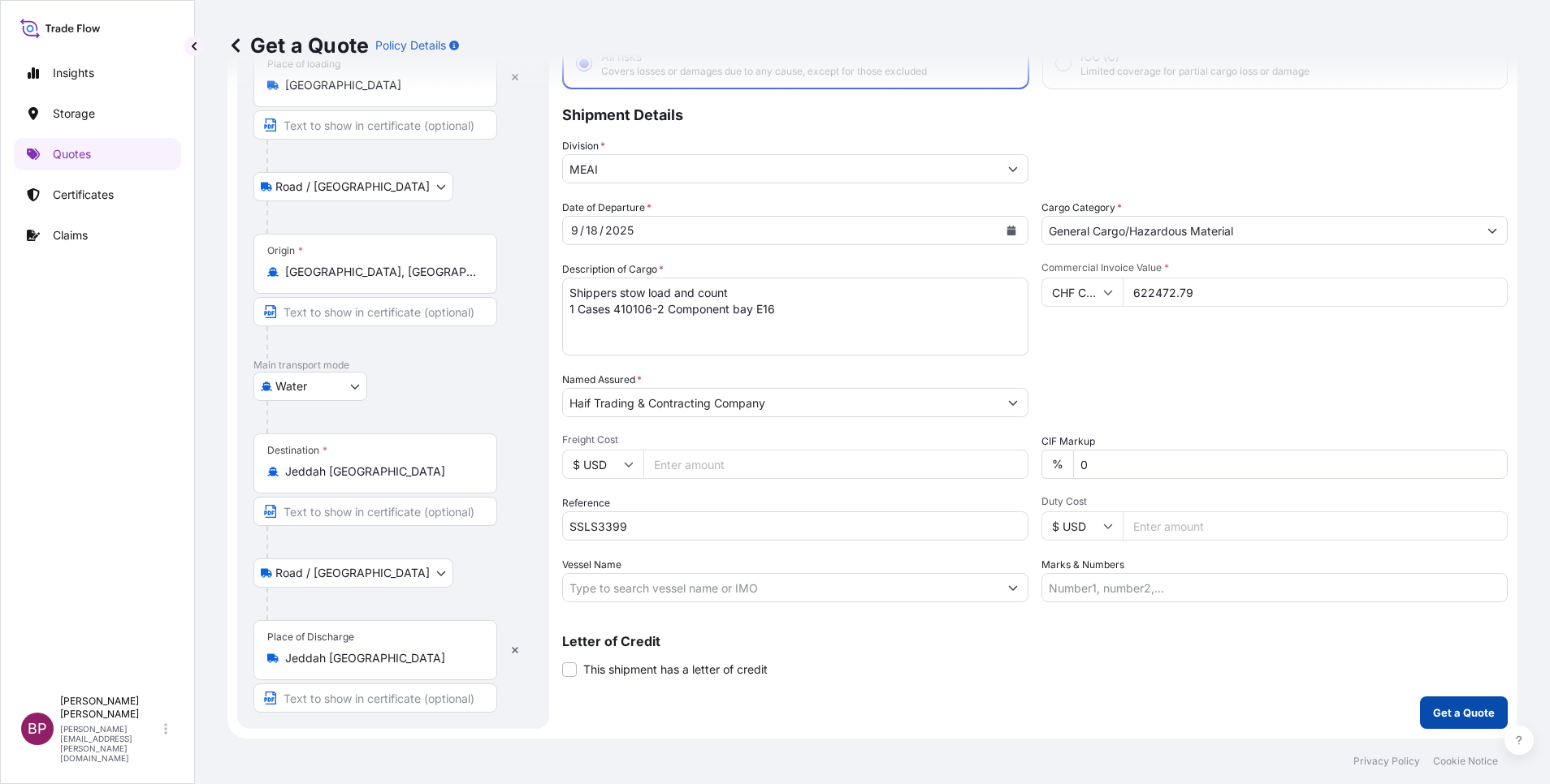
type input "622472.79"
click at [1437, 717] on p "Get a Quote" at bounding box center [1463, 713] width 62 height 16
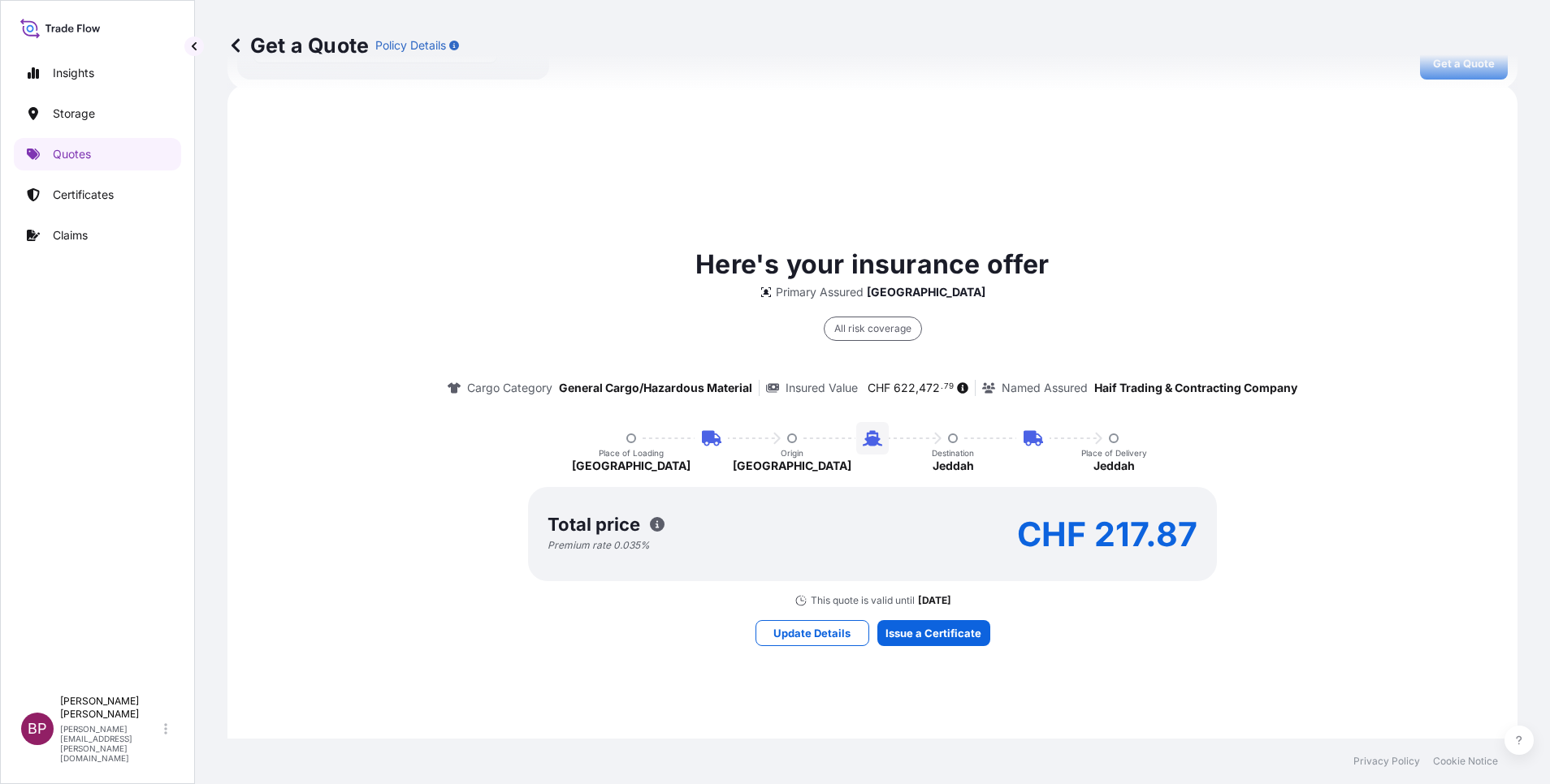
scroll to position [764, 0]
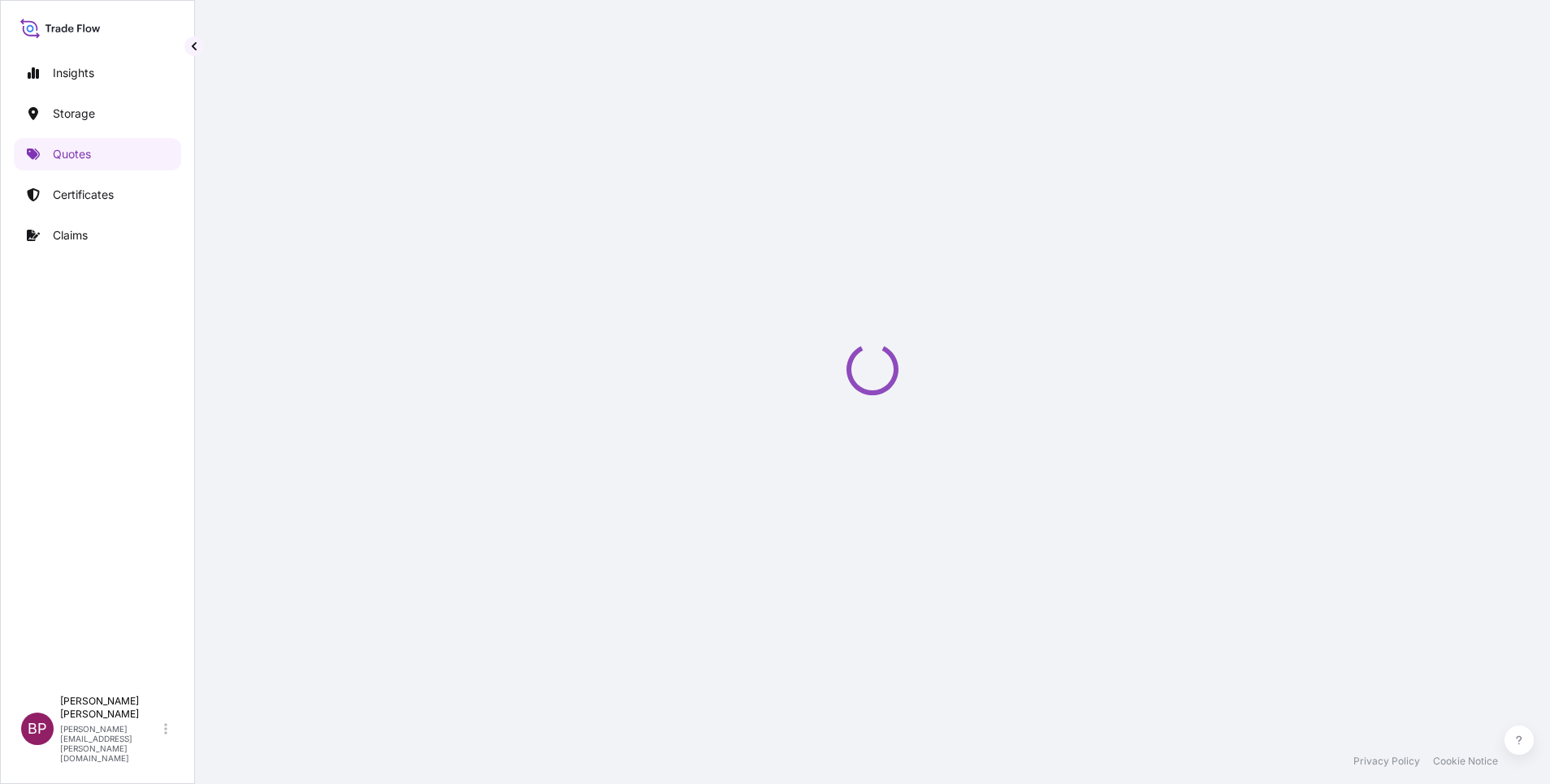
select select "Road / [GEOGRAPHIC_DATA]"
select select "Water"
select select "Road / [GEOGRAPHIC_DATA]"
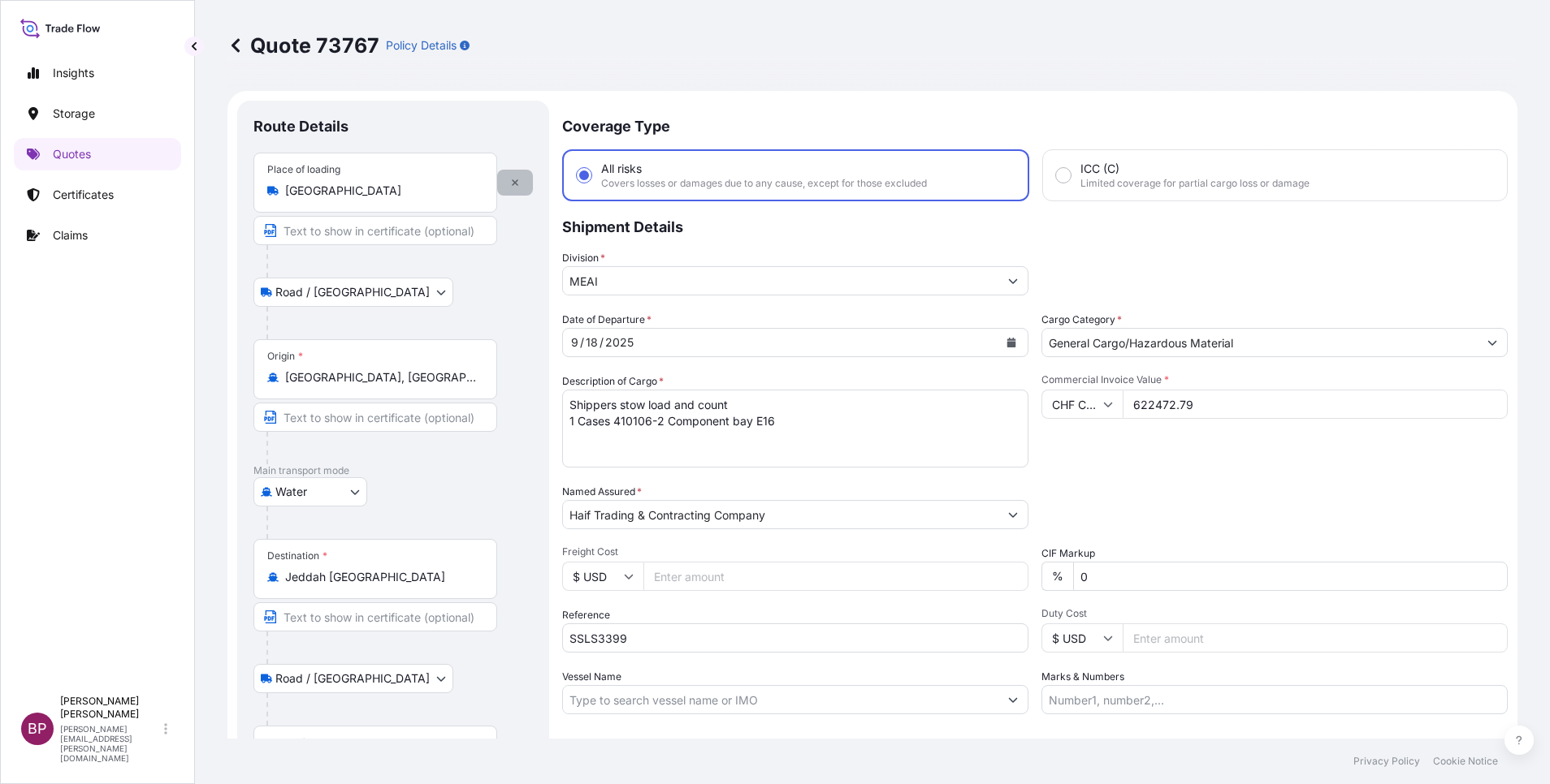
click at [511, 179] on icon "button" at bounding box center [515, 182] width 10 height 10
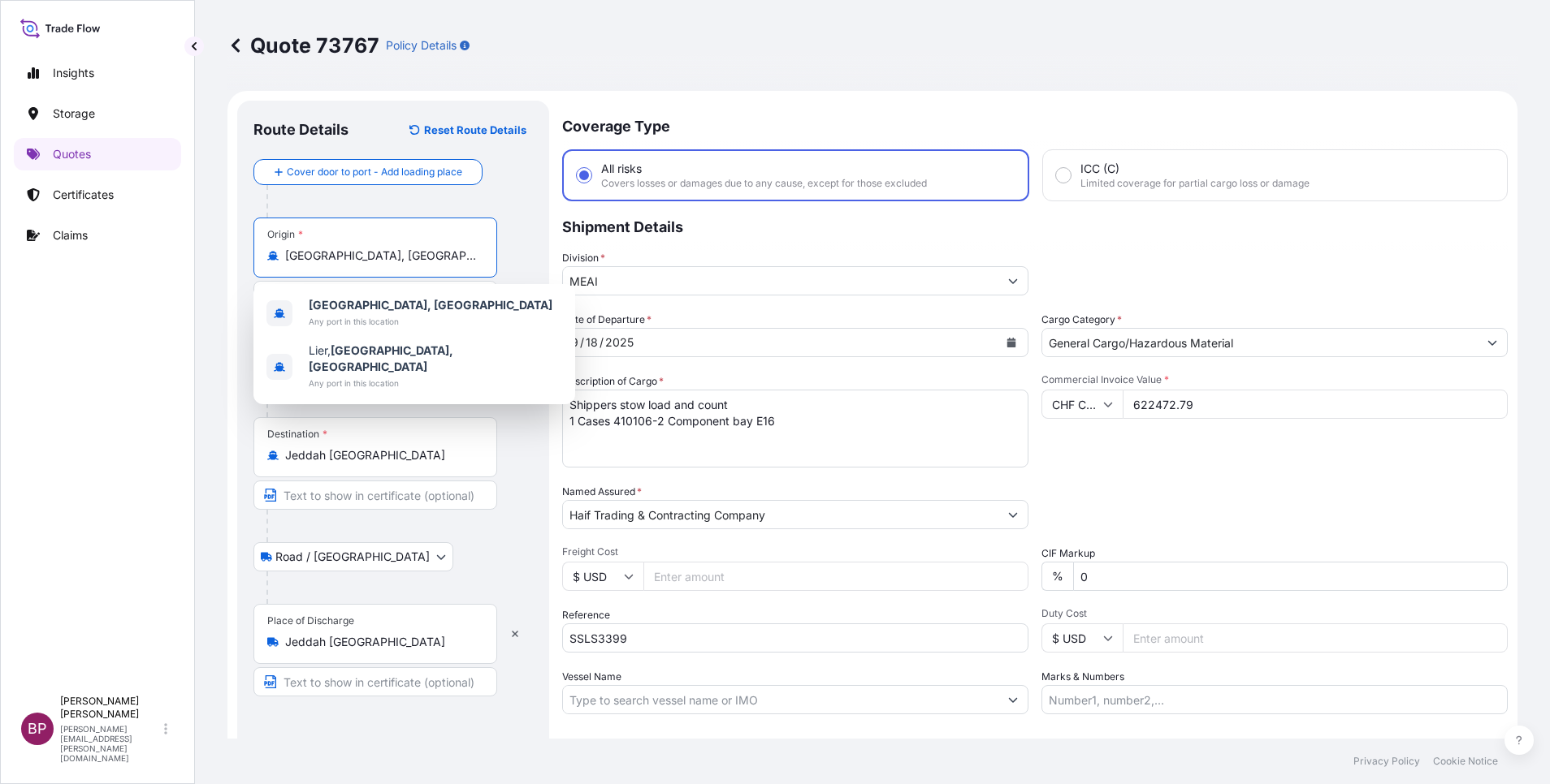
drag, startPoint x: 403, startPoint y: 262, endPoint x: 290, endPoint y: 260, distance: 113.0
click at [290, 260] on input "[GEOGRAPHIC_DATA], [GEOGRAPHIC_DATA]" at bounding box center [381, 255] width 192 height 16
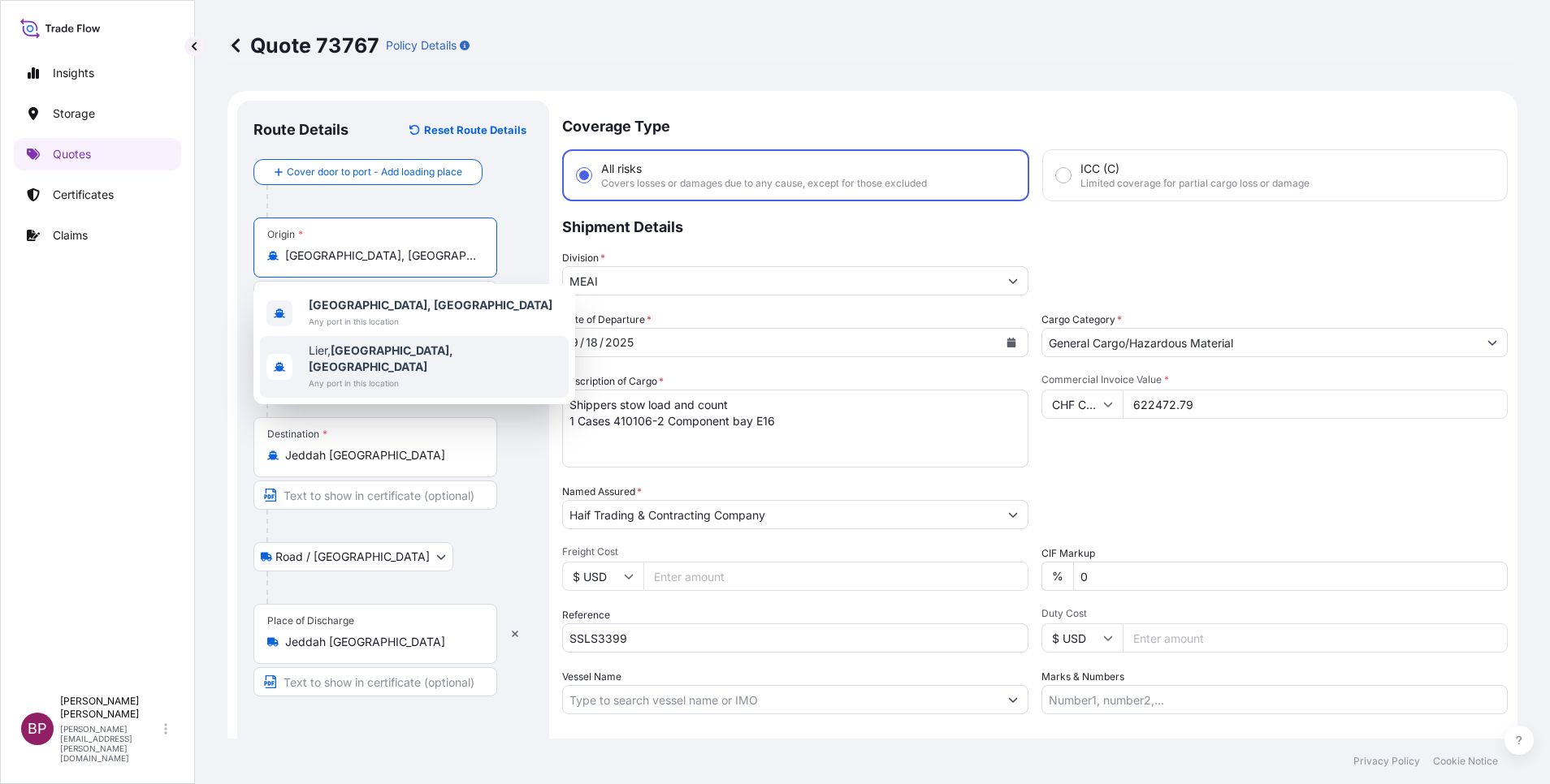
type input "A"
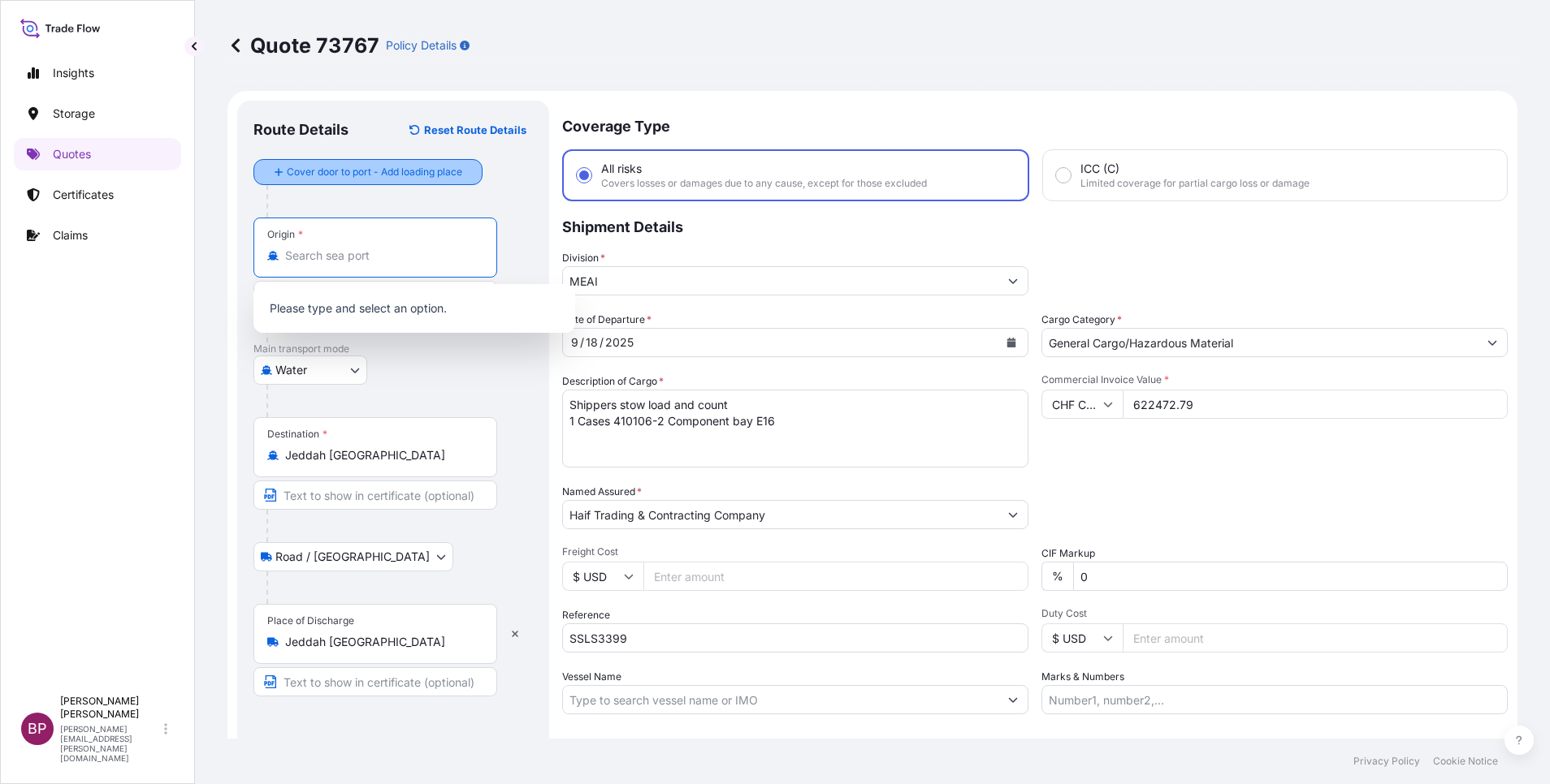
type input "[GEOGRAPHIC_DATA], [GEOGRAPHIC_DATA]"
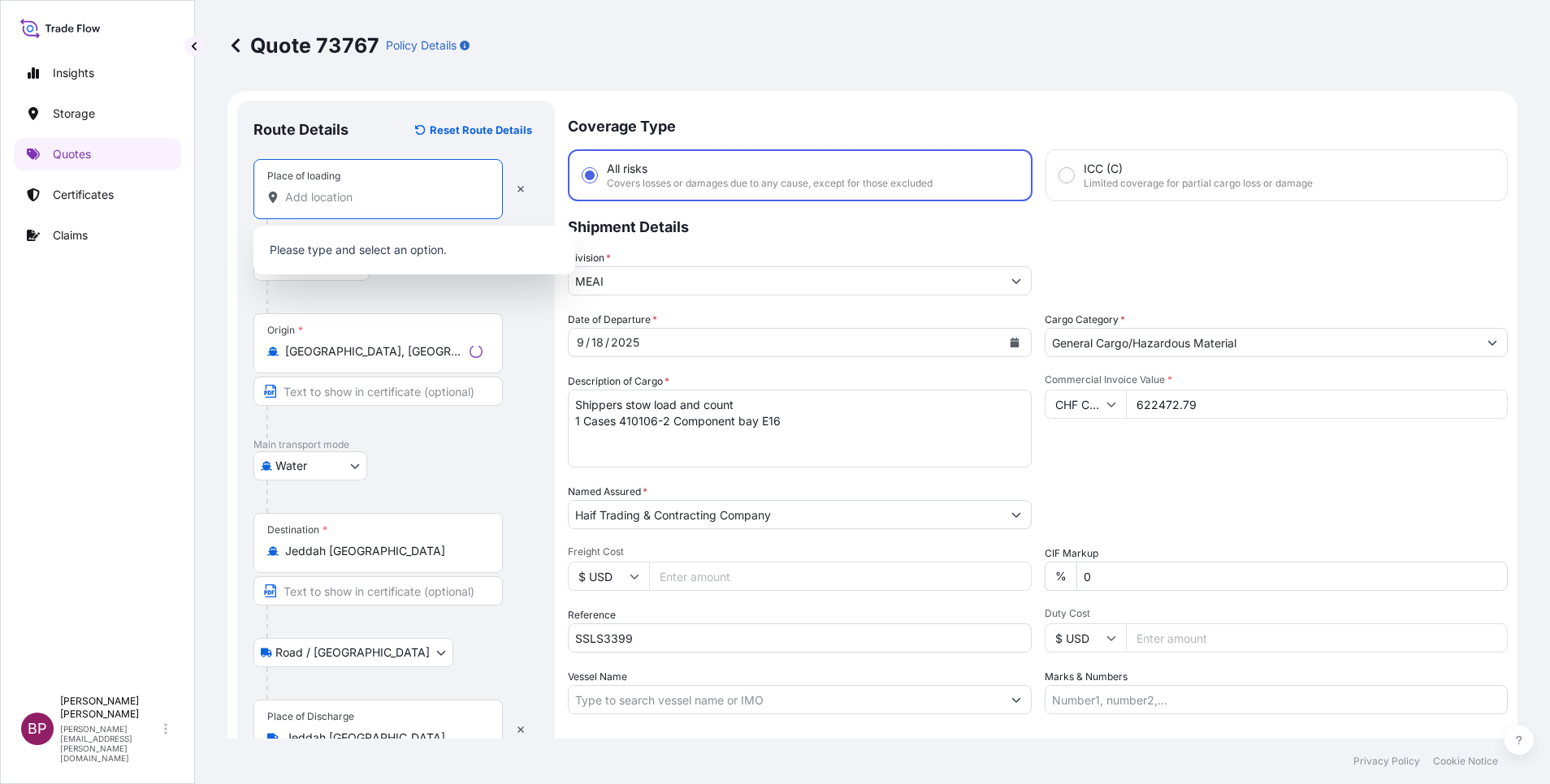
click at [385, 196] on input "Place of loading" at bounding box center [383, 197] width 197 height 16
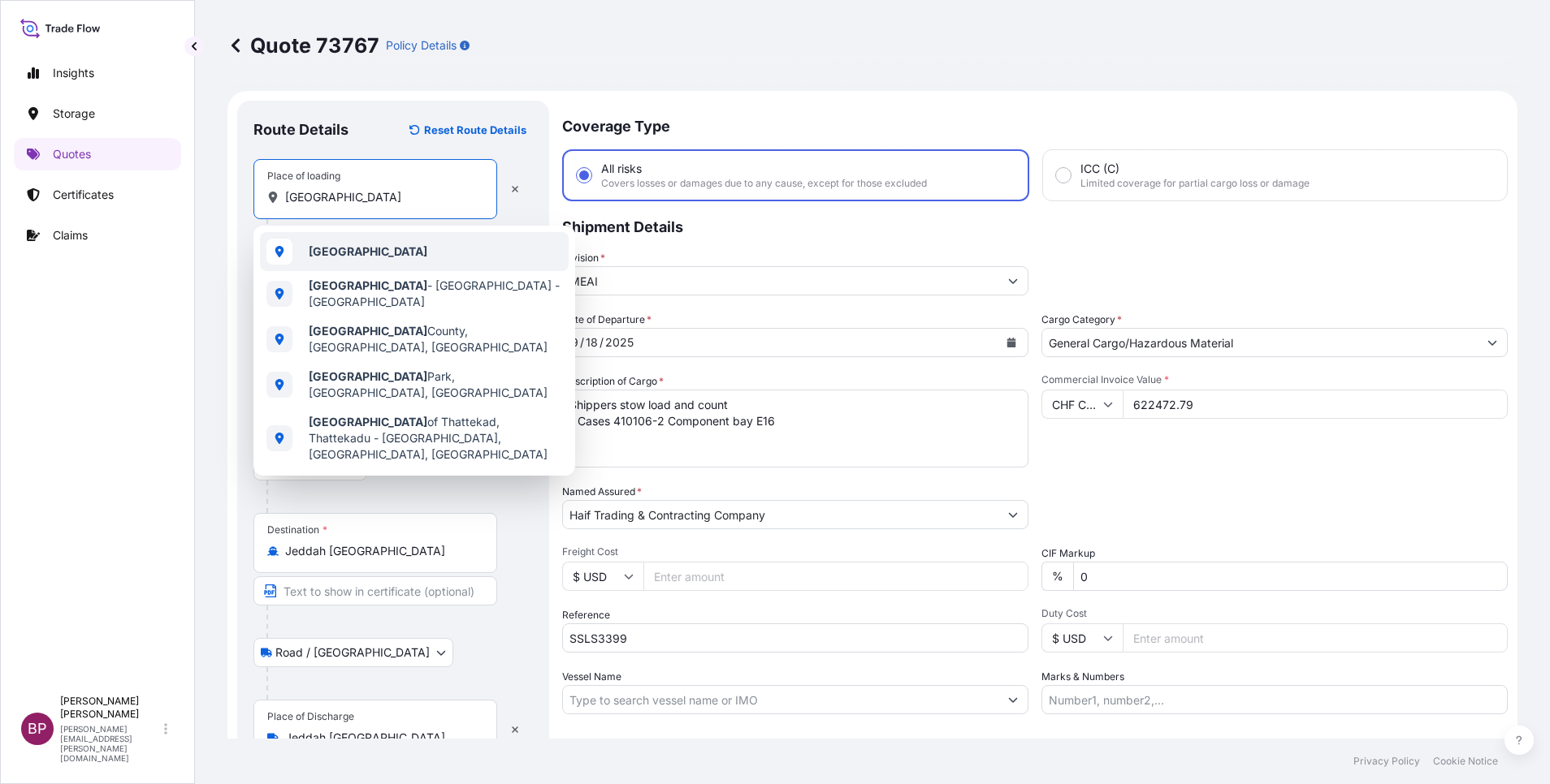
click at [374, 250] on b "[GEOGRAPHIC_DATA]" at bounding box center [367, 251] width 119 height 13
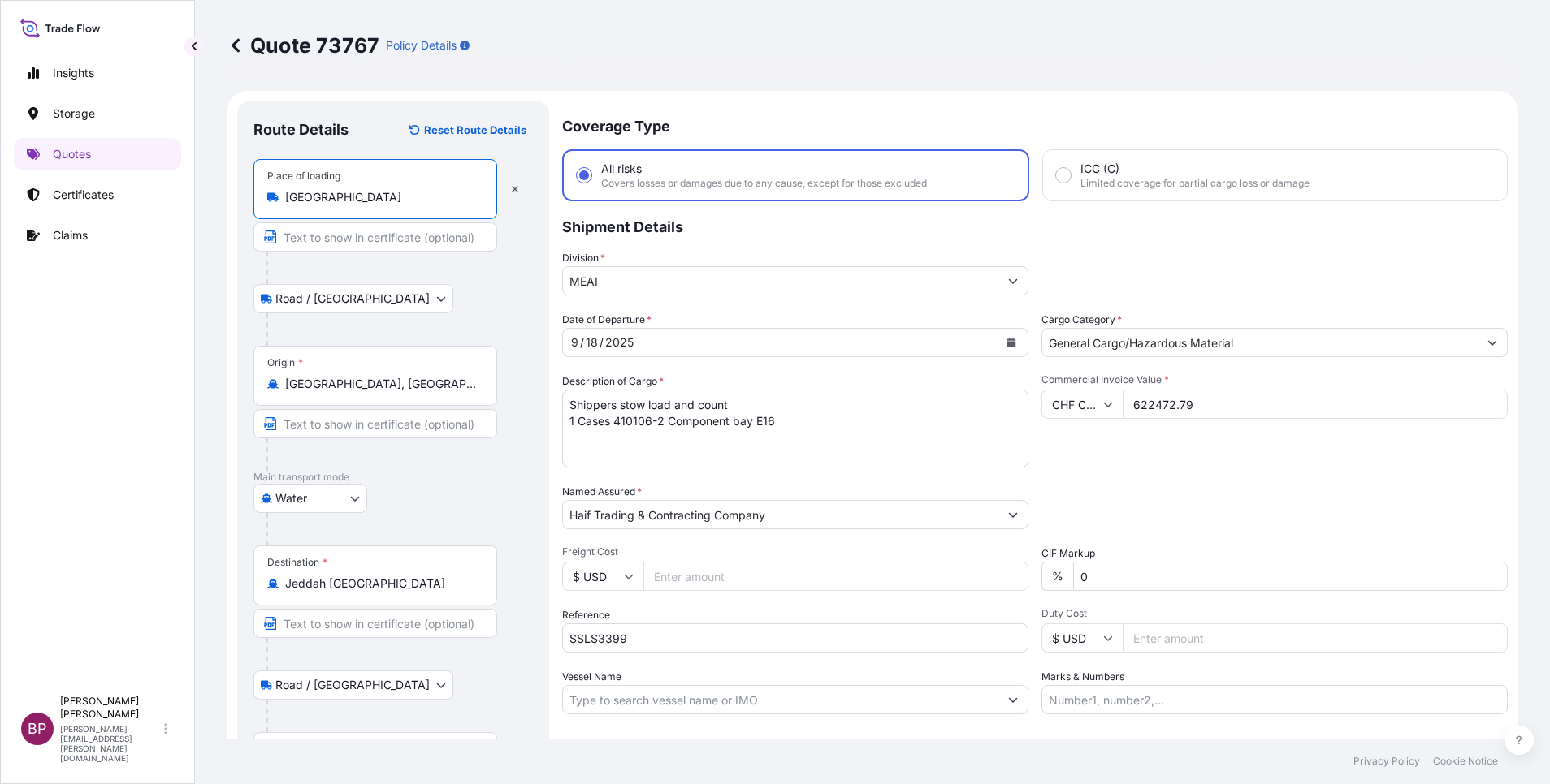
type input "[GEOGRAPHIC_DATA]"
click at [486, 279] on div at bounding box center [399, 268] width 266 height 32
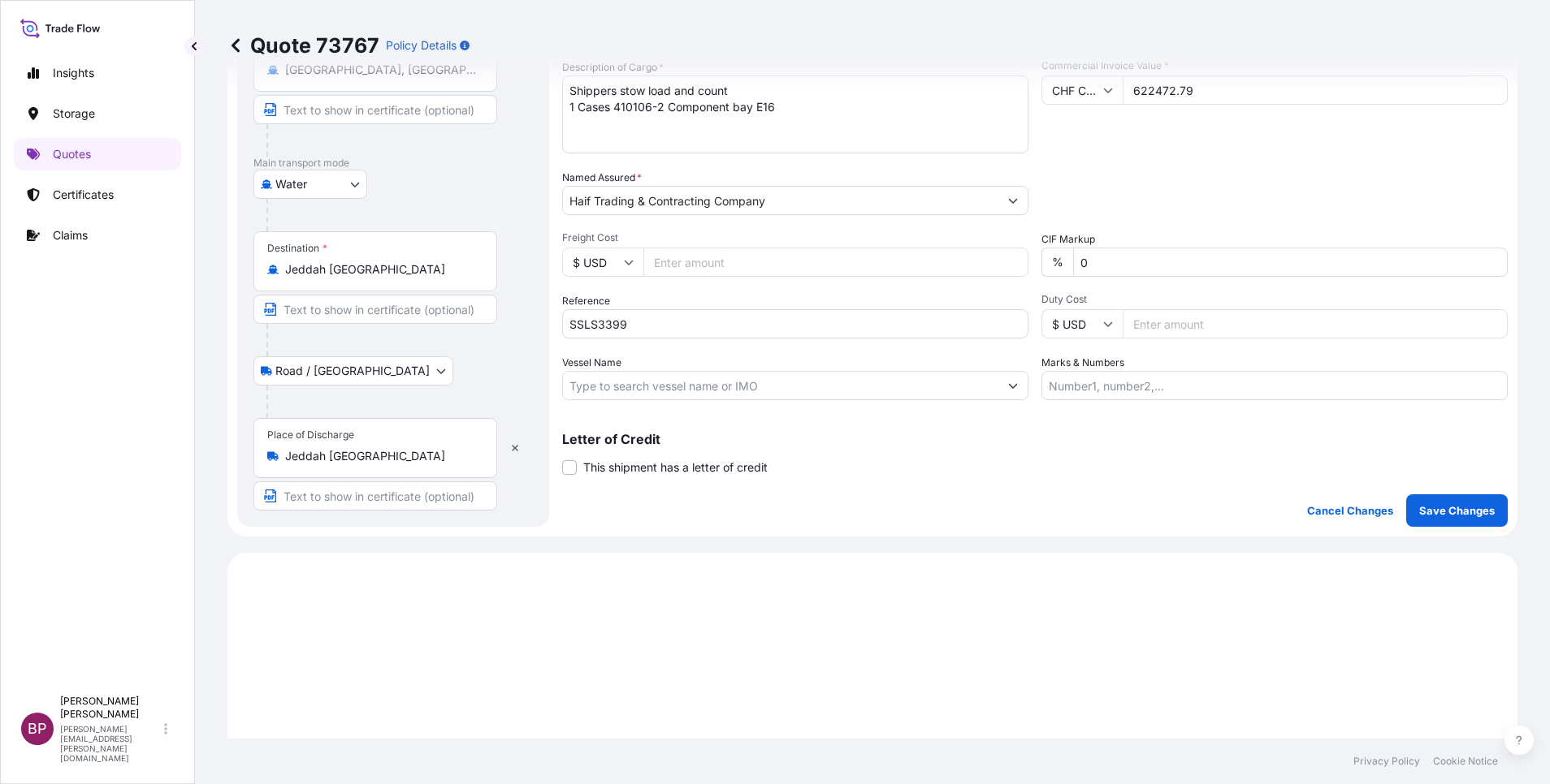
scroll to position [488, 0]
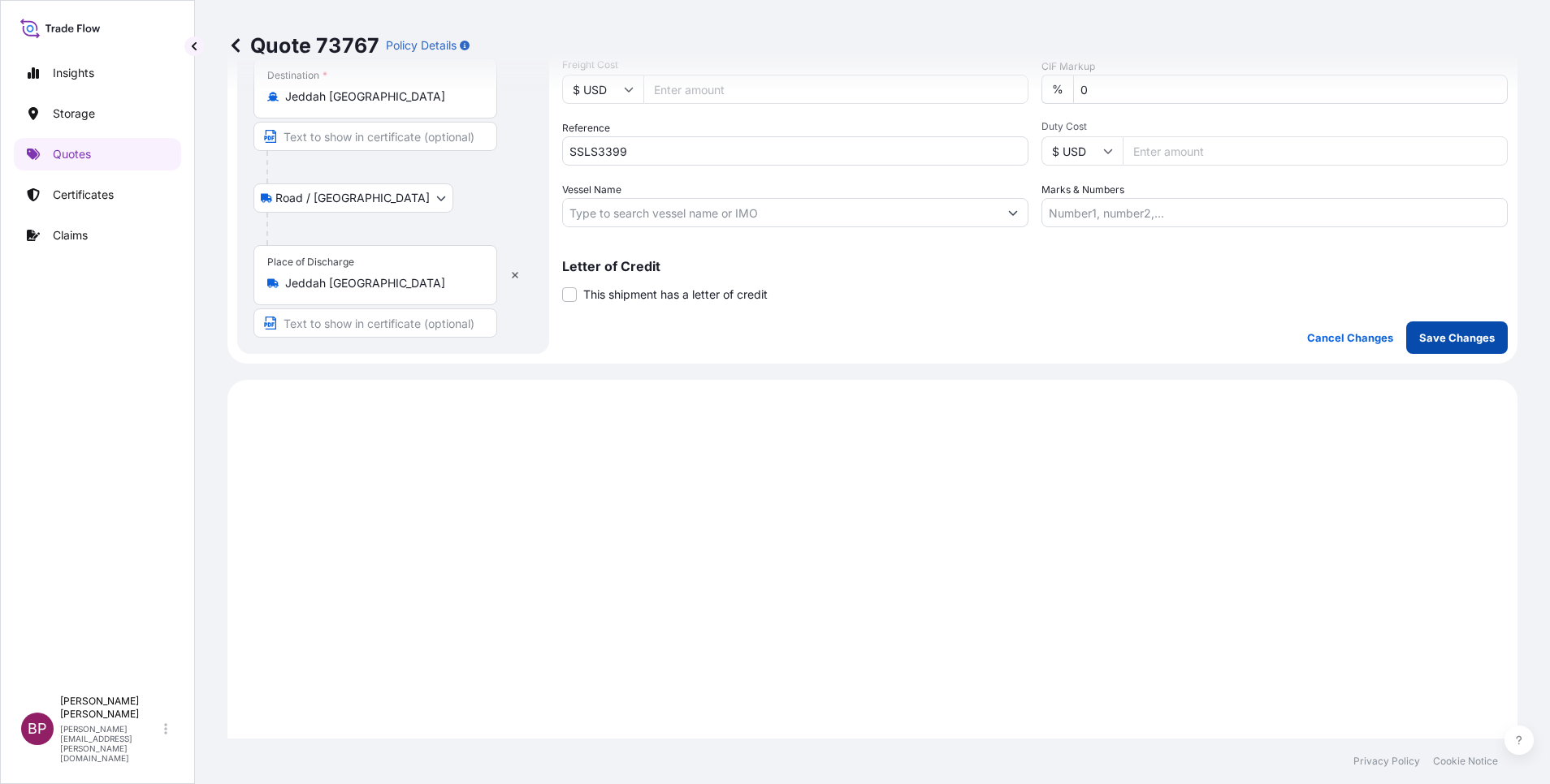
click at [1463, 338] on p "Save Changes" at bounding box center [1456, 338] width 76 height 16
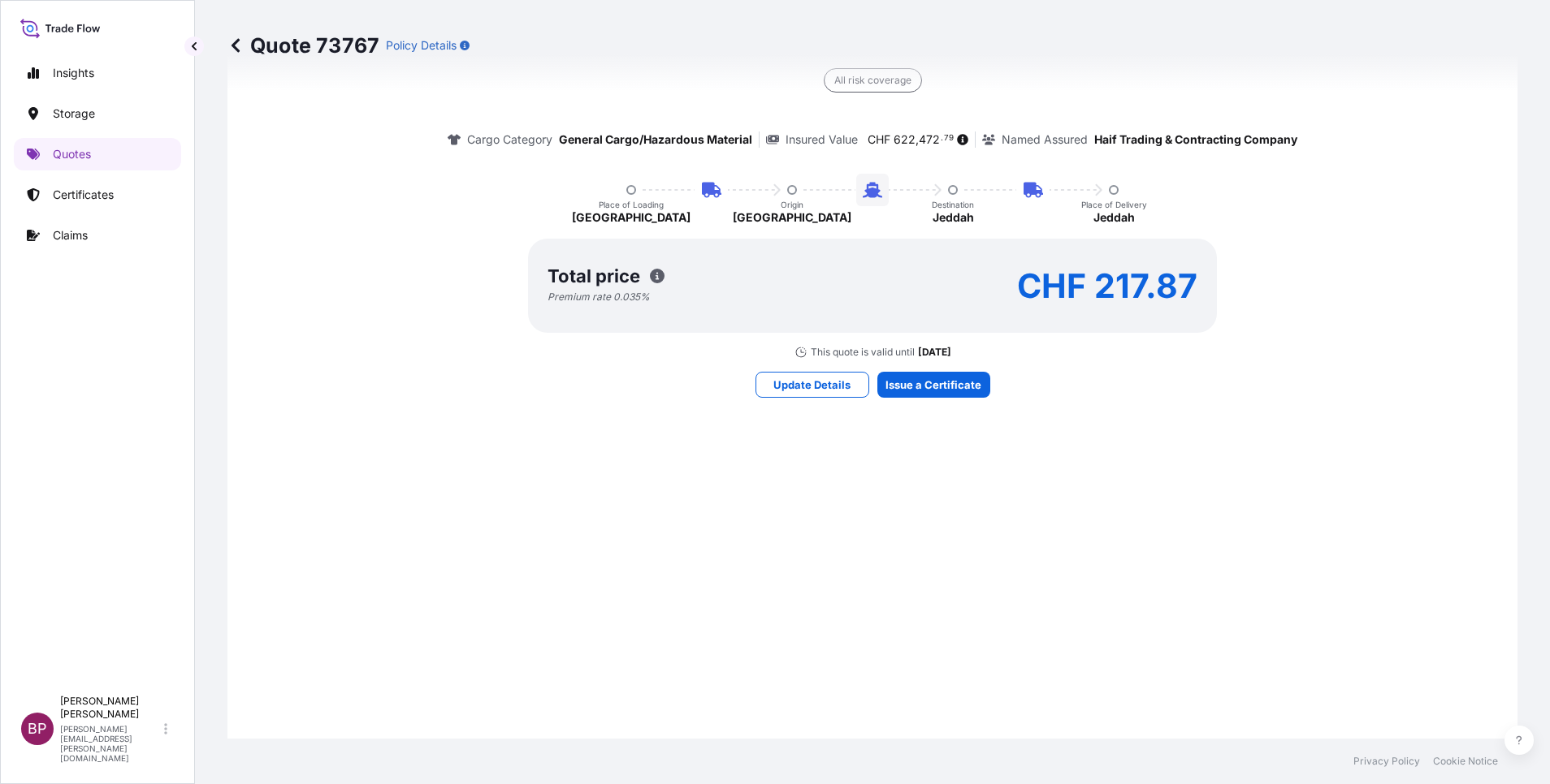
select select "Road / [GEOGRAPHIC_DATA]"
select select "Water"
select select "Road / [GEOGRAPHIC_DATA]"
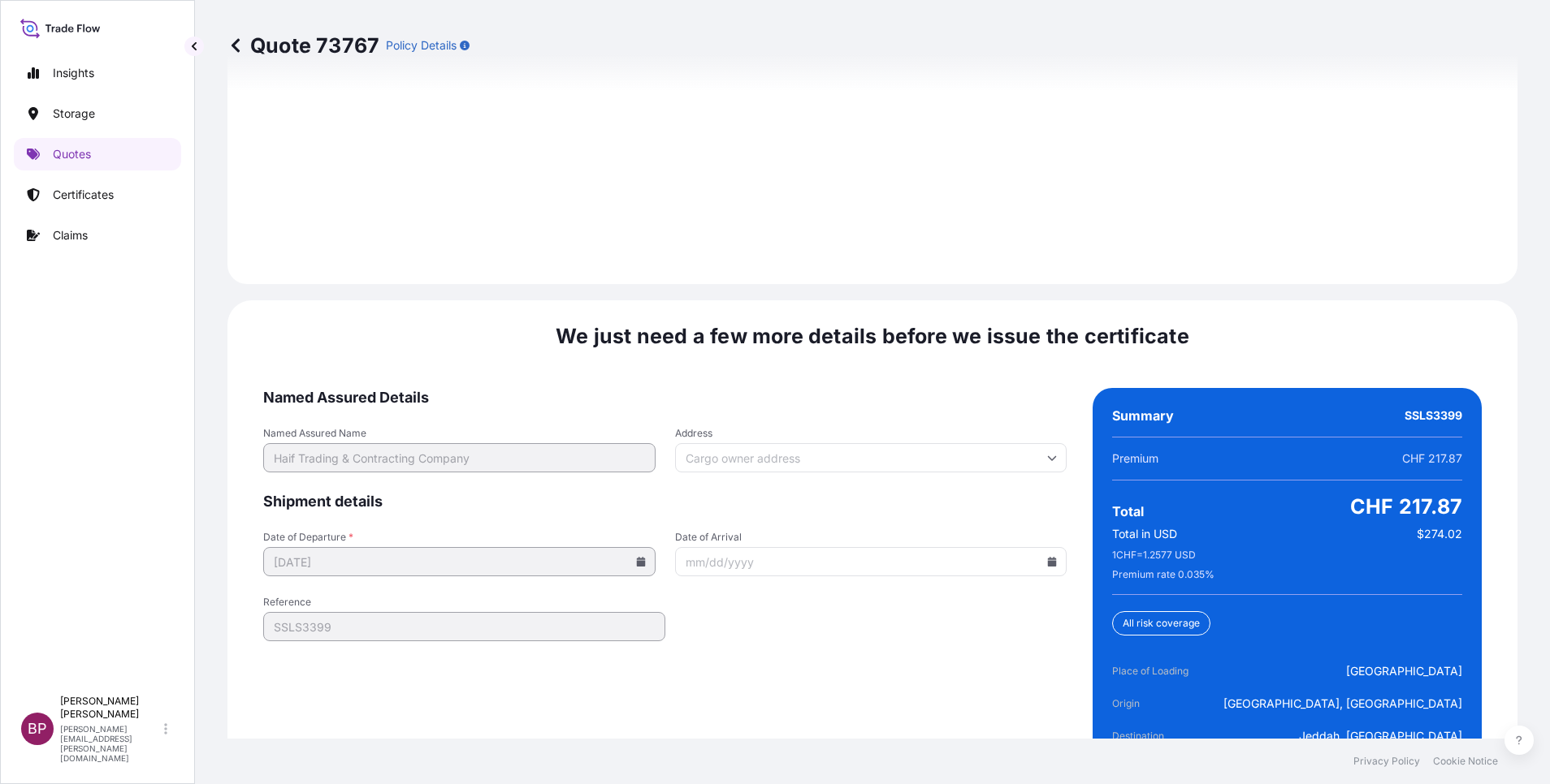
scroll to position [2490, 0]
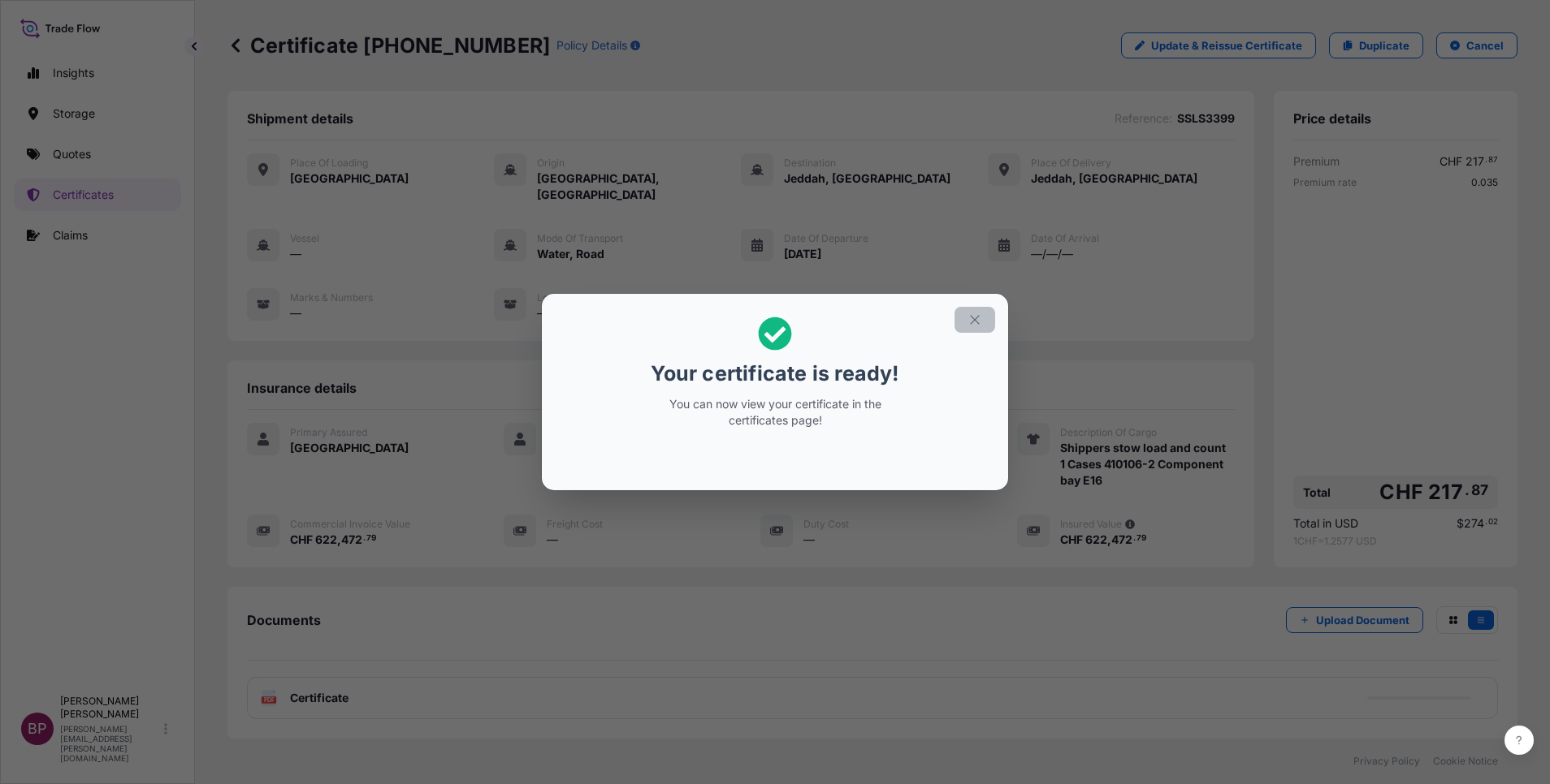
click at [972, 315] on icon "button" at bounding box center [975, 320] width 14 height 14
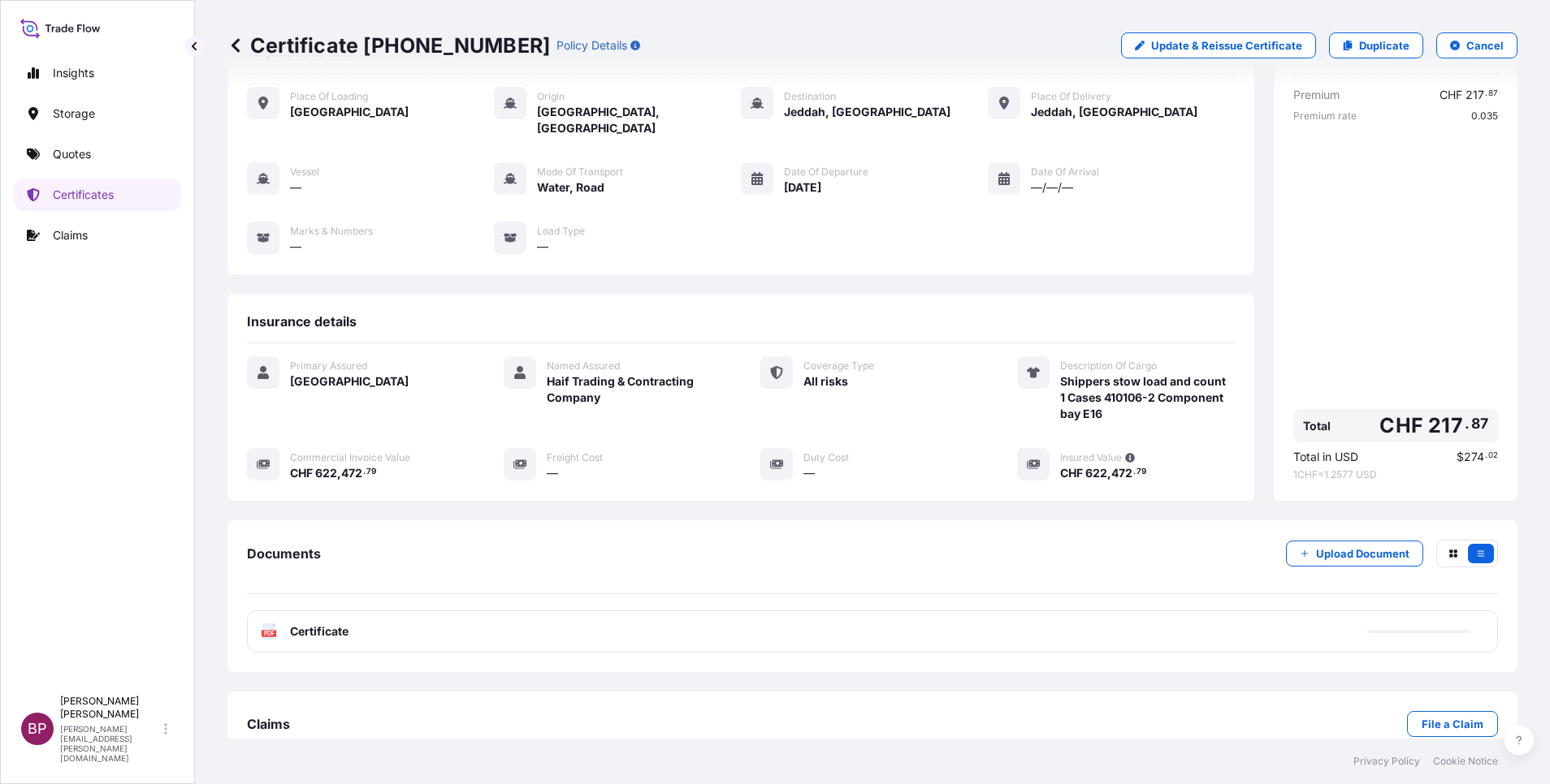
scroll to position [85, 0]
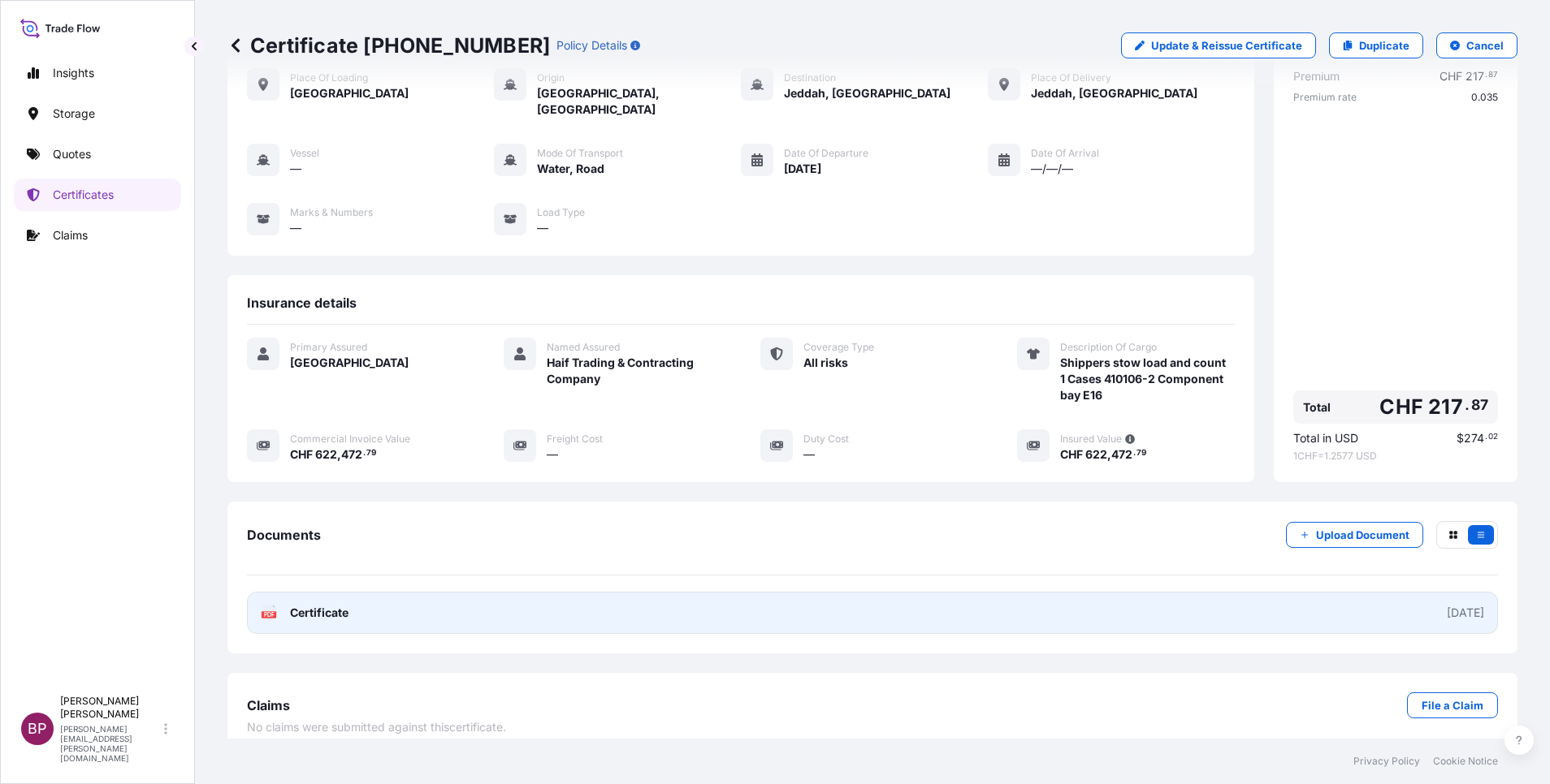
click at [314, 605] on span "Certificate" at bounding box center [319, 613] width 58 height 16
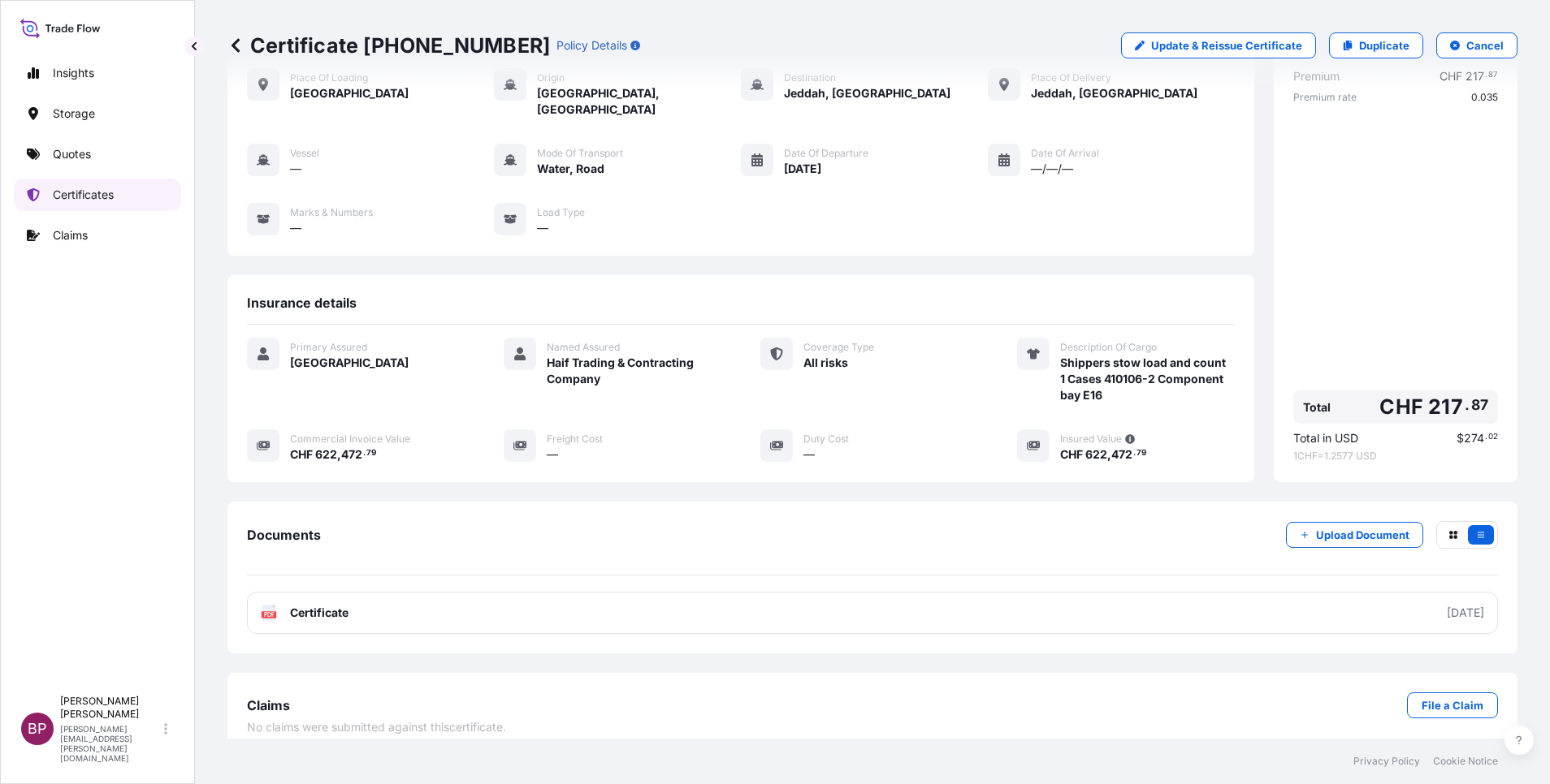
click at [80, 189] on p "Certificates" at bounding box center [83, 195] width 61 height 16
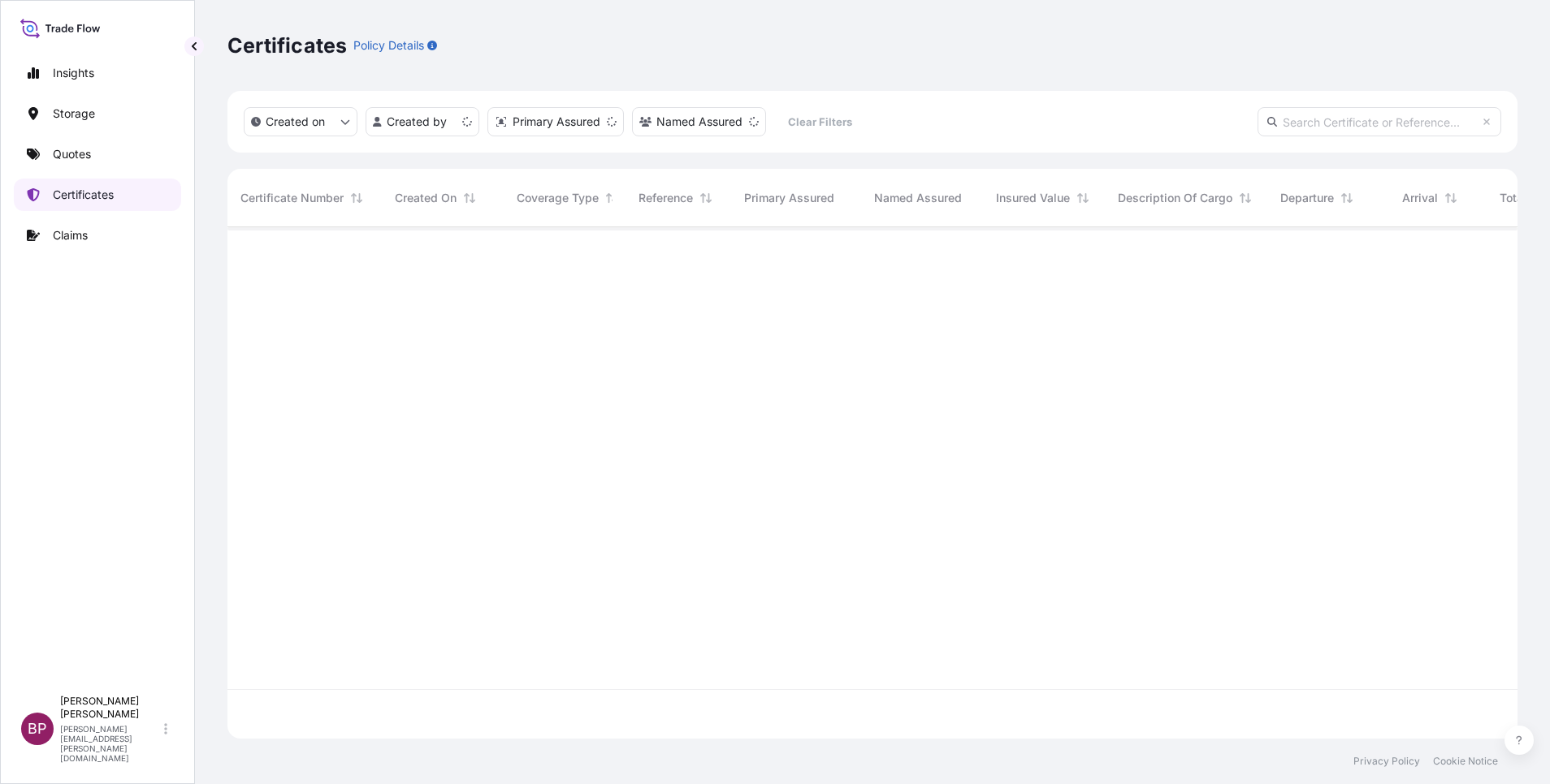
scroll to position [502, 1271]
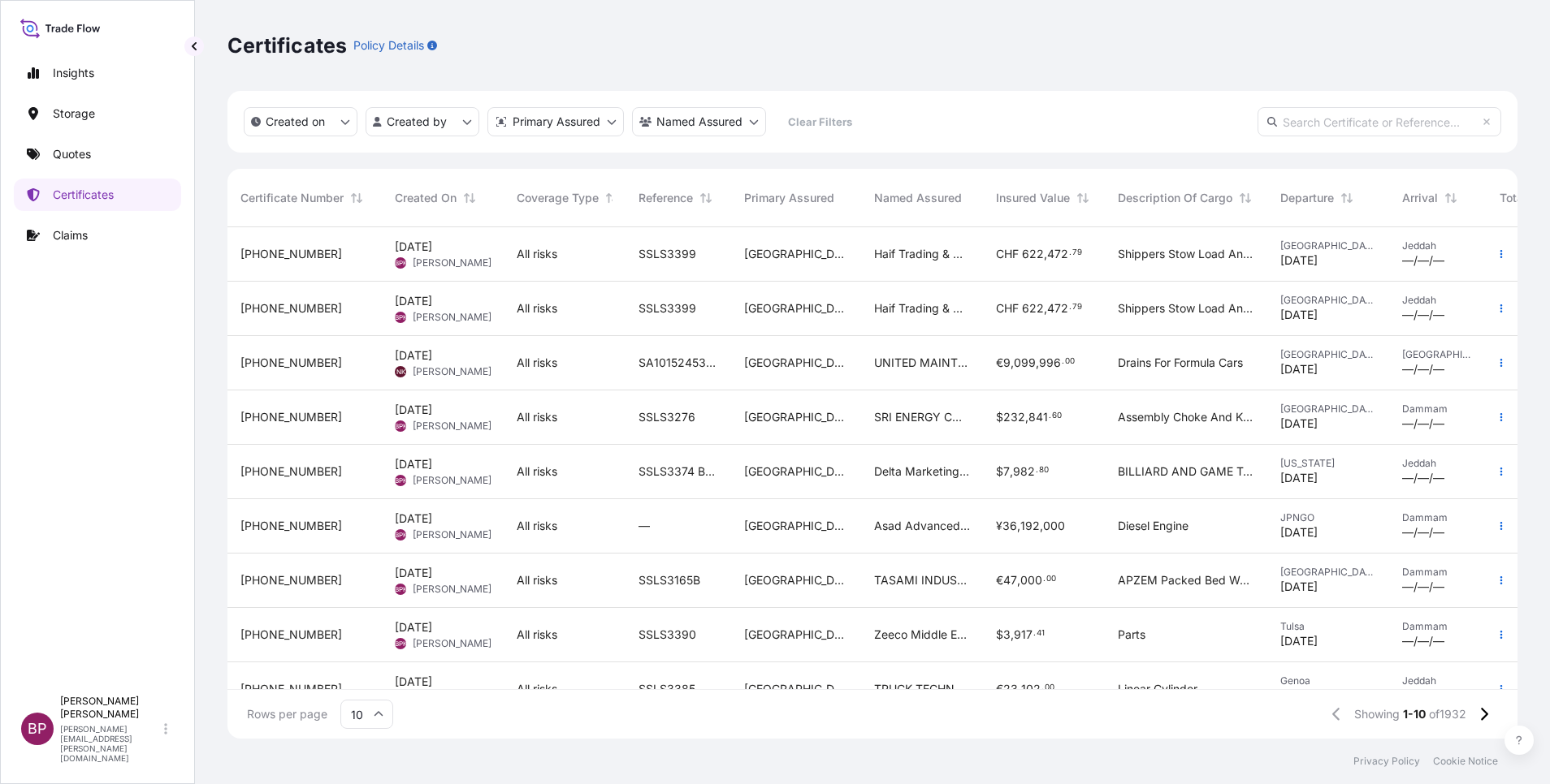
click at [637, 324] on div "SSLS3399" at bounding box center [678, 308] width 105 height 54
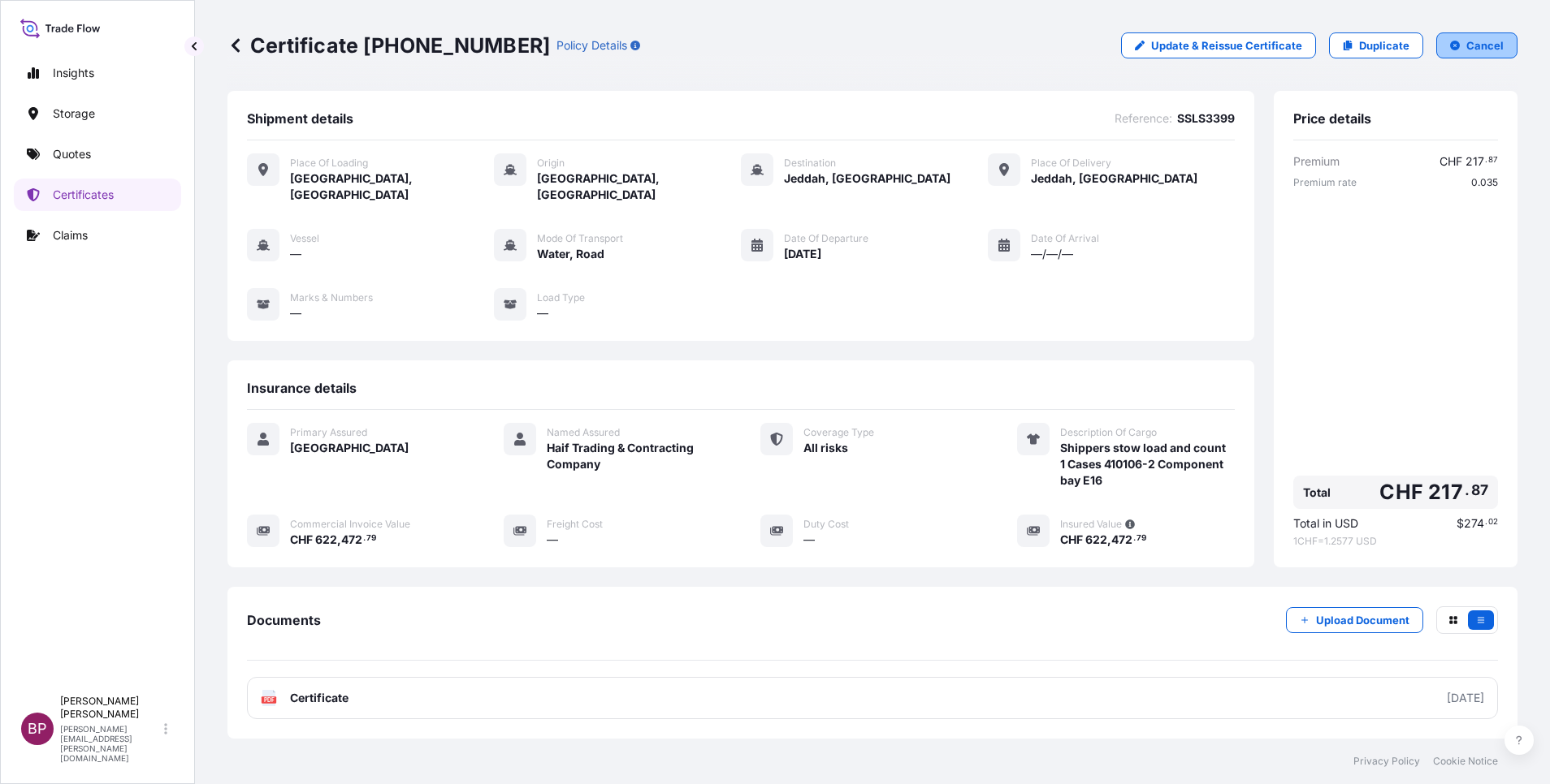
click at [1466, 45] on p "Cancel" at bounding box center [1485, 46] width 38 height 16
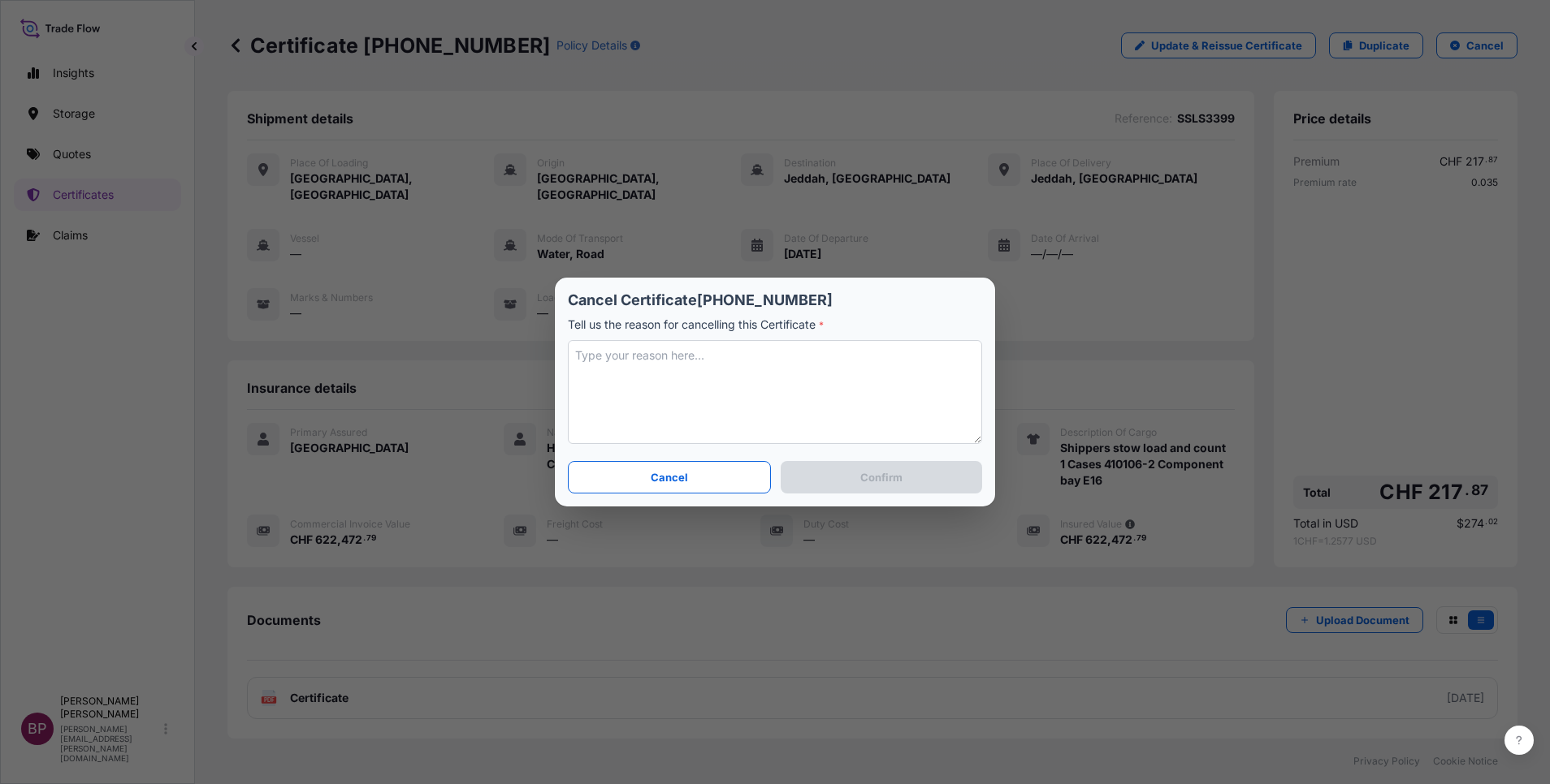
click at [783, 405] on textarea at bounding box center [775, 392] width 415 height 104
type textarea "amended port of loading"
click at [882, 477] on p "Confirm" at bounding box center [881, 478] width 42 height 16
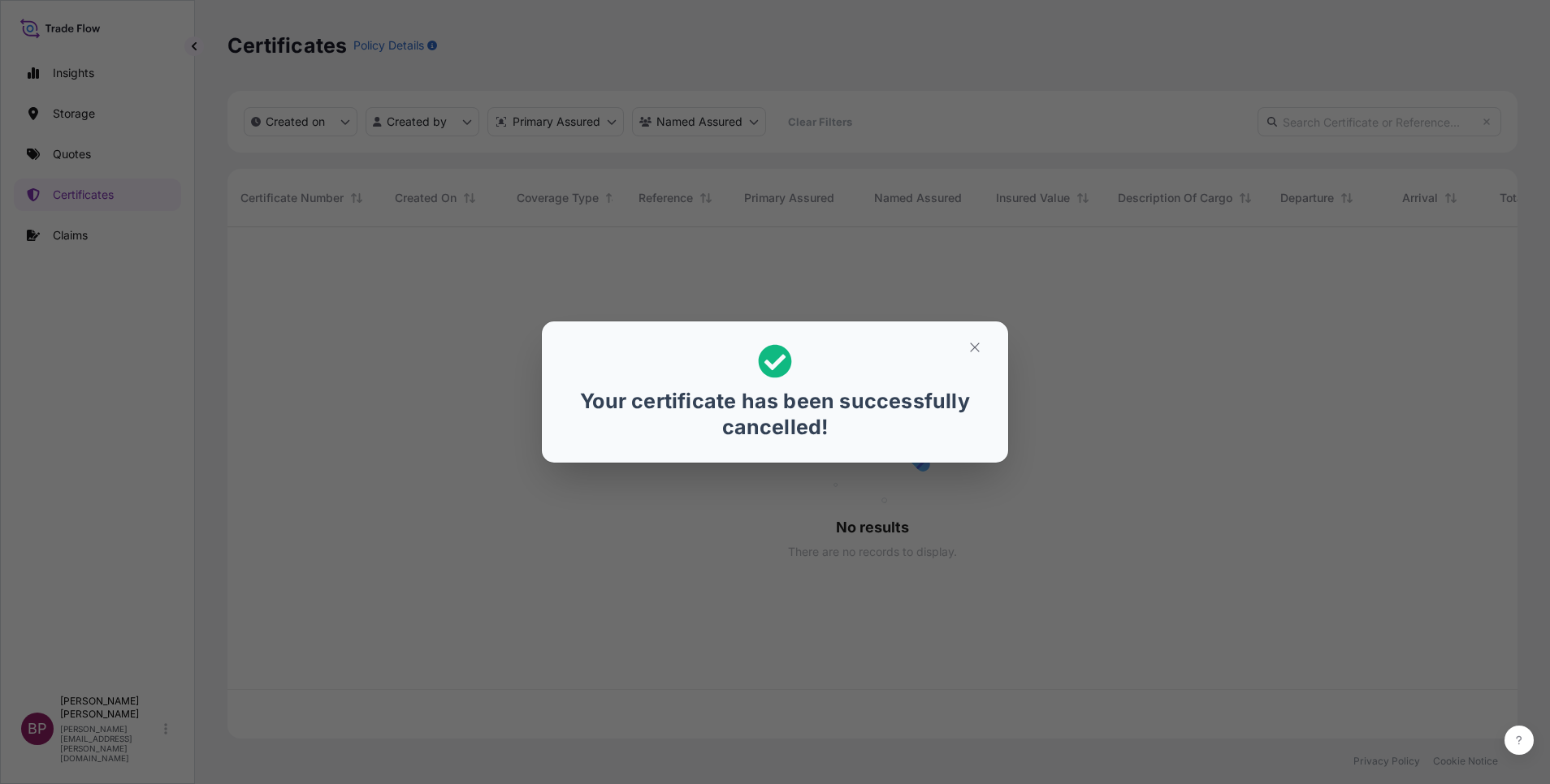
scroll to position [502, 1271]
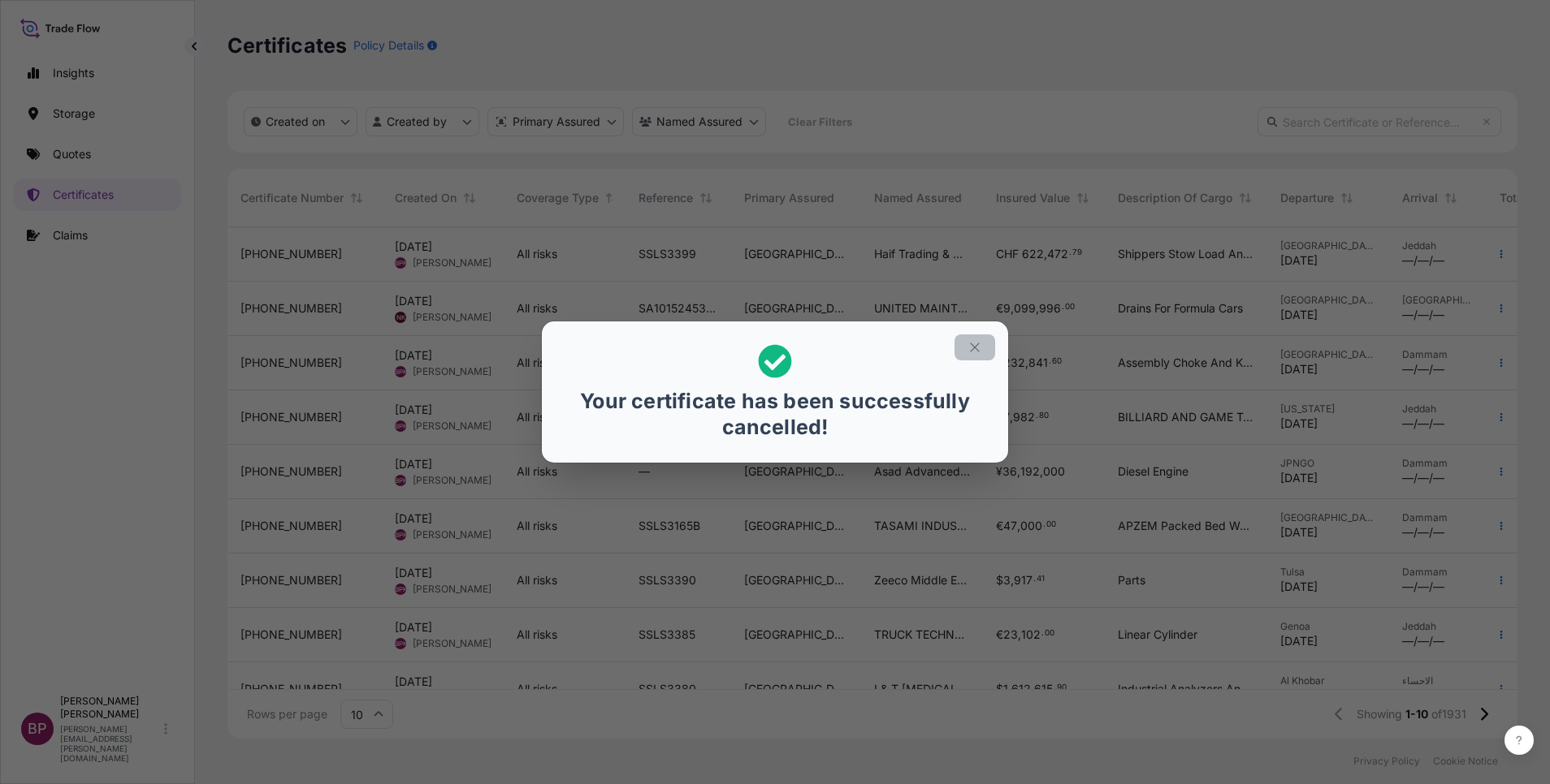
click at [975, 339] on button "button" at bounding box center [974, 347] width 40 height 26
